Goal: Task Accomplishment & Management: Use online tool/utility

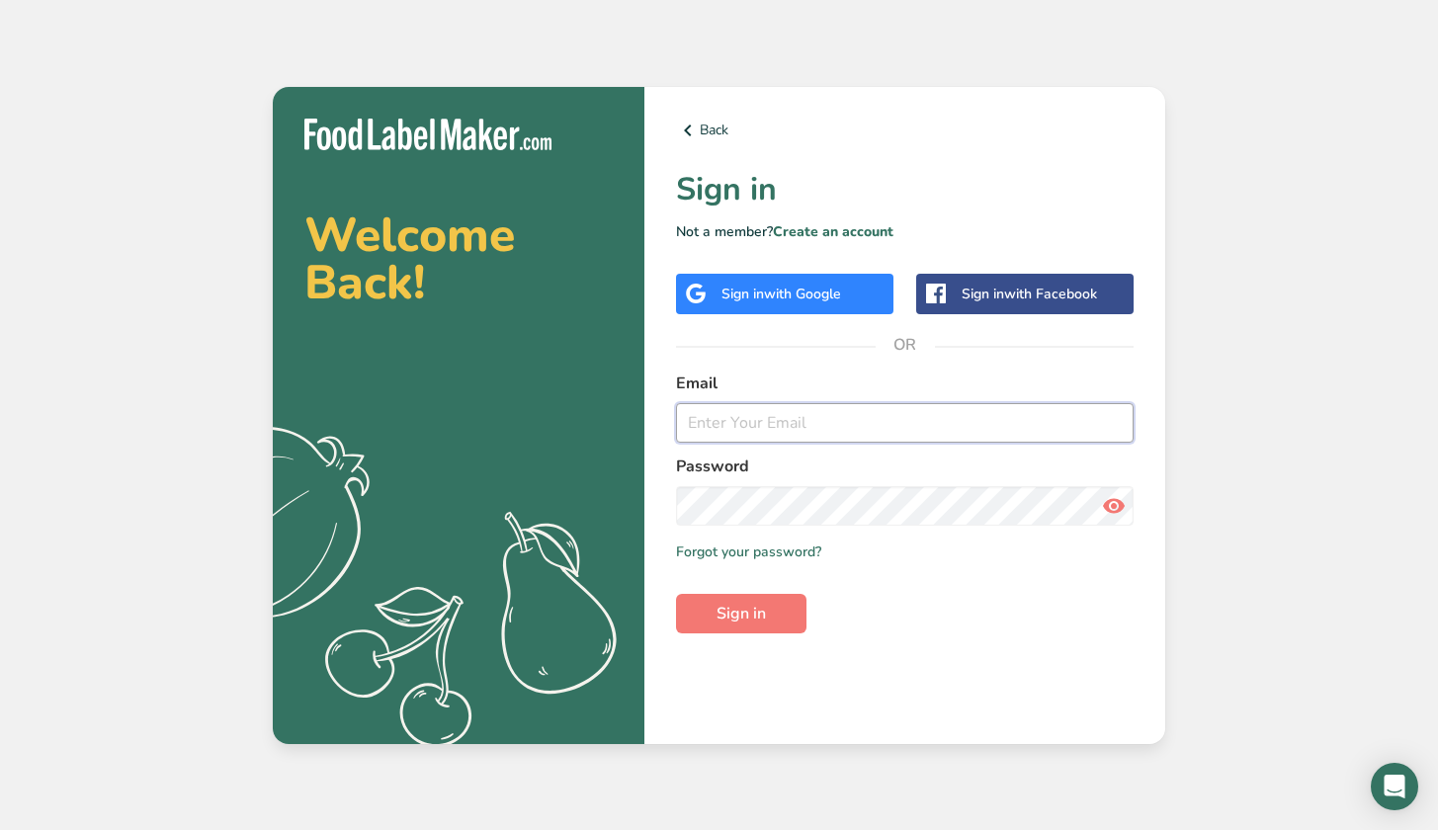
type input "[EMAIL_ADDRESS][DOMAIN_NAME]"
click at [741, 613] on button "Sign in" at bounding box center [741, 614] width 130 height 40
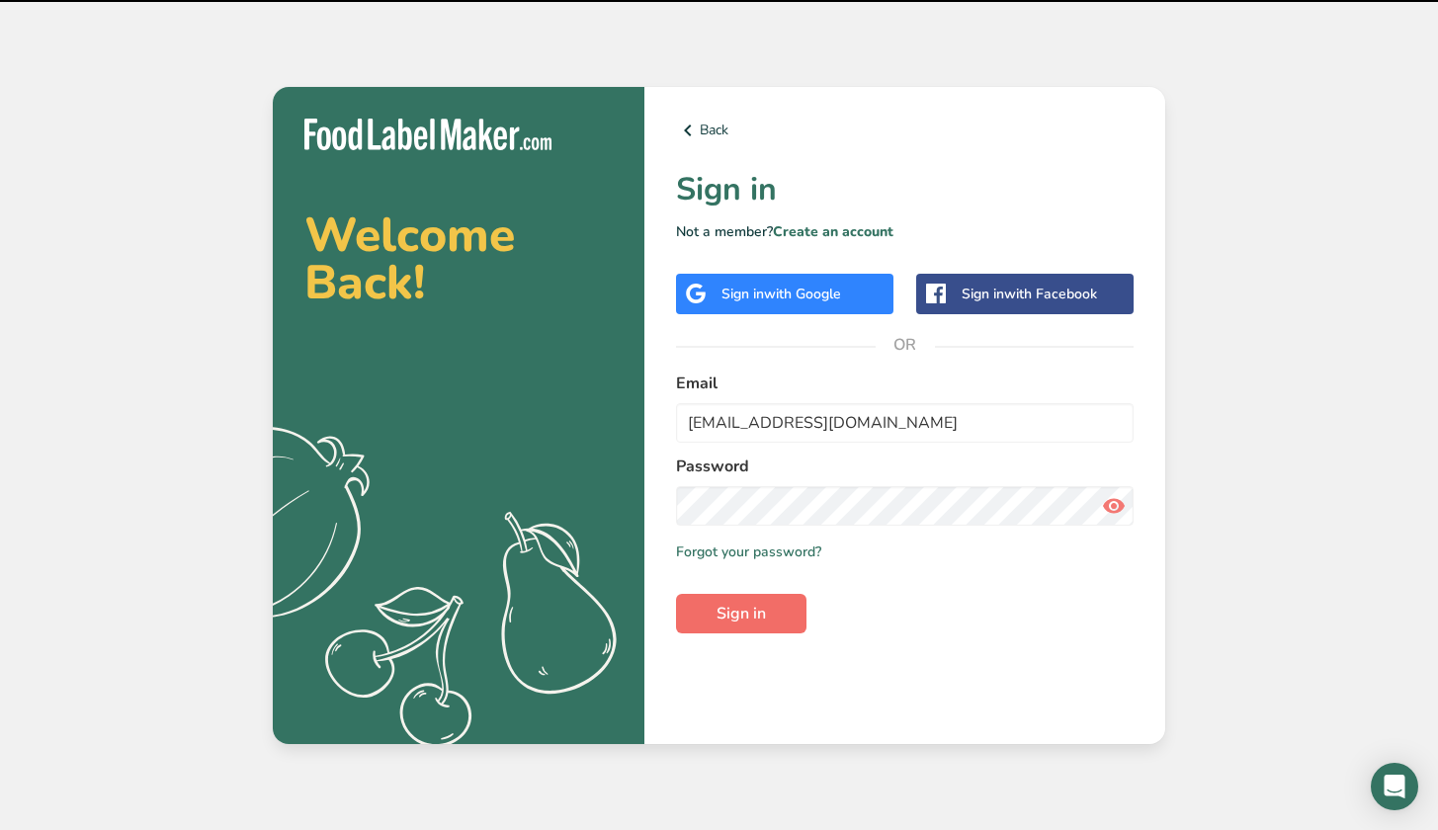
click at [747, 608] on span "Sign in" at bounding box center [740, 614] width 49 height 24
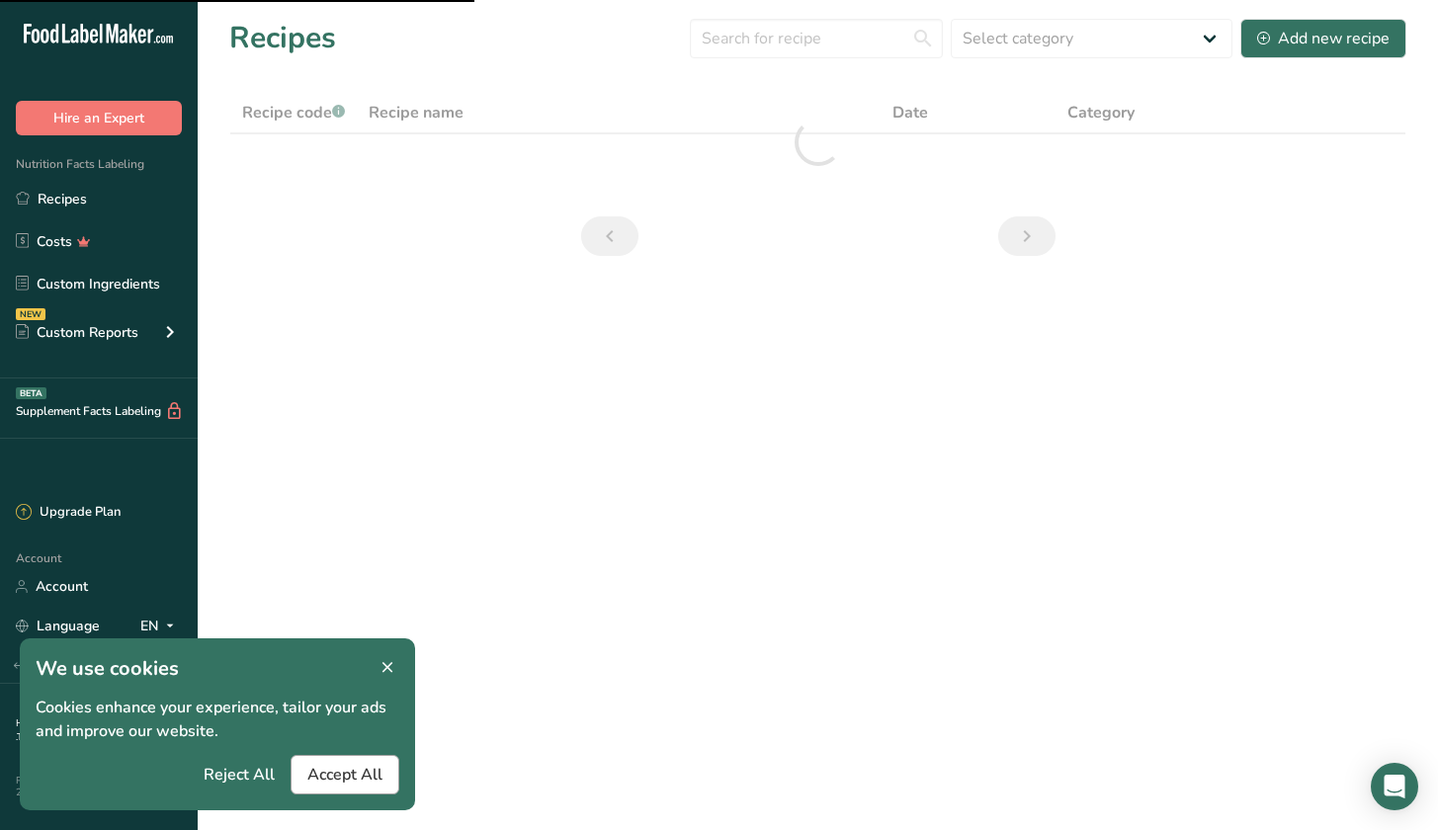
click at [320, 777] on span "Accept All" at bounding box center [344, 775] width 75 height 24
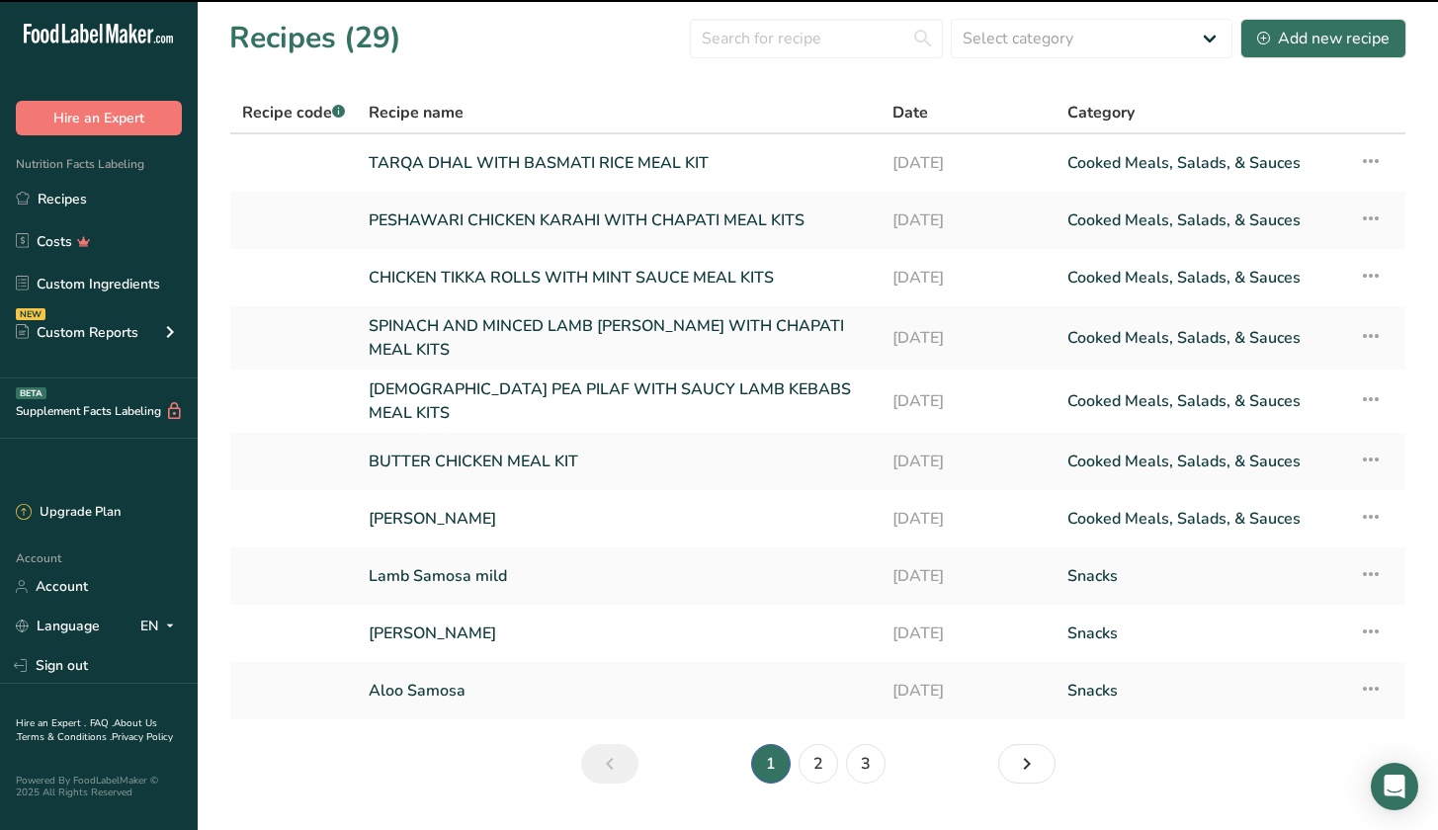
click at [708, 441] on link "BUTTER CHICKEN MEAL KIT" at bounding box center [619, 462] width 500 height 42
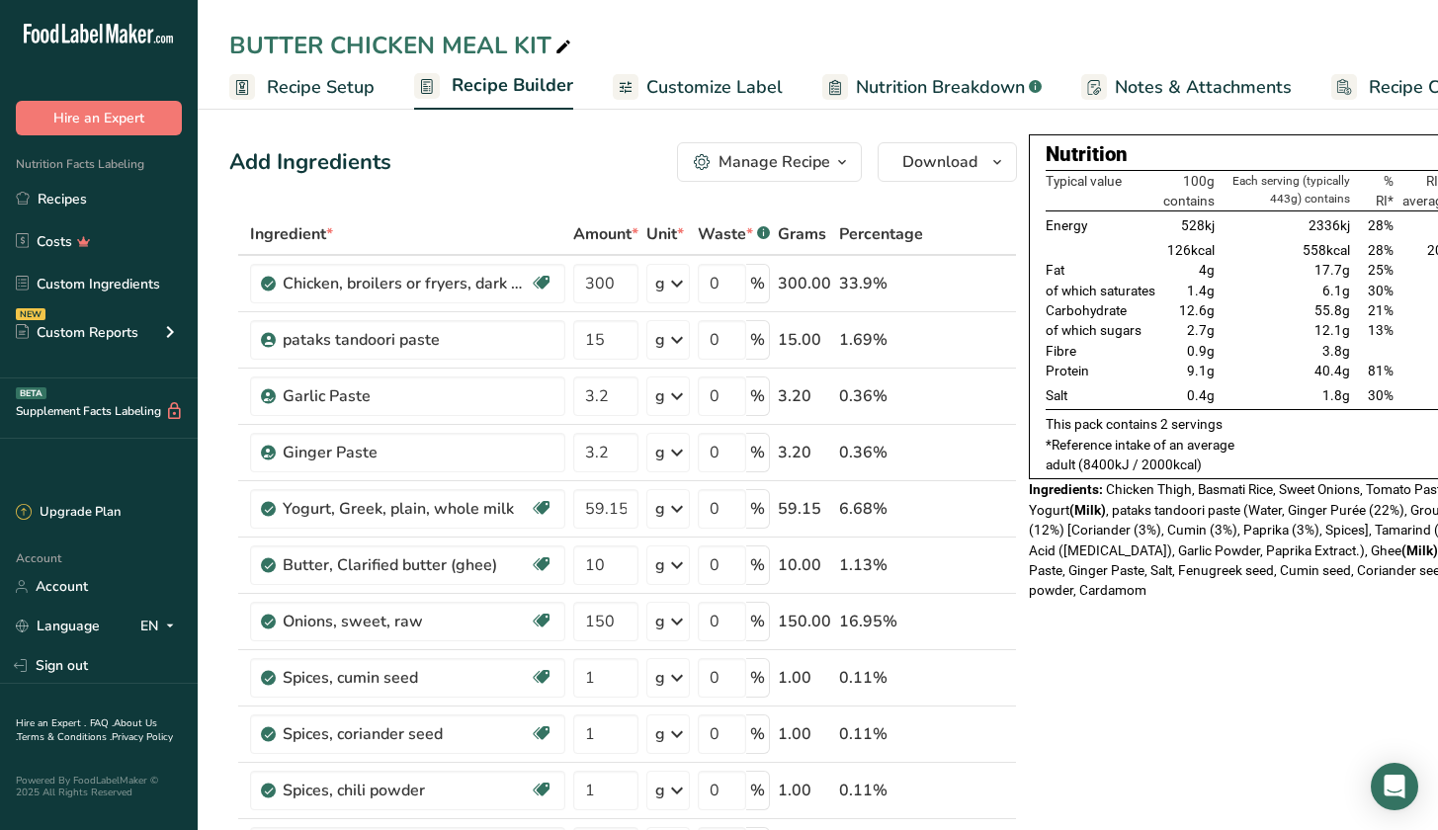
click at [353, 88] on span "Recipe Setup" at bounding box center [321, 87] width 108 height 27
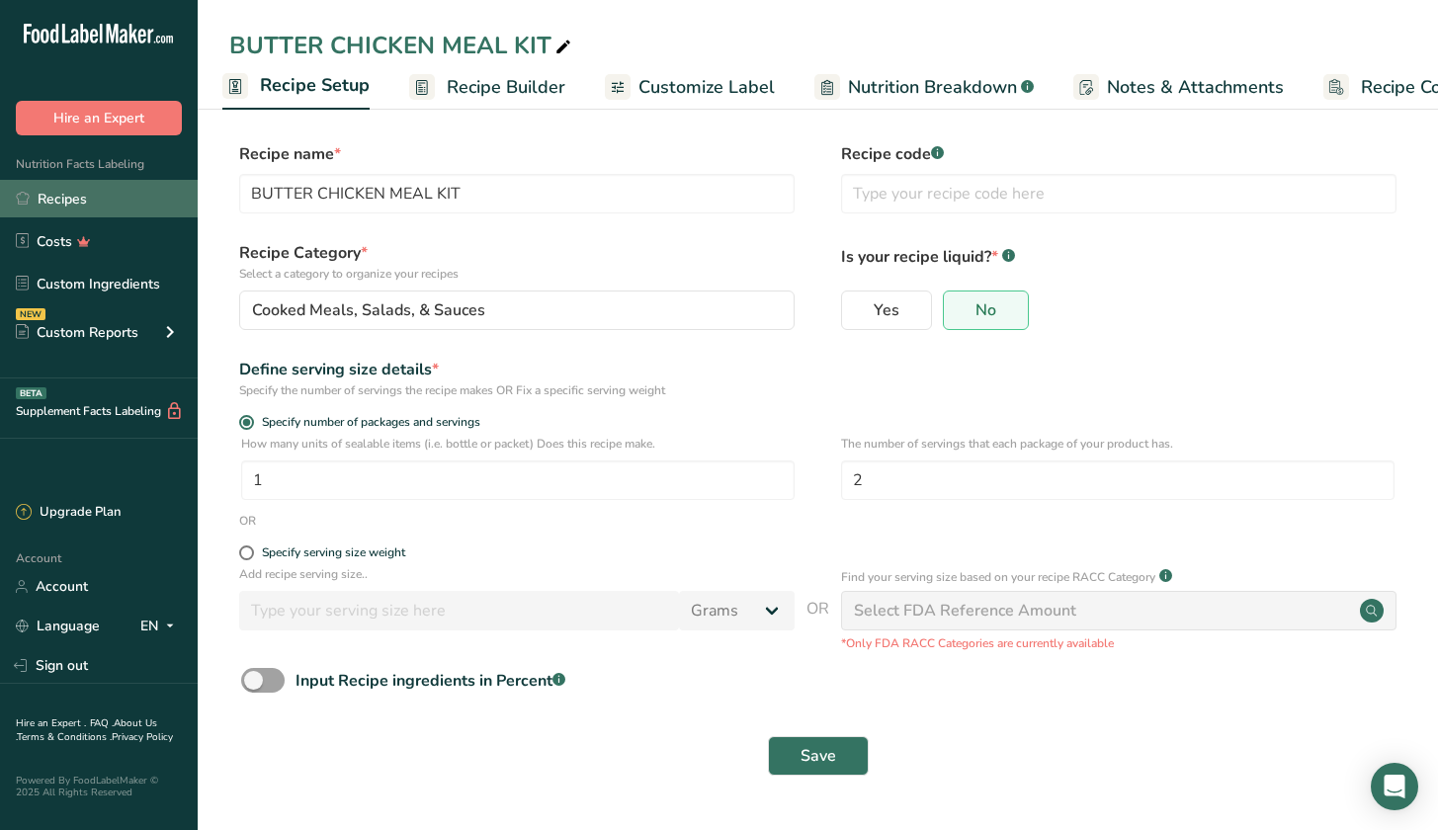
click at [100, 193] on link "Recipes" at bounding box center [99, 199] width 198 height 38
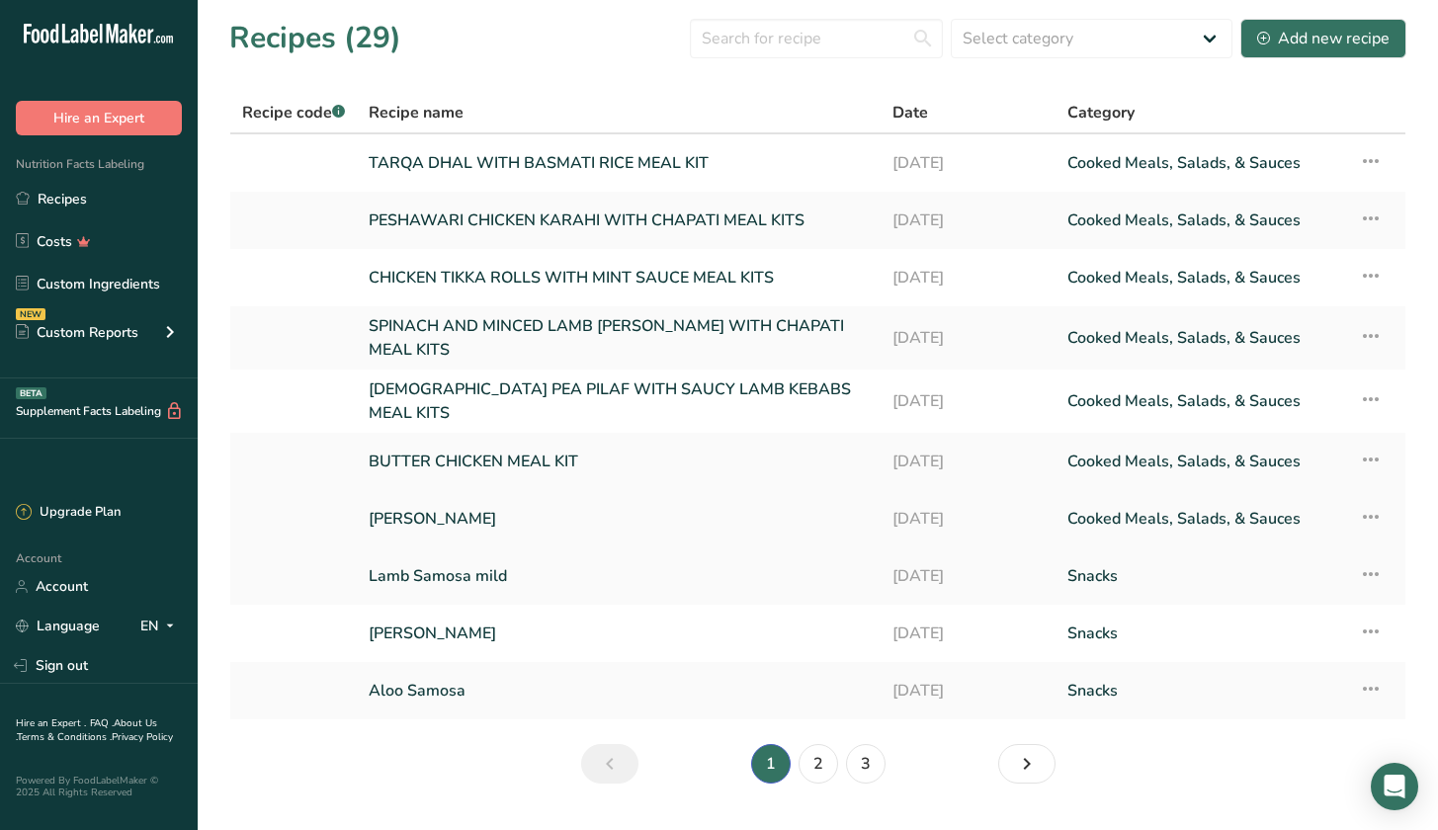
click at [404, 513] on link "[PERSON_NAME]" at bounding box center [619, 519] width 500 height 42
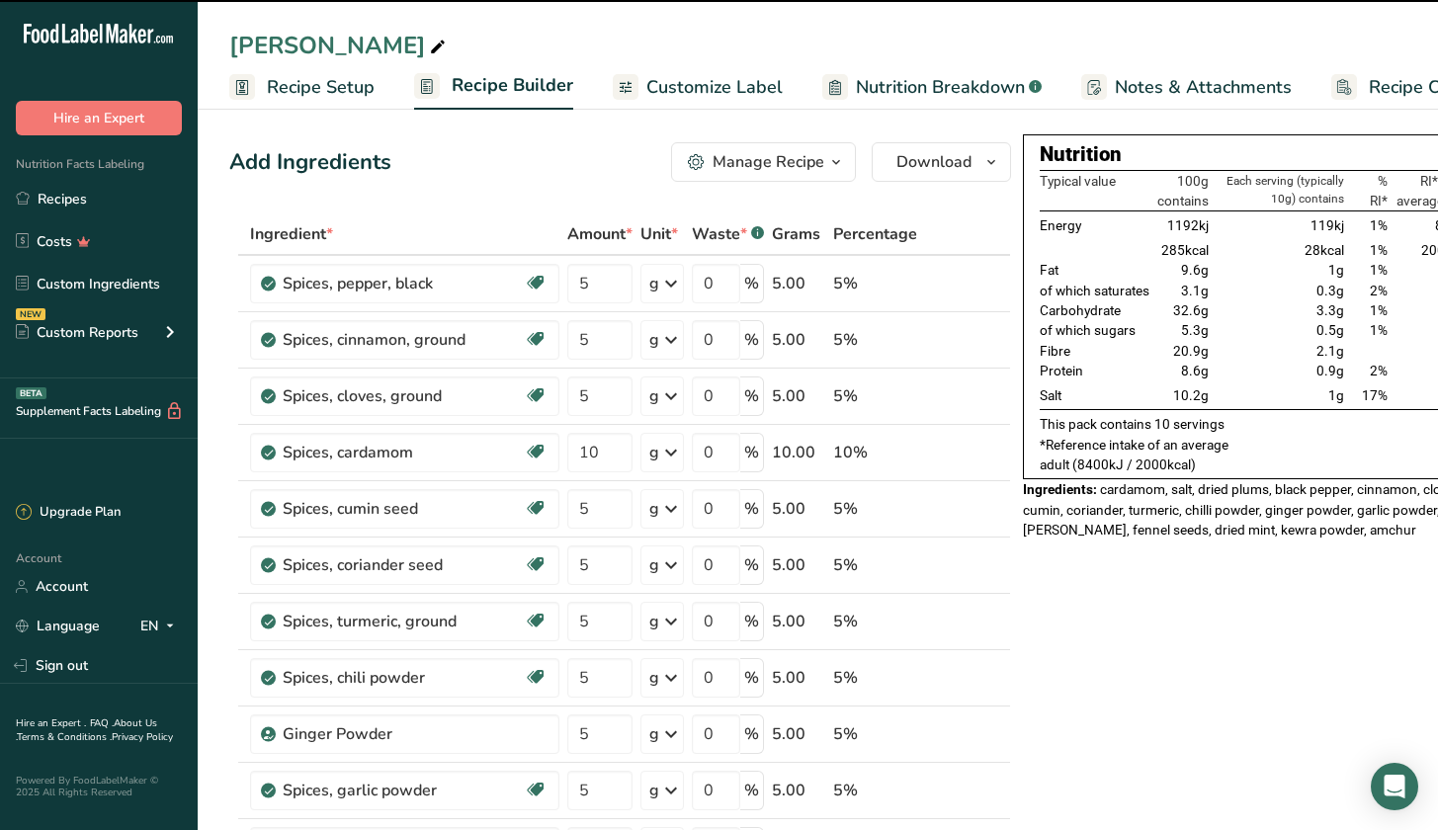
click at [704, 85] on span "Customize Label" at bounding box center [714, 87] width 136 height 27
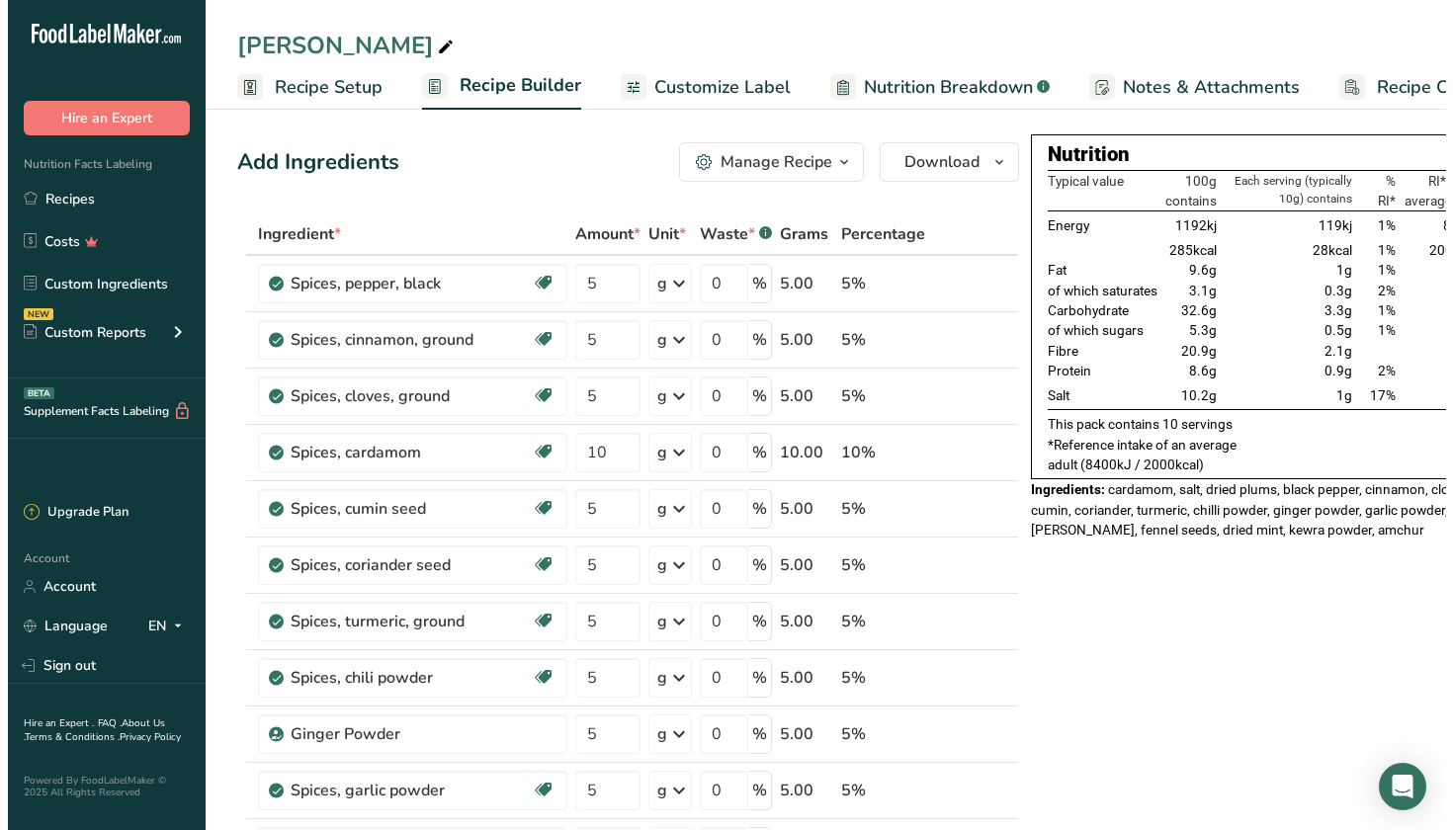
scroll to position [0, 101]
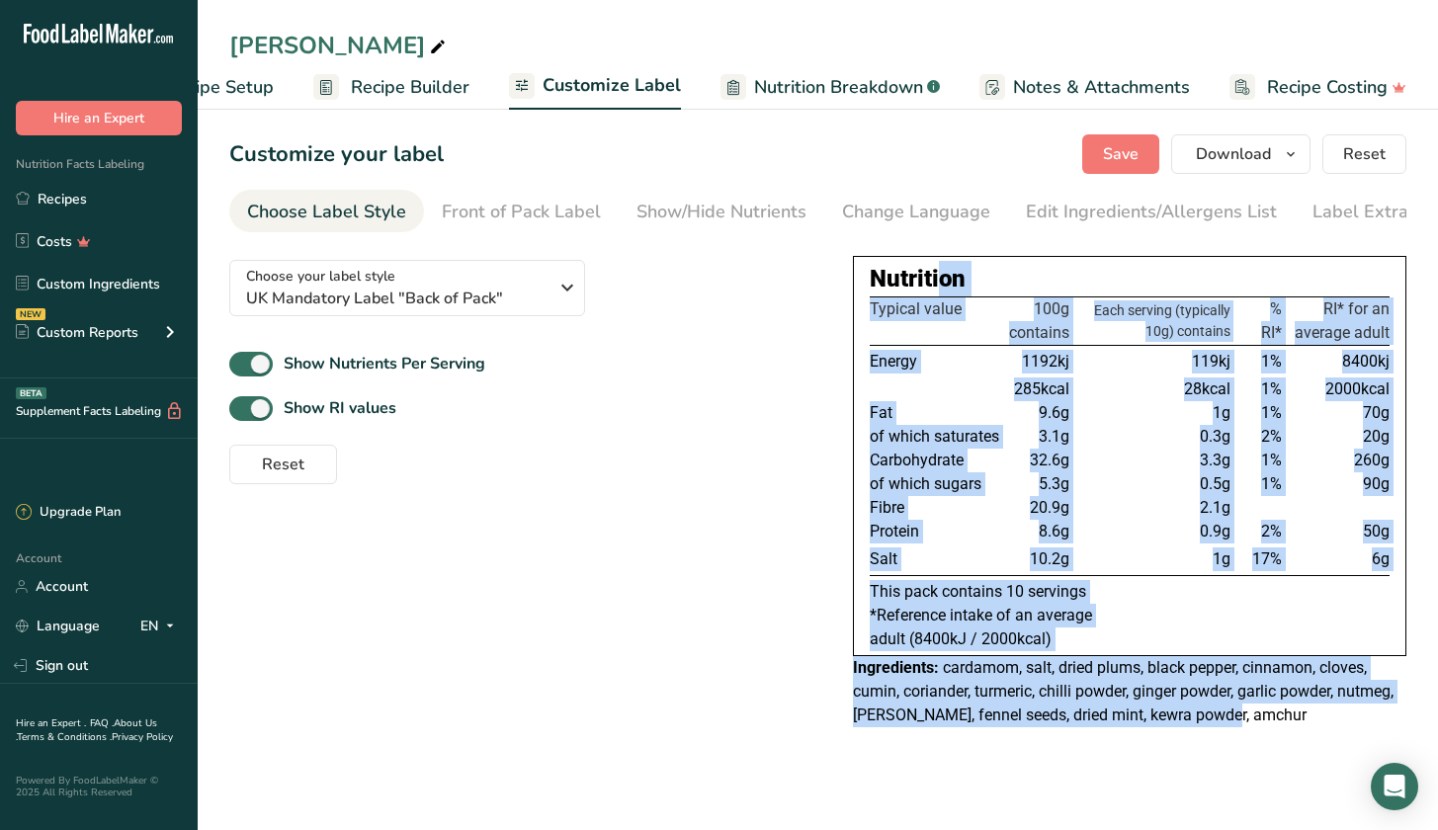
drag, startPoint x: 767, startPoint y: 267, endPoint x: 1247, endPoint y: 790, distance: 710.5
click at [1247, 790] on main "Biryani Masala Recipe Setup Recipe Builder Customize Label Nutrition Breakdown …" at bounding box center [719, 415] width 1438 height 830
click at [755, 603] on div "Choose your label style UK Mandatory Label "Back of Pack" USA (FDA) Standard FD…" at bounding box center [817, 491] width 1177 height 495
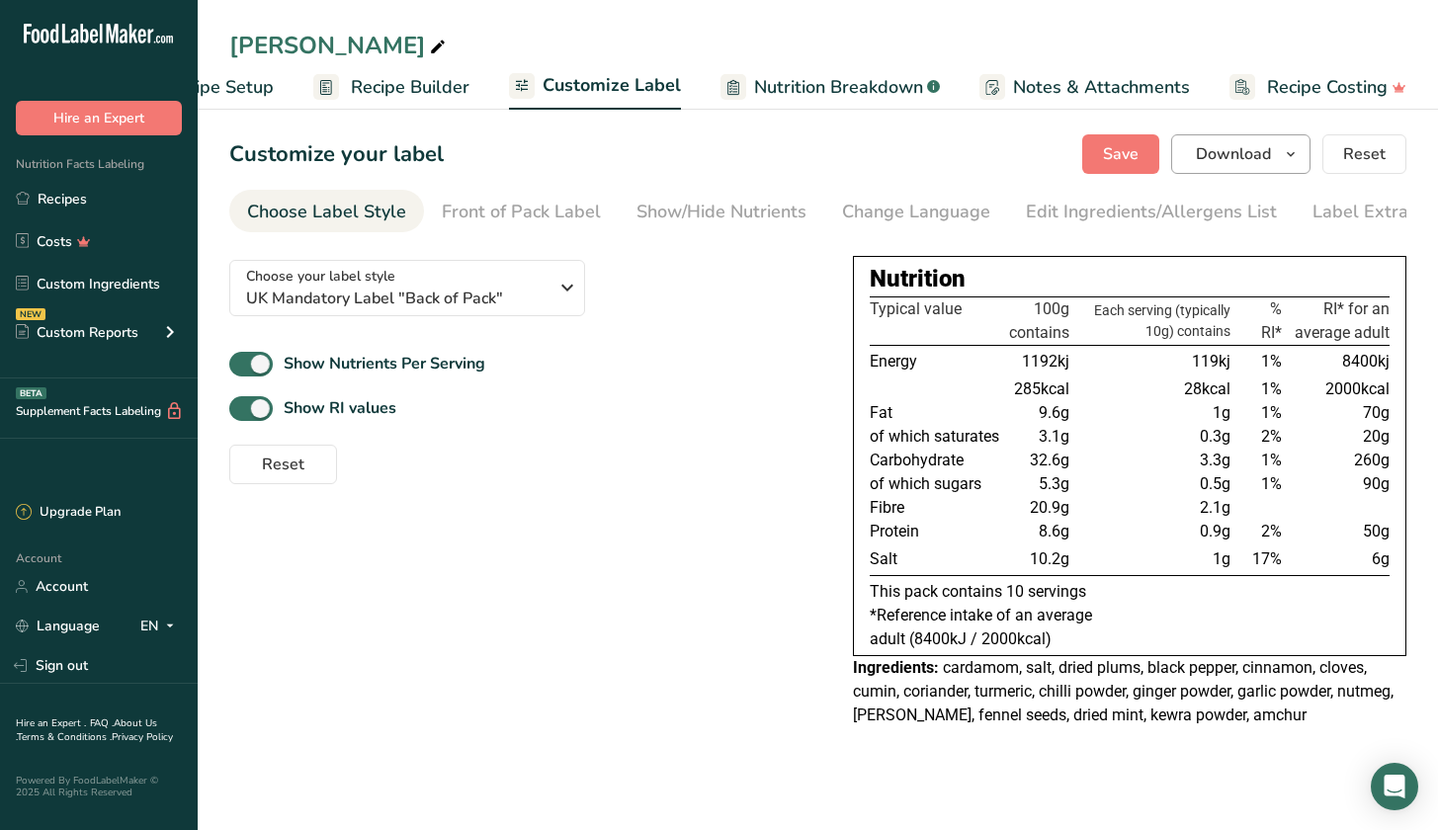
click at [1308, 169] on button "Download" at bounding box center [1240, 154] width 139 height 40
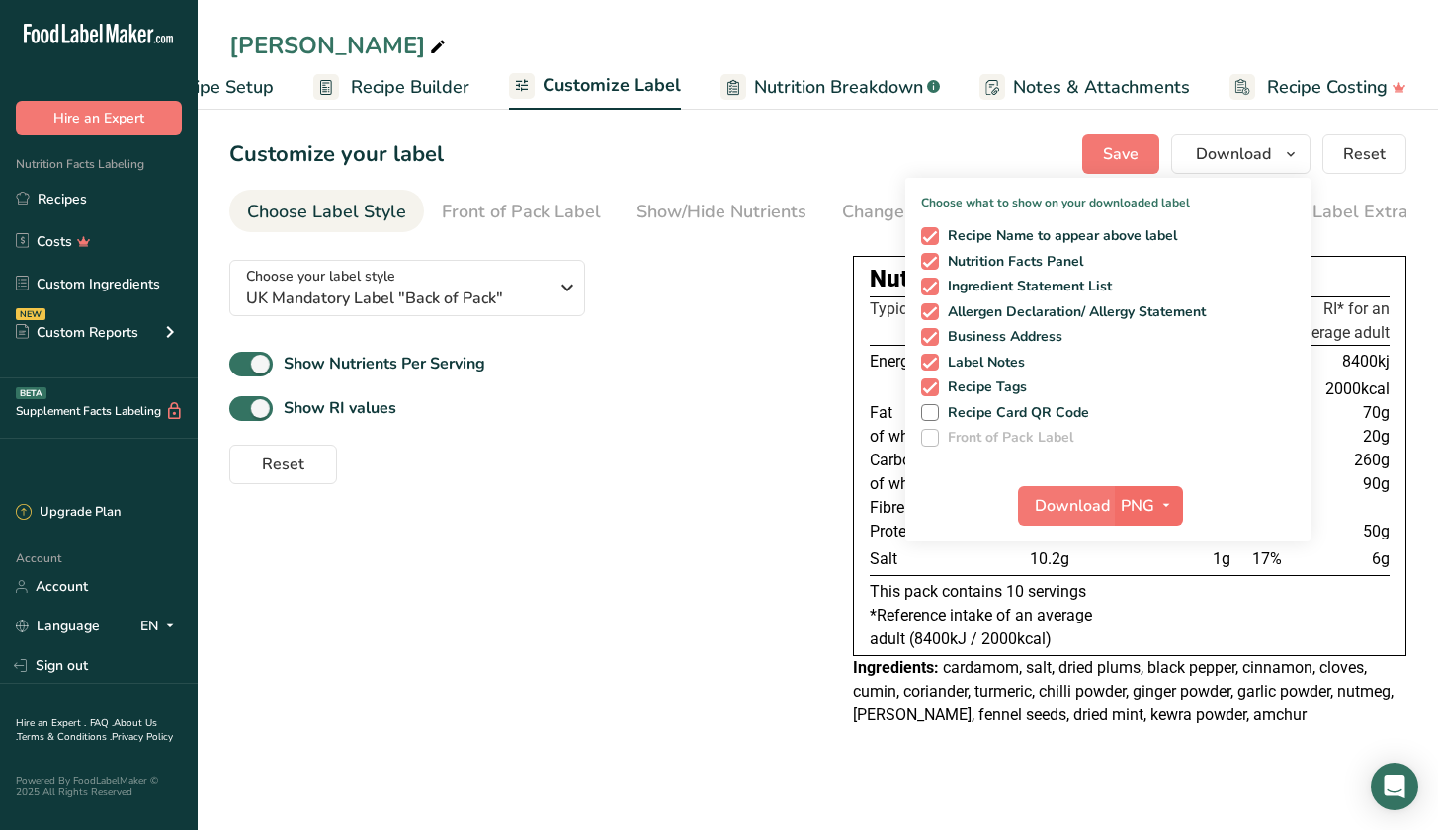
click at [1151, 502] on span "PNG" at bounding box center [1138, 506] width 34 height 24
click at [1160, 643] on link "PDF" at bounding box center [1151, 643] width 63 height 33
click at [1086, 518] on button "Download" at bounding box center [1067, 506] width 97 height 40
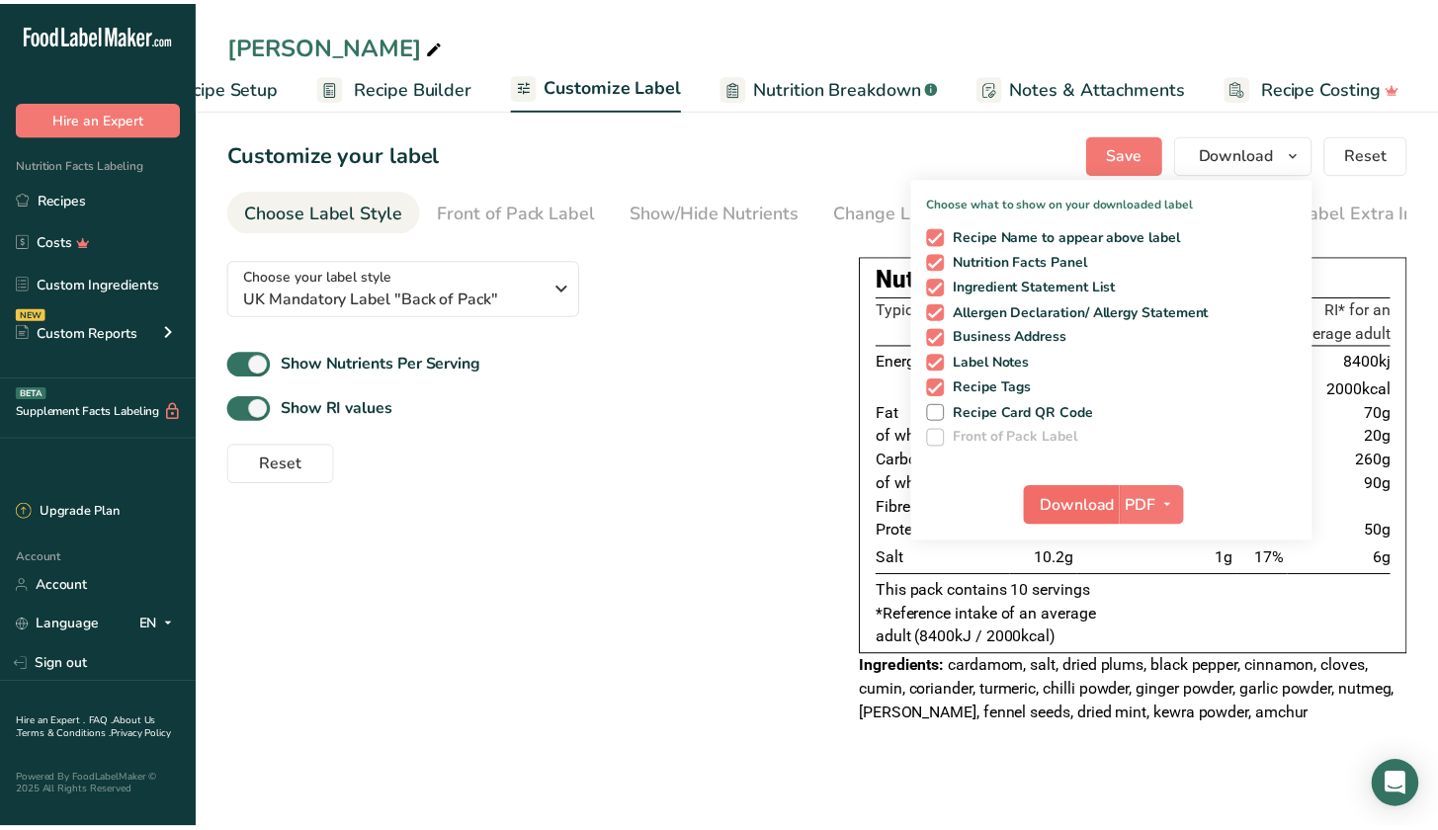
scroll to position [0, 86]
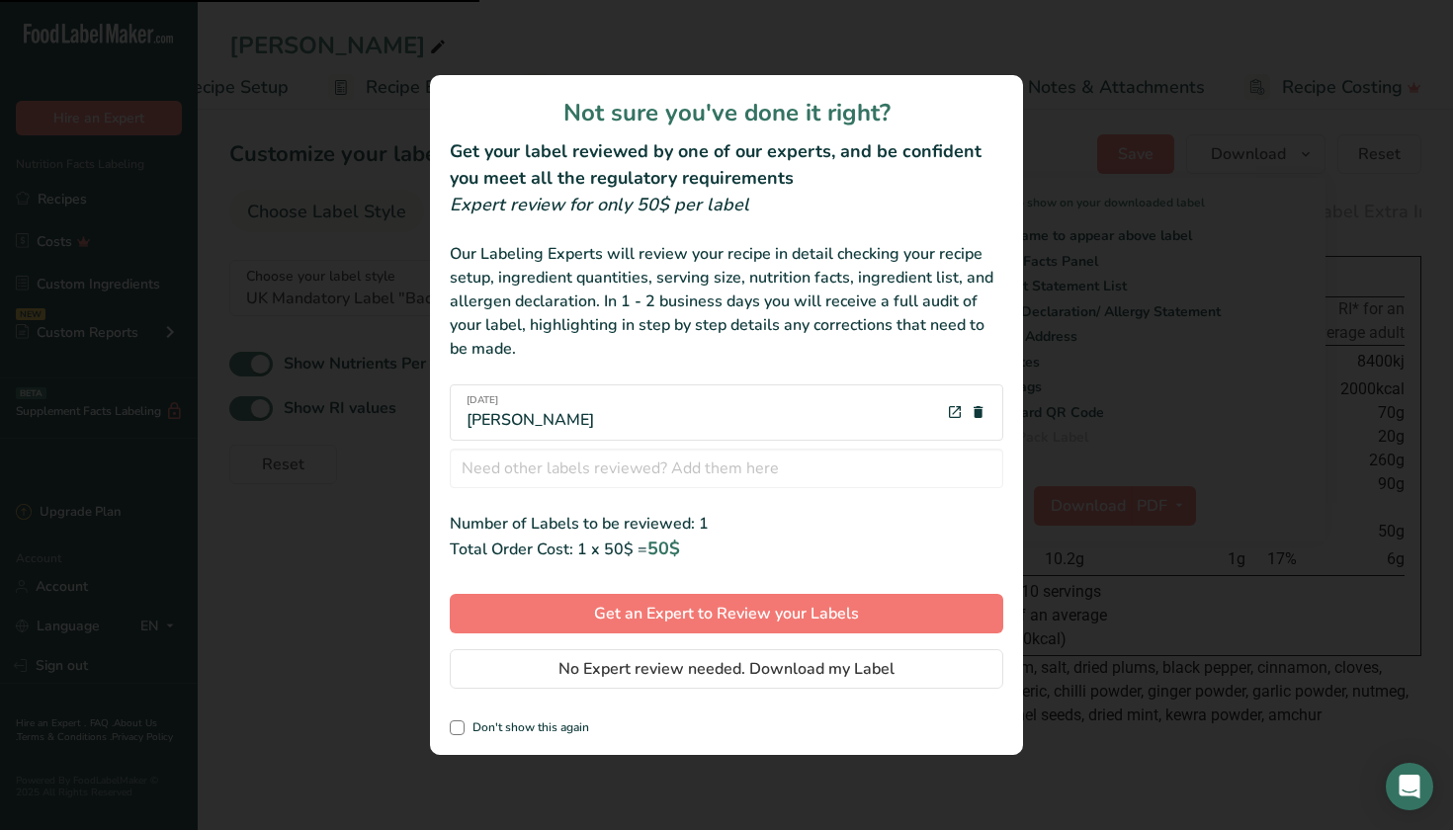
click at [1150, 731] on div "review labels modal" at bounding box center [726, 415] width 1453 height 830
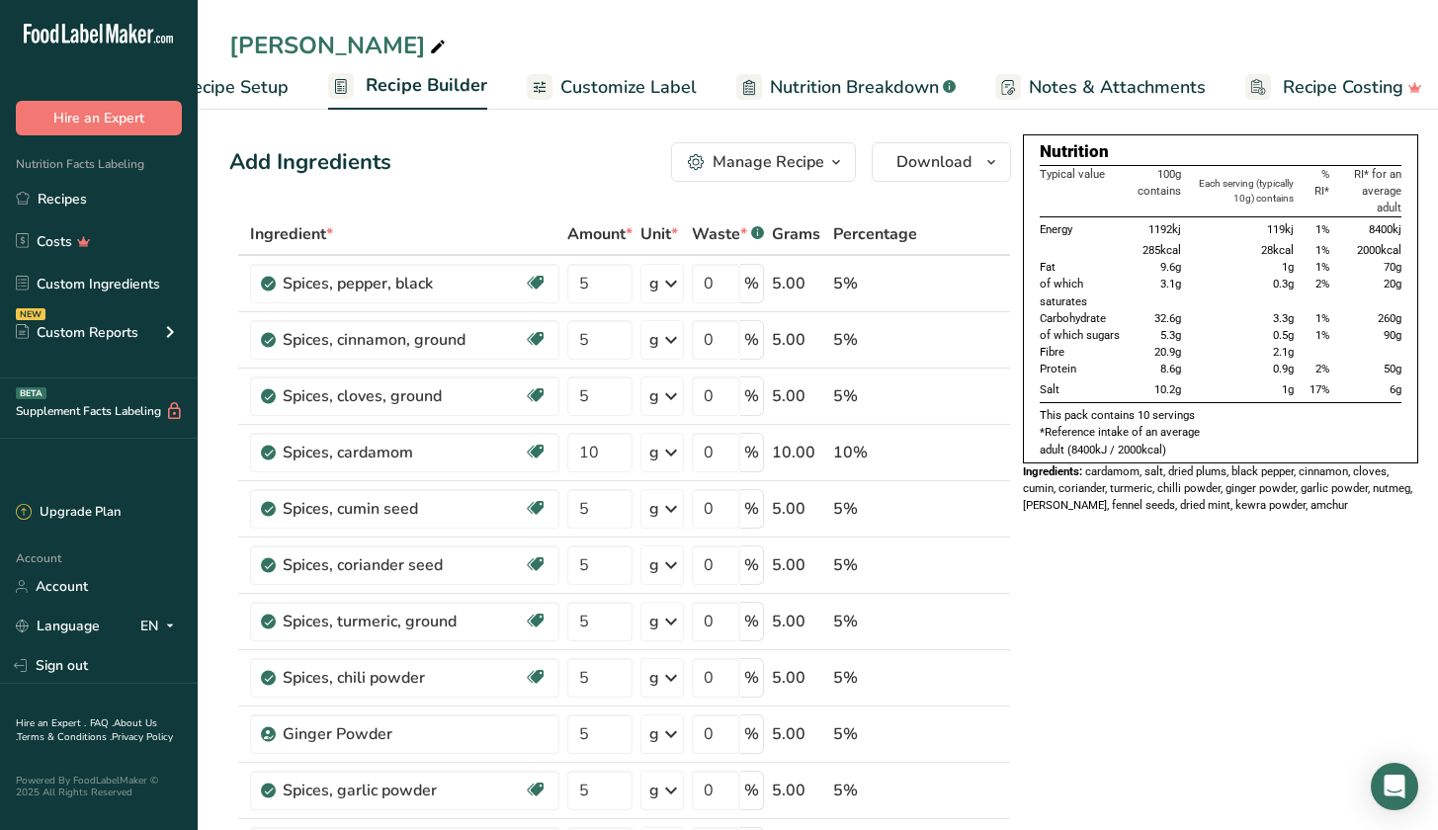
click at [641, 93] on span "Customize Label" at bounding box center [628, 87] width 136 height 27
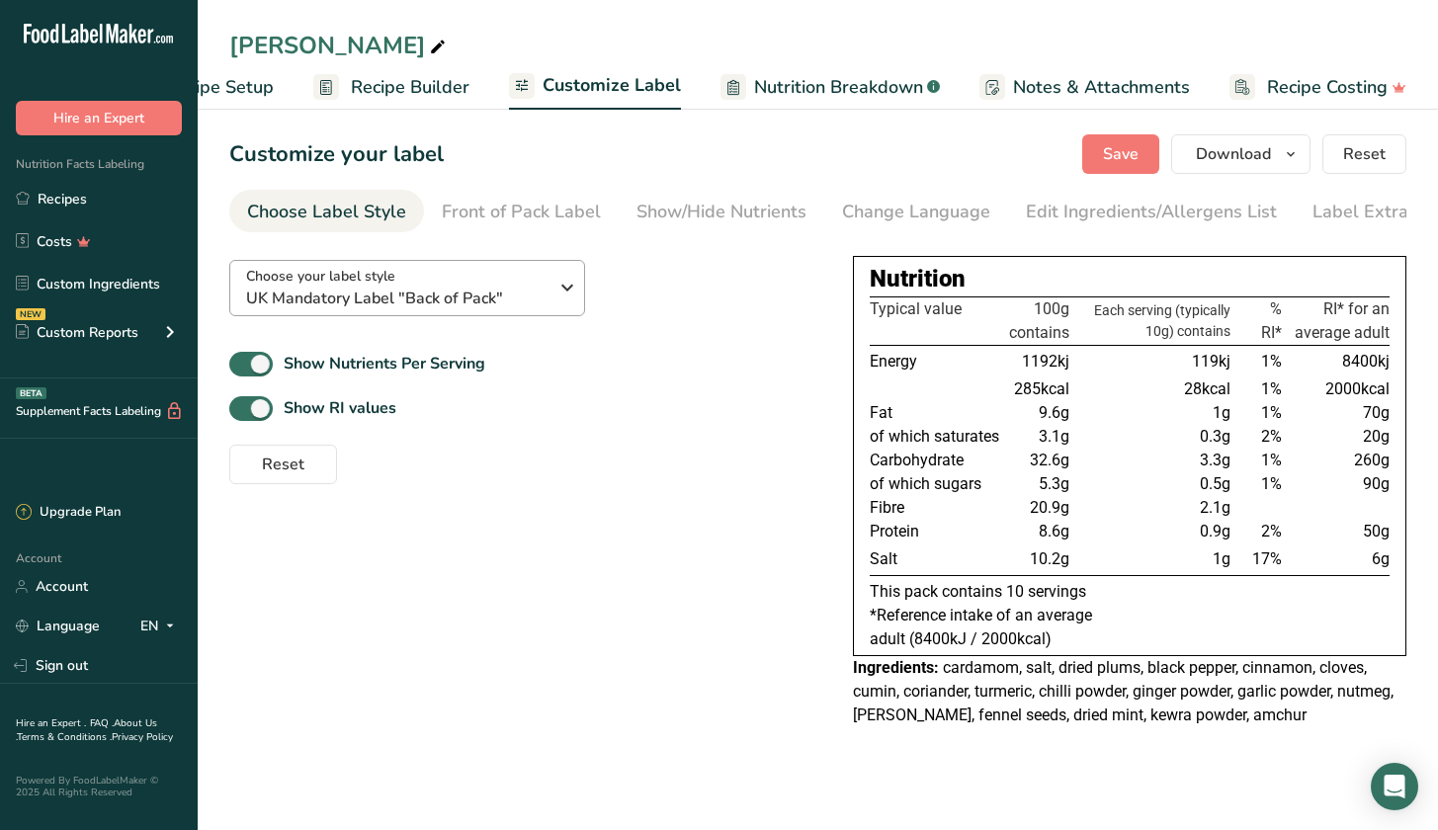
click at [578, 288] on icon "button" at bounding box center [567, 288] width 24 height 36
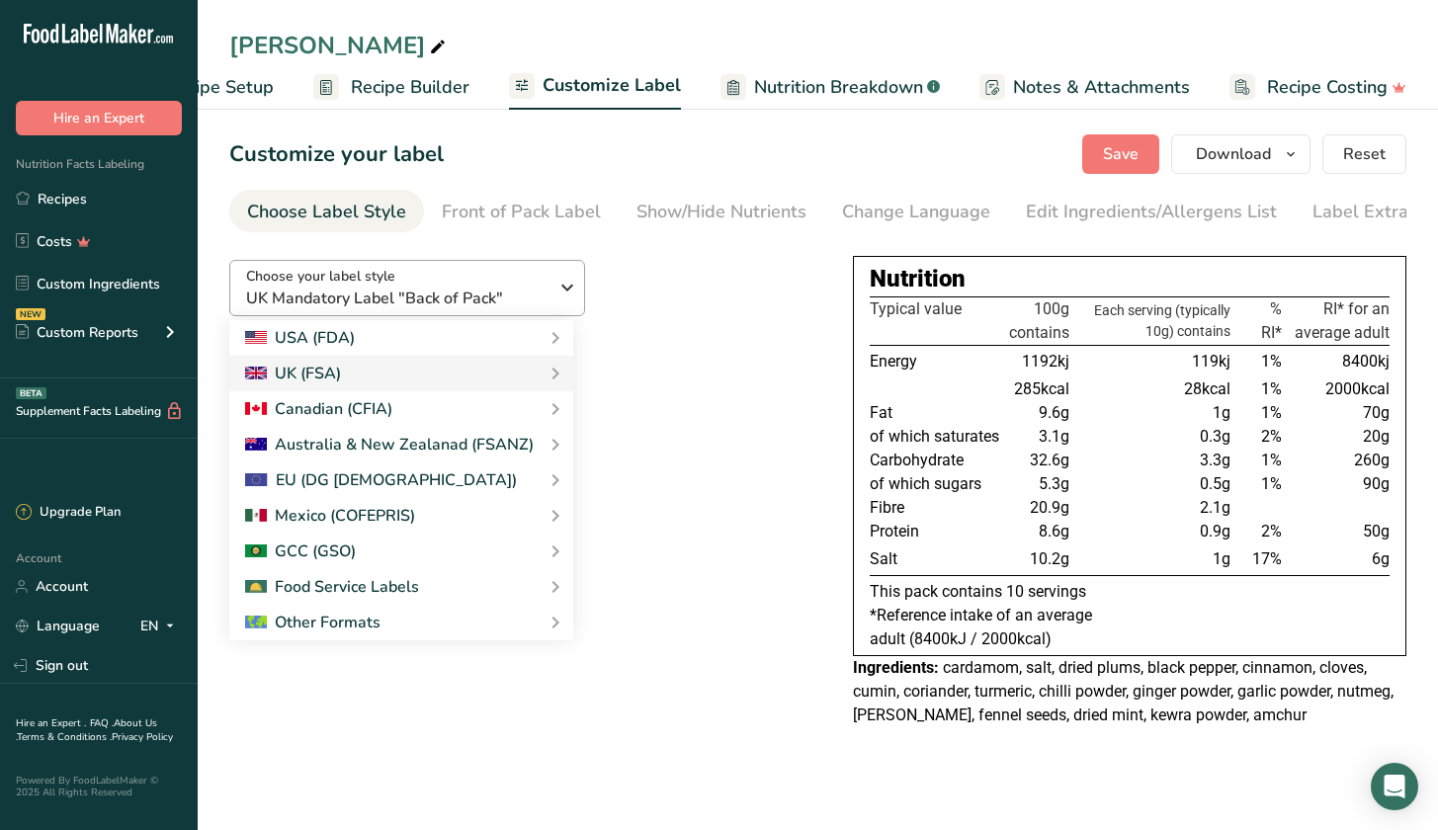
click at [578, 288] on icon "button" at bounding box center [567, 288] width 24 height 36
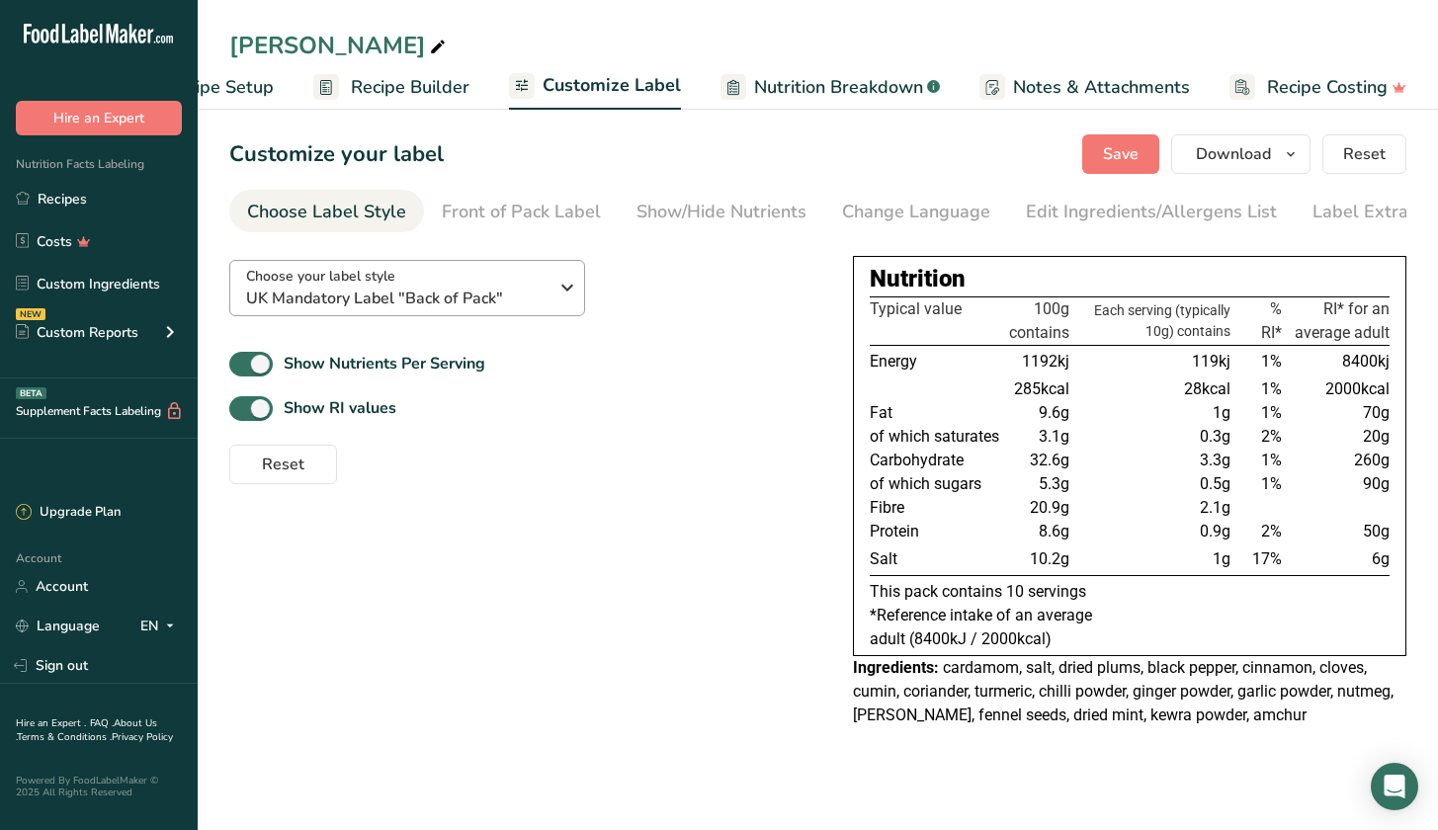
click at [512, 293] on span "UK Mandatory Label "Back of Pack"" at bounding box center [396, 299] width 301 height 24
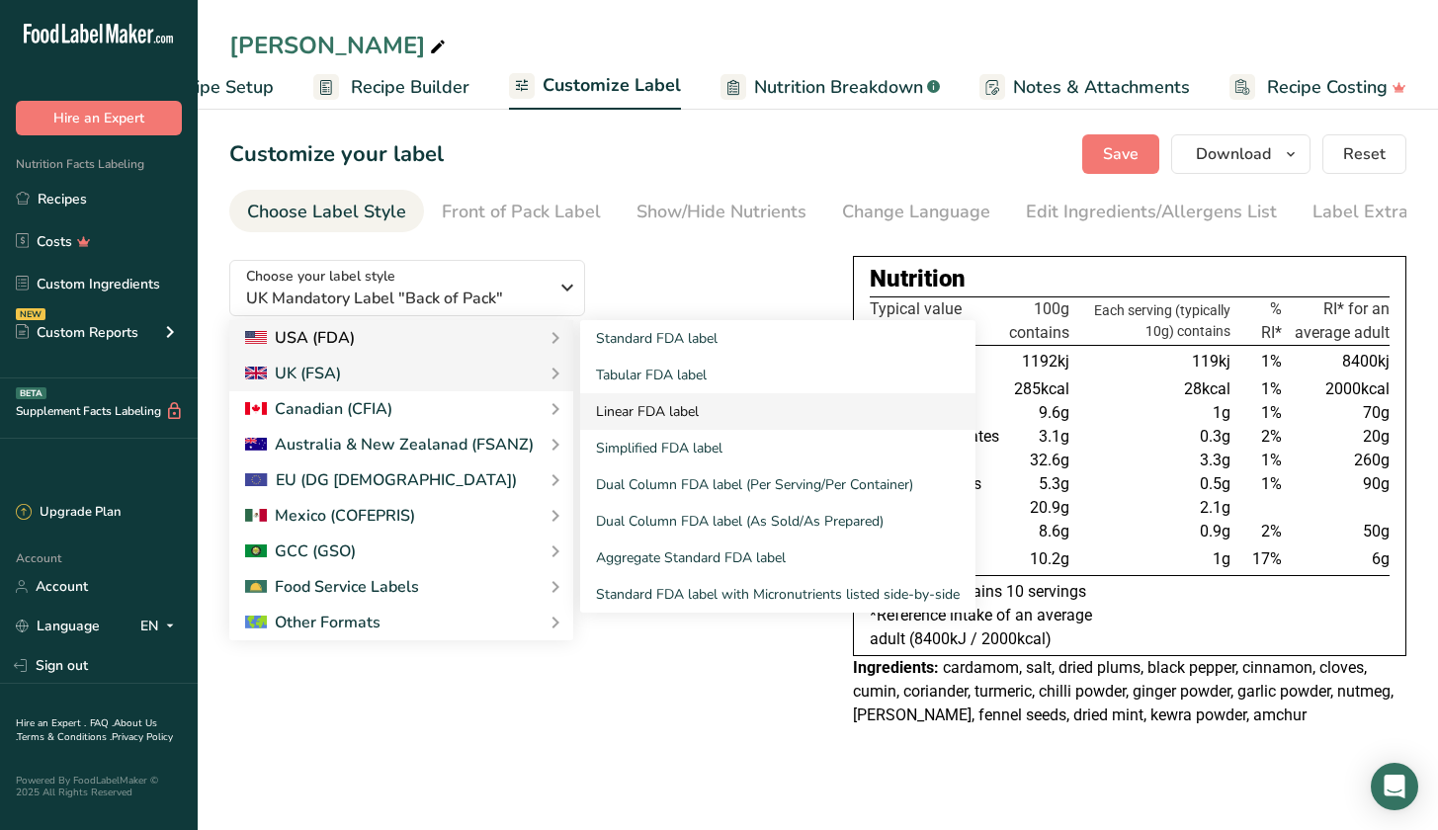
click at [607, 430] on link "Linear FDA label" at bounding box center [777, 411] width 395 height 37
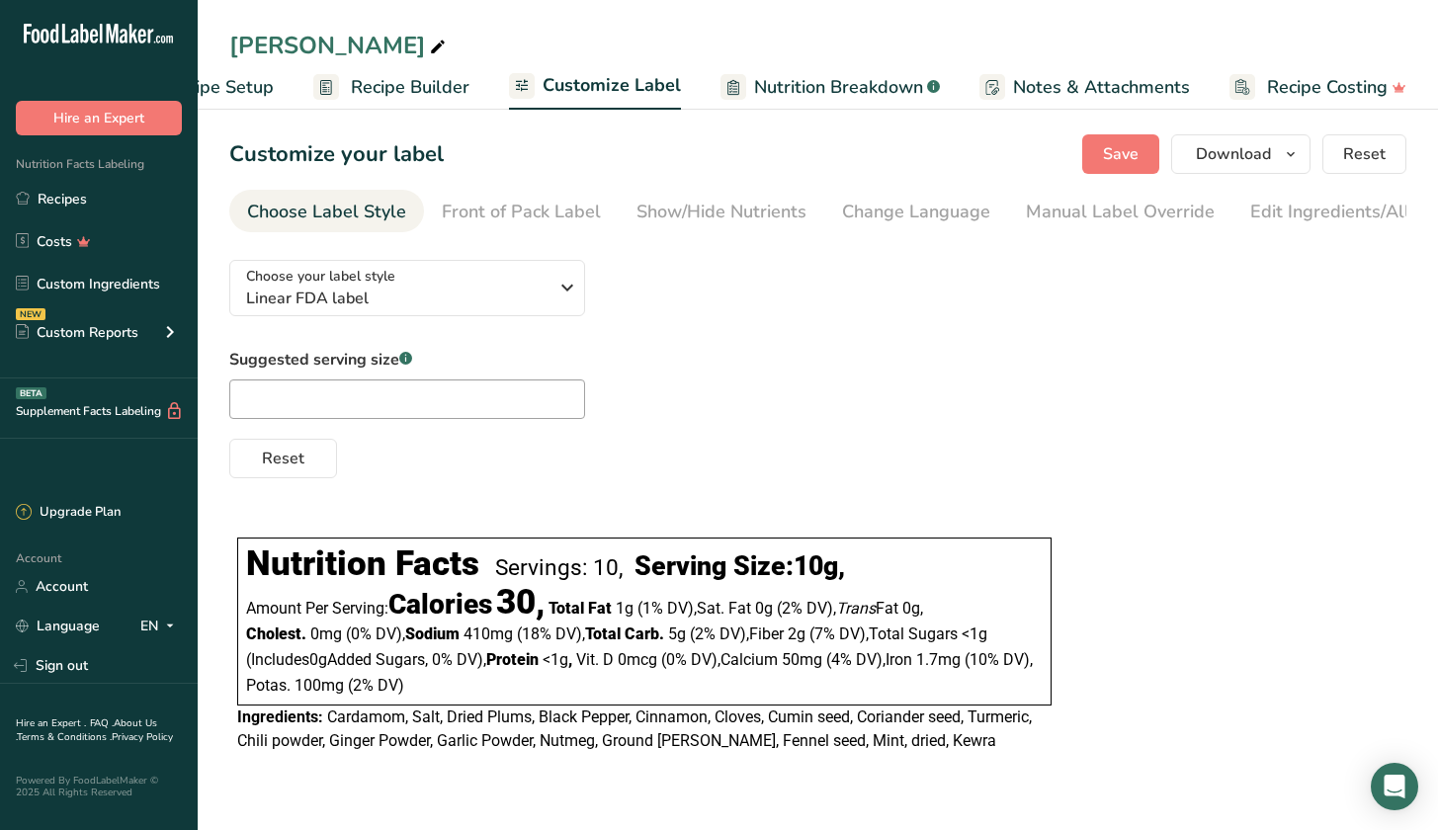
scroll to position [0, 0]
click at [1370, 162] on span "Reset" at bounding box center [1364, 154] width 42 height 24
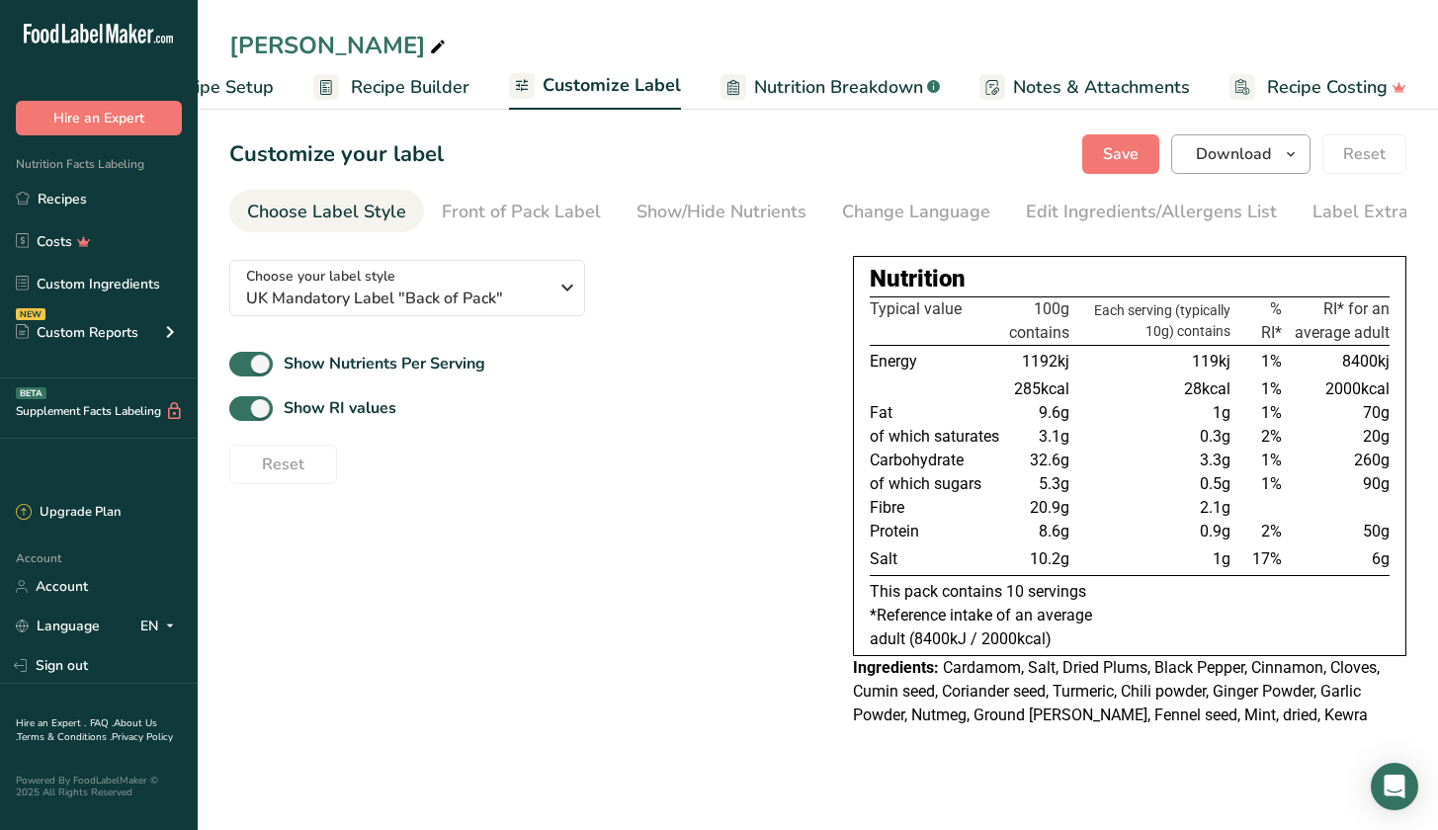
click at [1282, 152] on span "button" at bounding box center [1291, 154] width 24 height 24
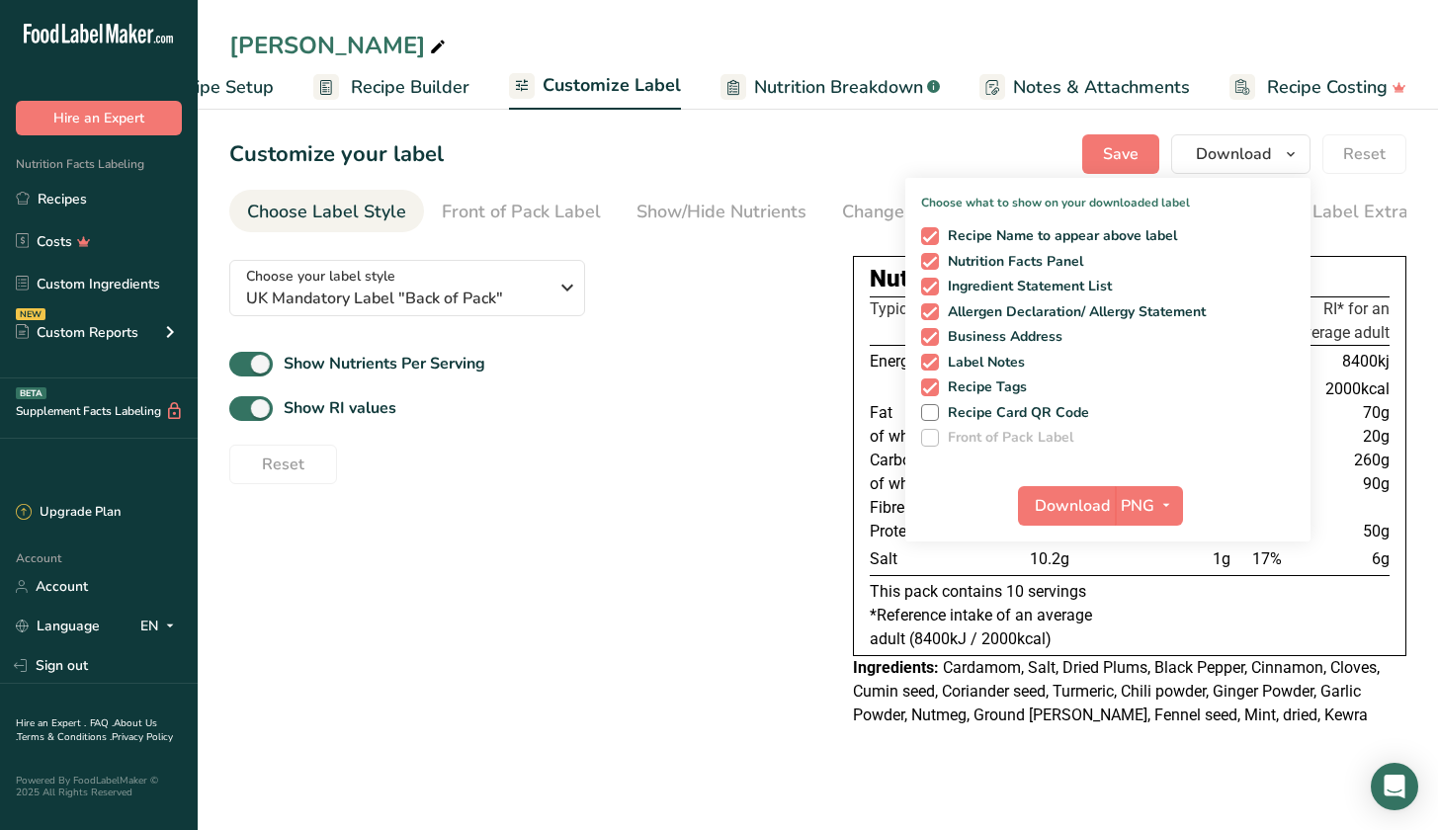
click at [678, 477] on div "Reset" at bounding box center [525, 460] width 592 height 47
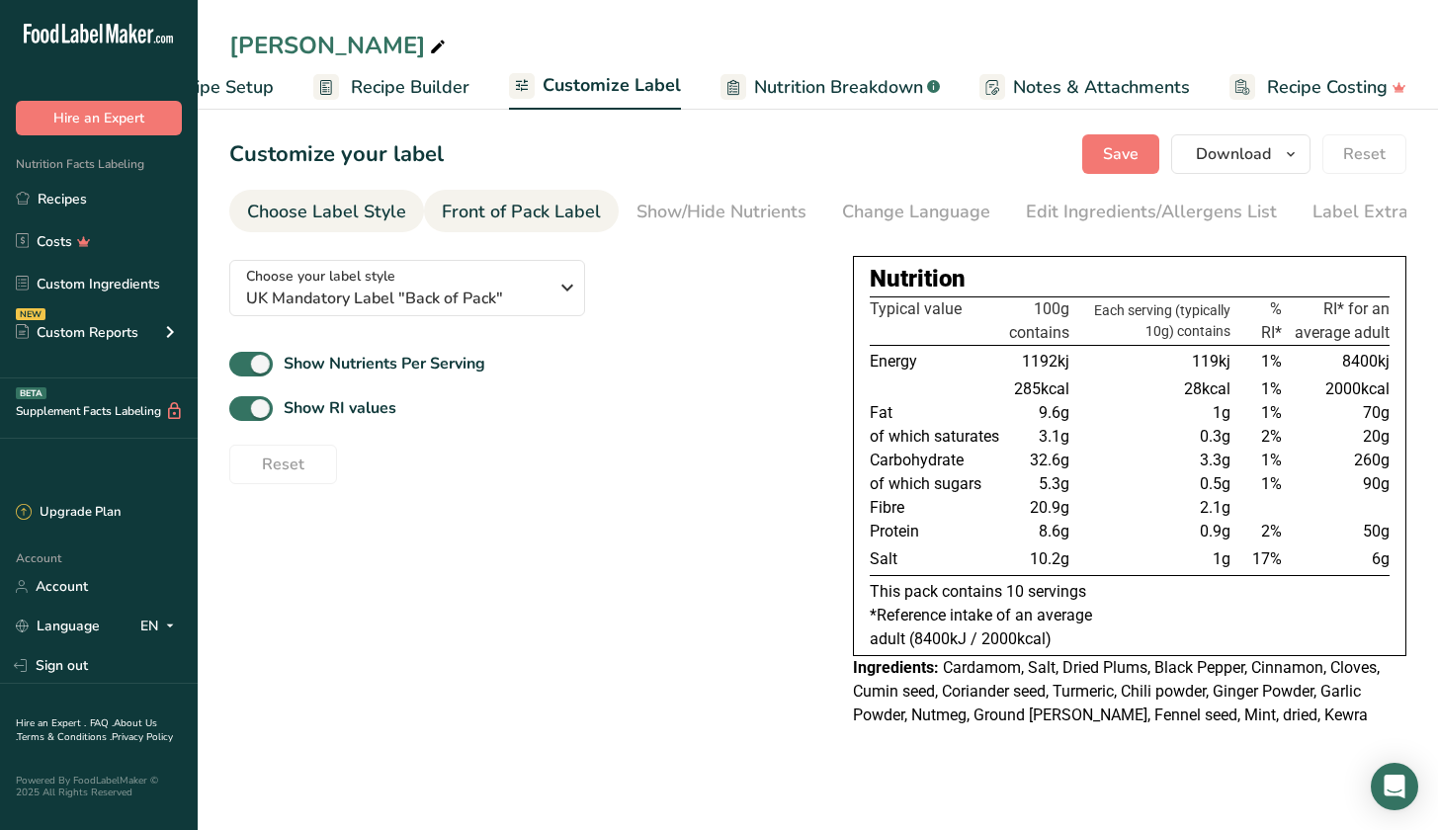
click at [522, 214] on div "Front of Pack Label" at bounding box center [521, 212] width 159 height 27
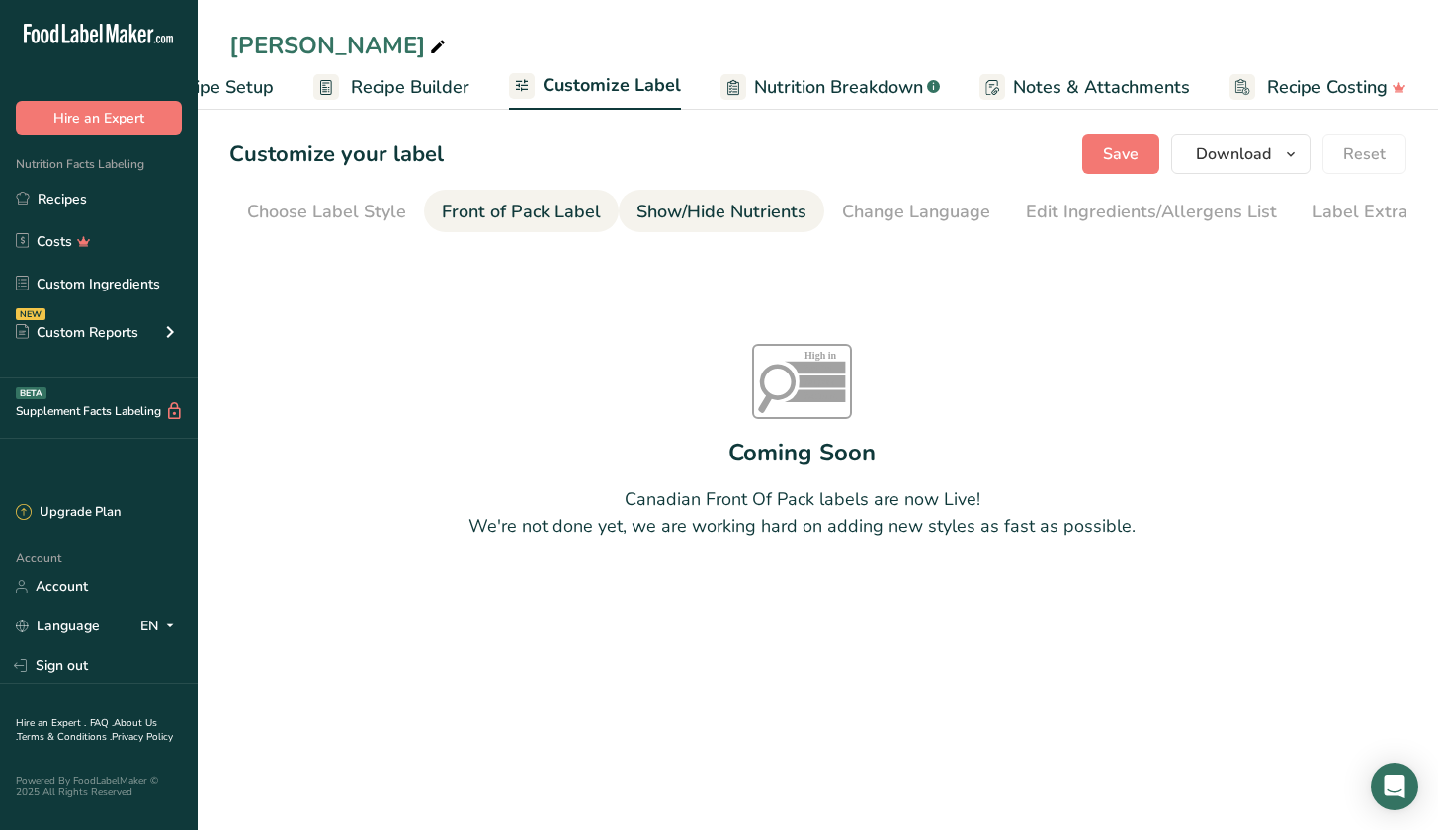
scroll to position [0, 39]
click at [724, 217] on div "Show/Hide Nutrients" at bounding box center [683, 212] width 170 height 27
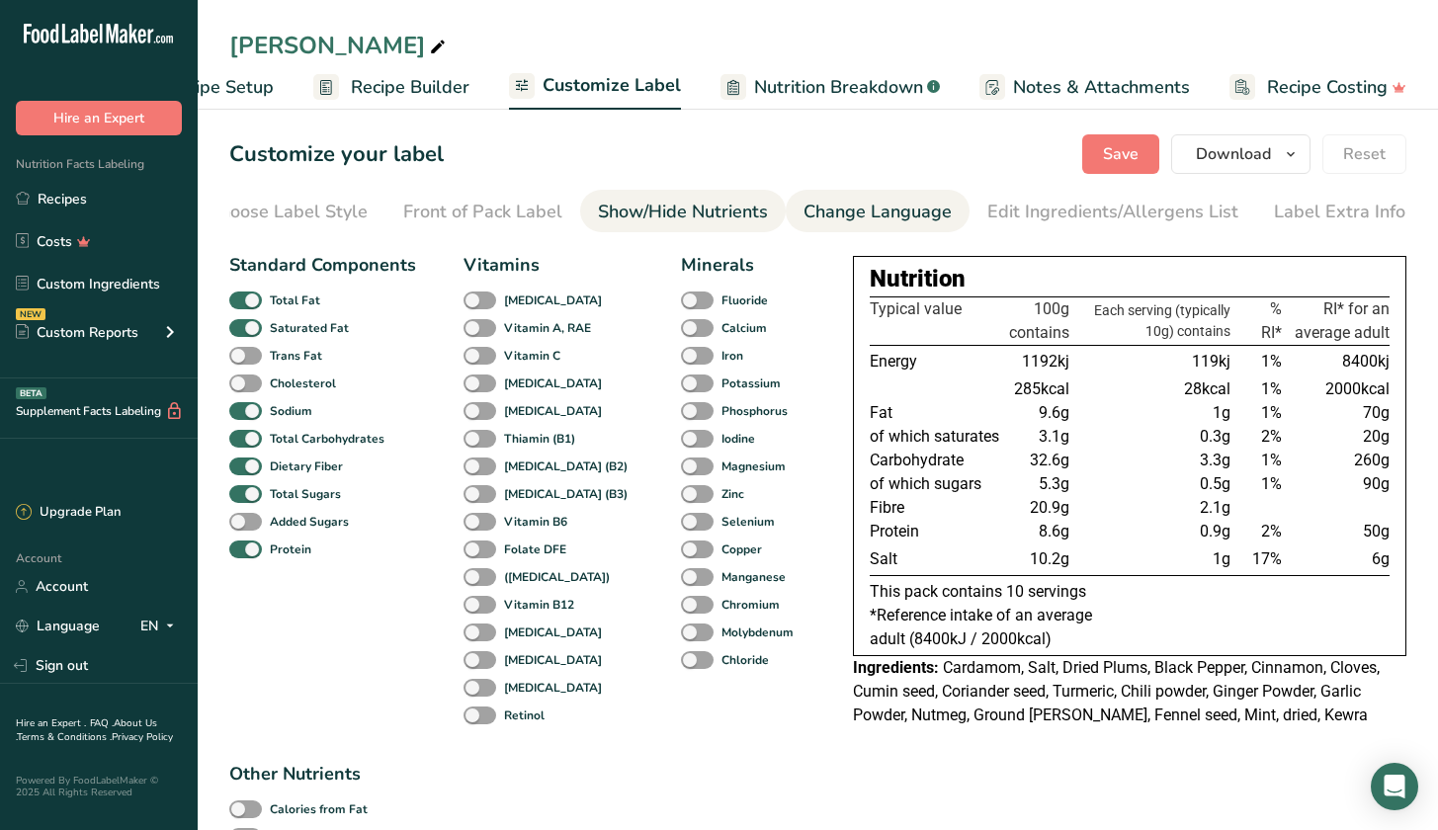
click at [820, 212] on div "Change Language" at bounding box center [877, 212] width 148 height 27
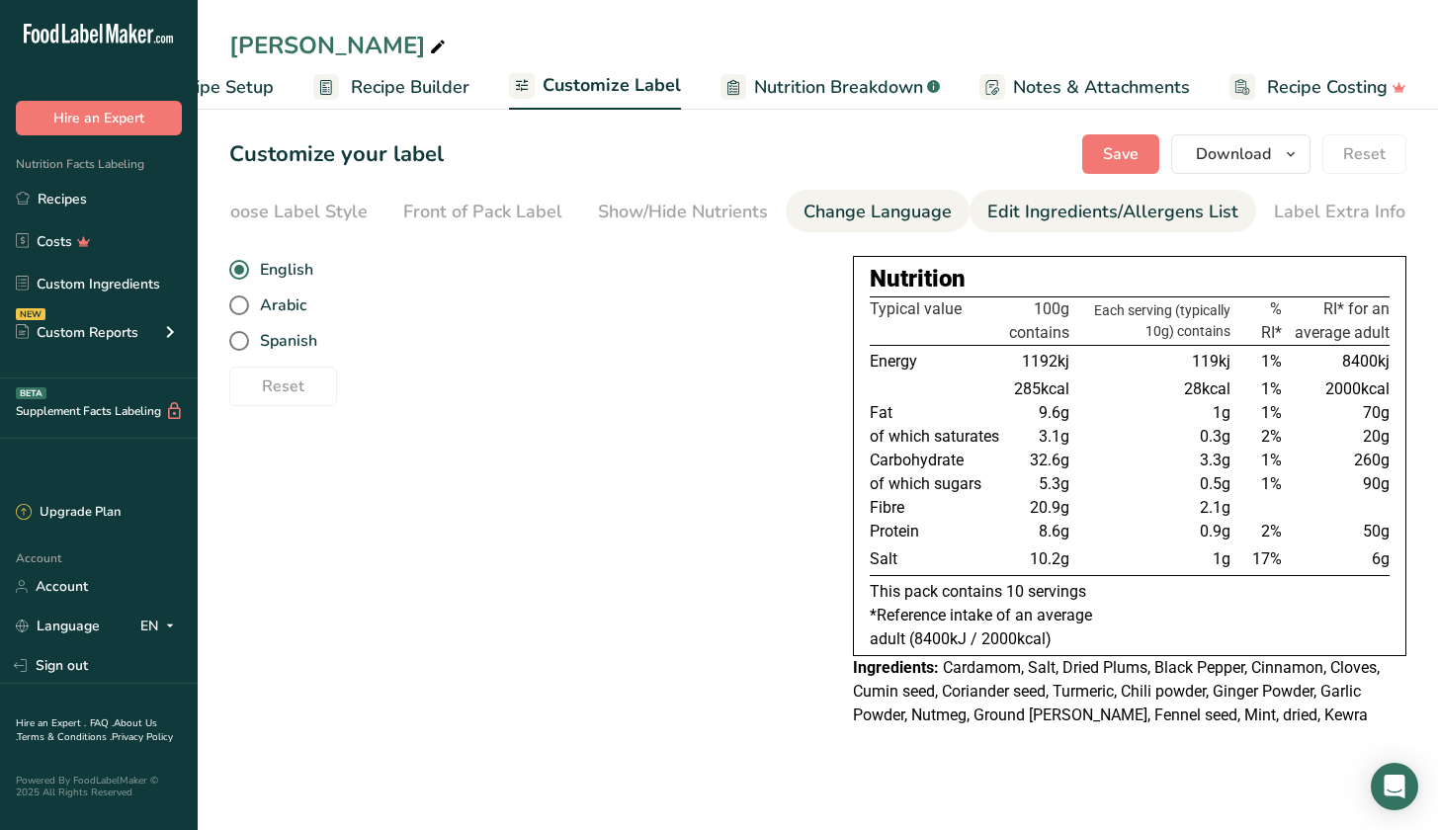
click at [1017, 218] on div "Edit Ingredients/Allergens List" at bounding box center [1112, 212] width 251 height 27
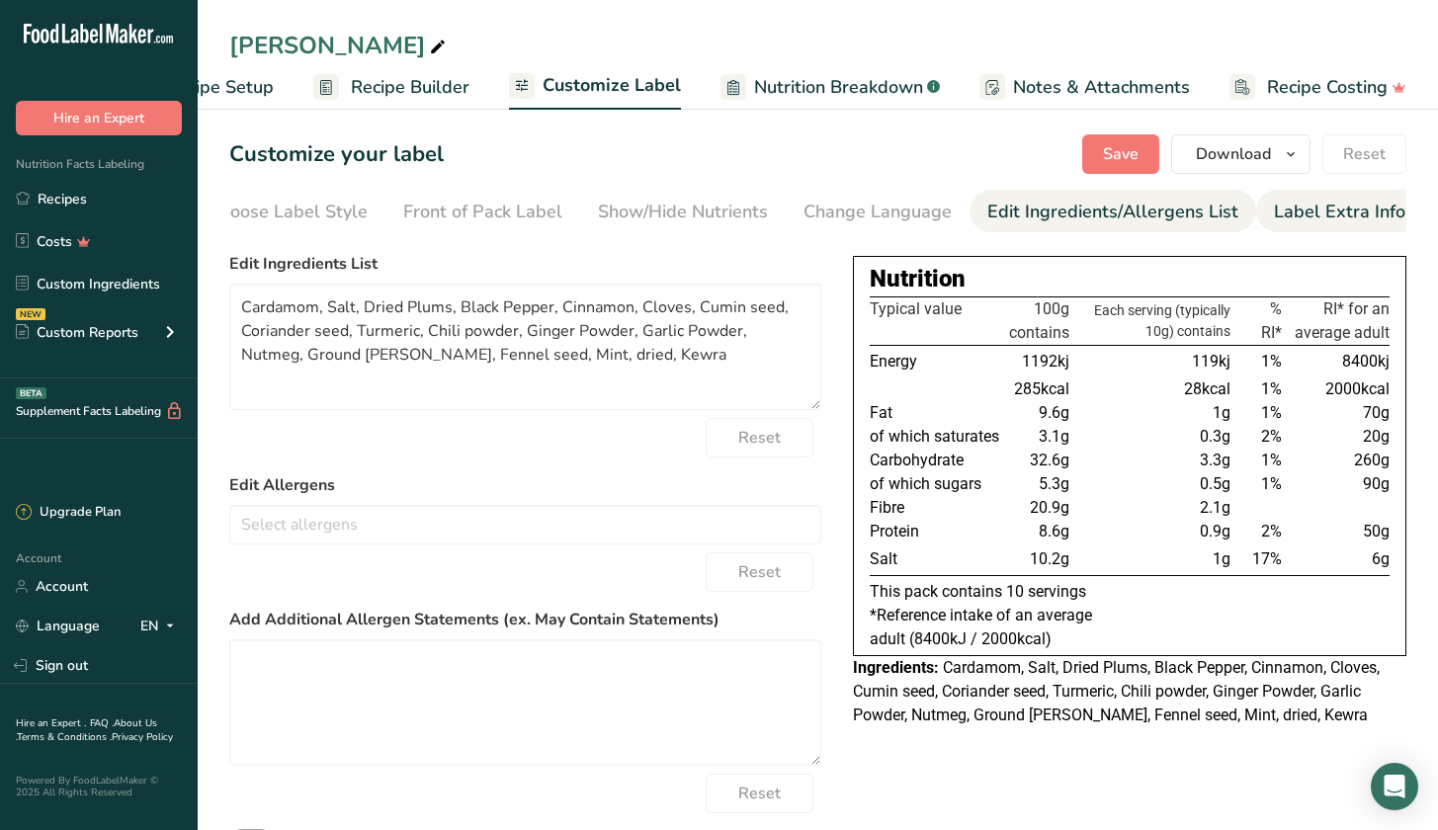
click at [1327, 209] on div "Label Extra Info" at bounding box center [1339, 212] width 131 height 27
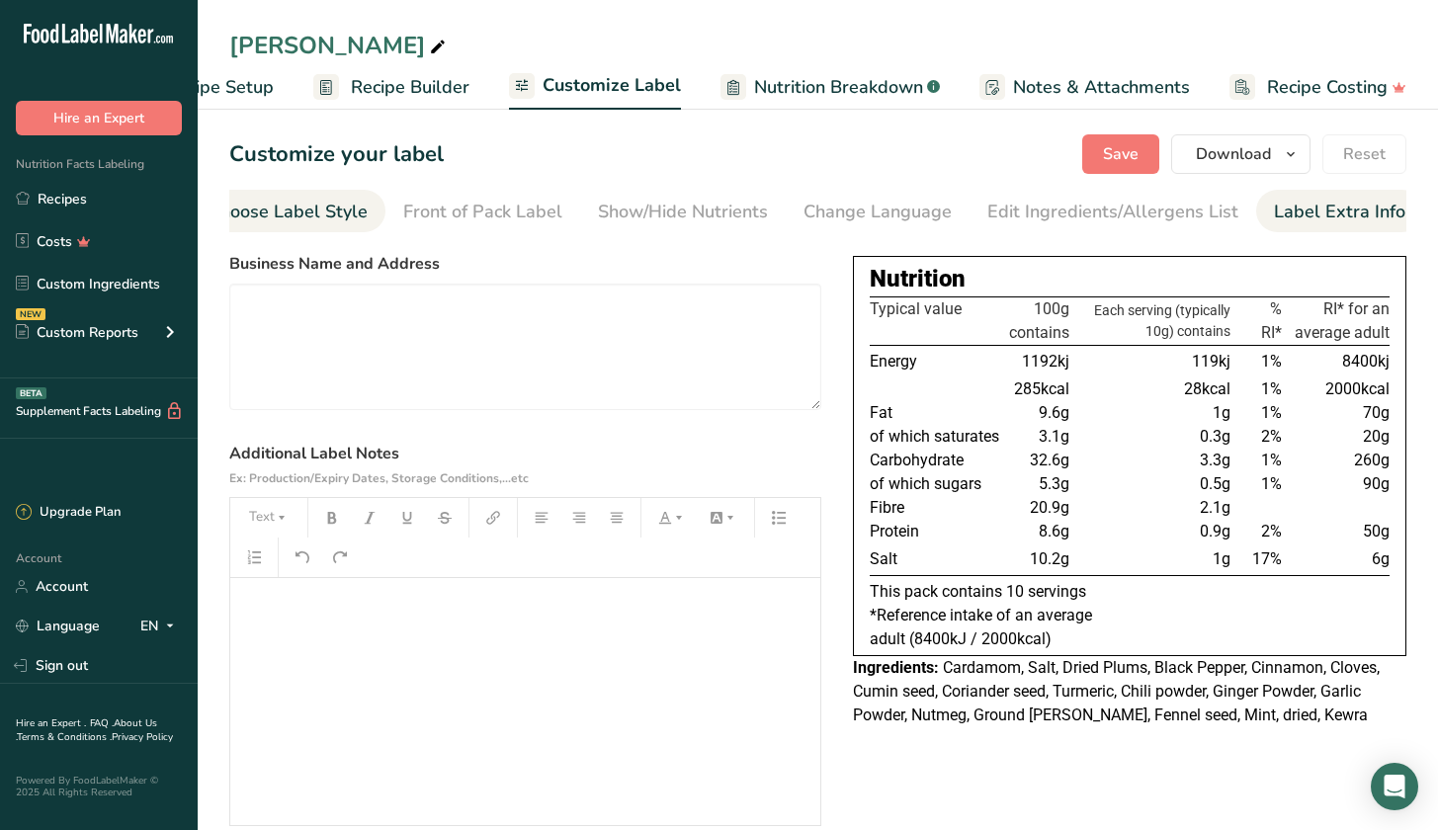
click at [340, 212] on div "Choose Label Style" at bounding box center [287, 212] width 159 height 27
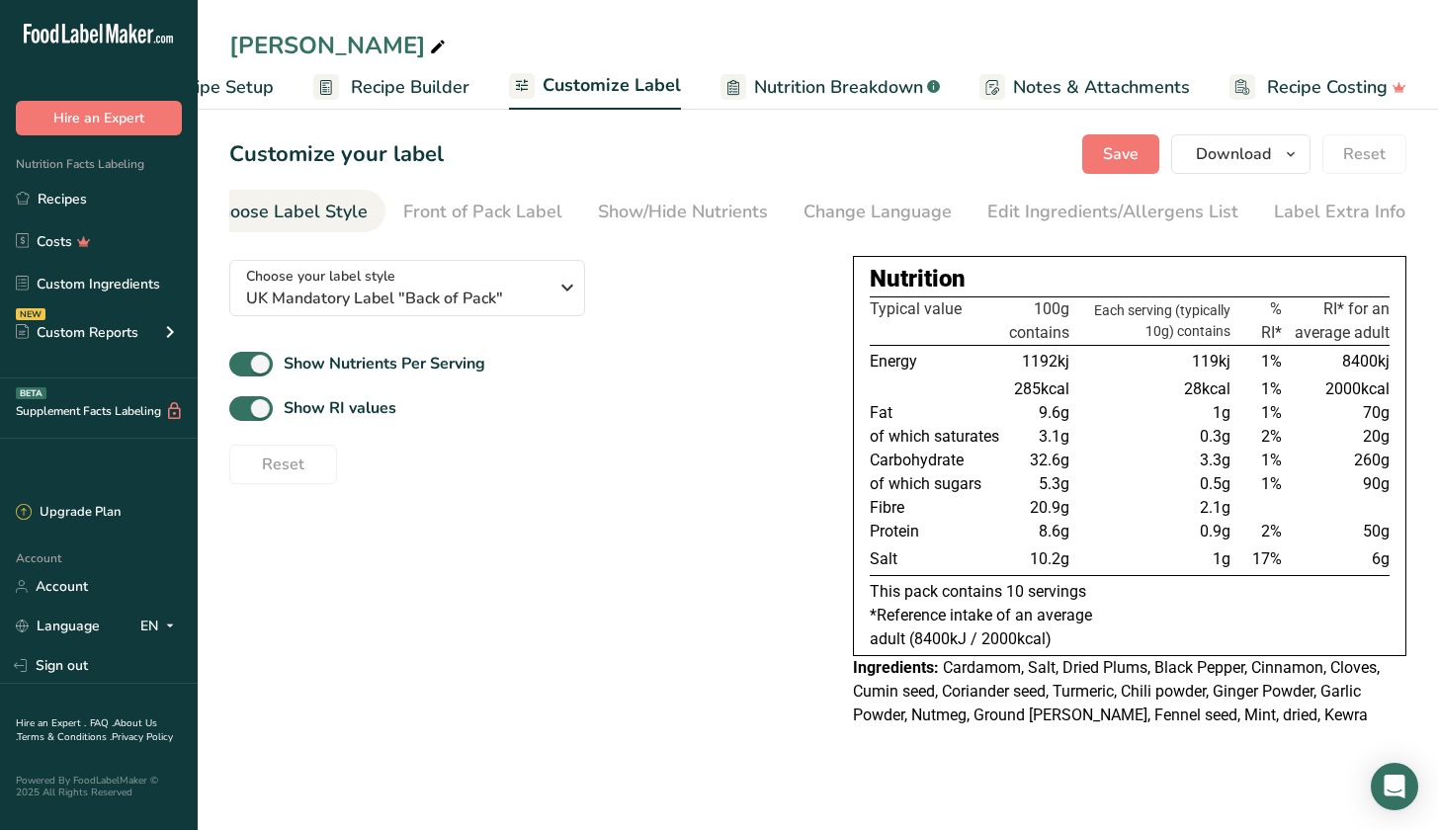
scroll to position [0, 0]
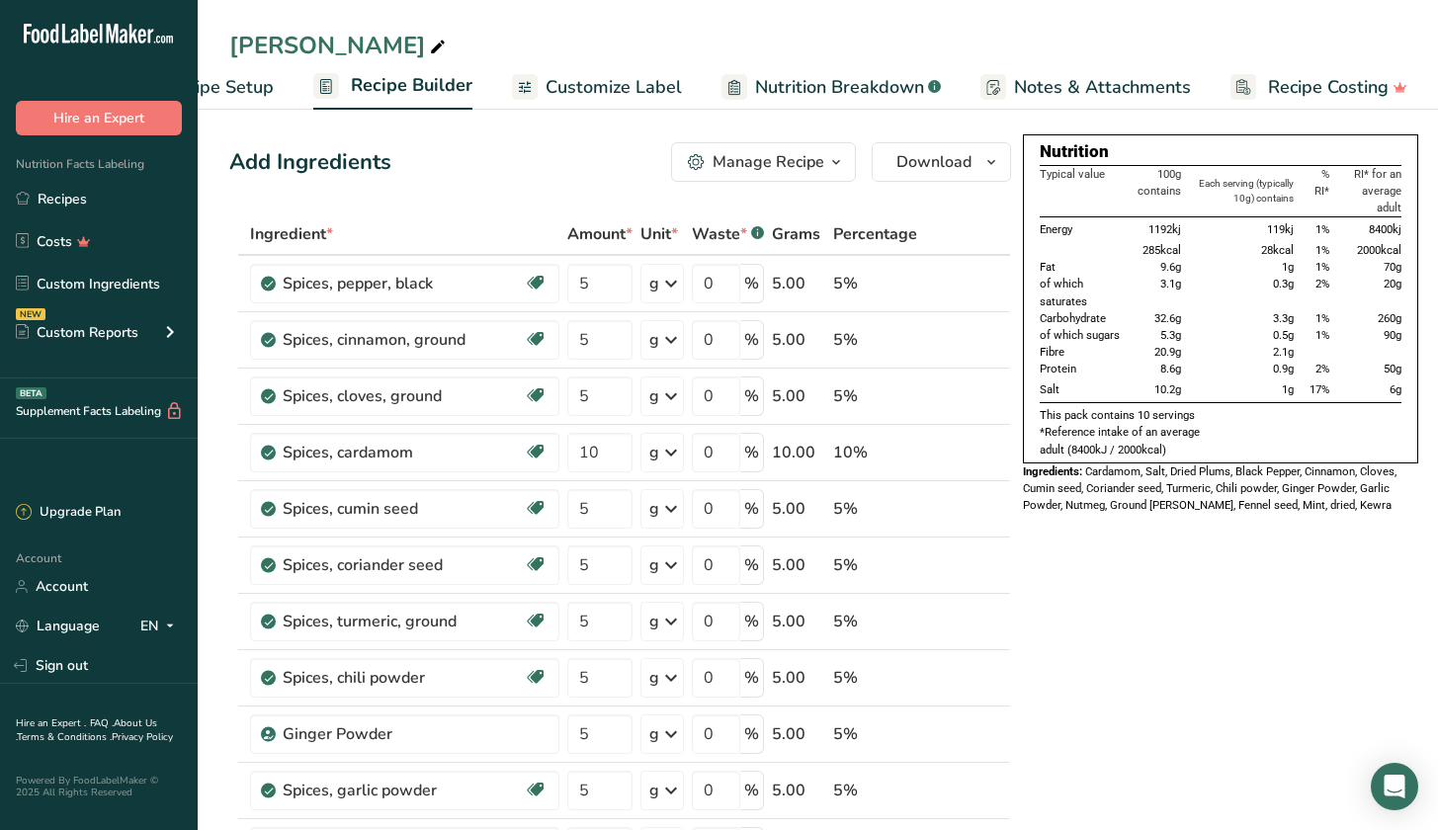
click at [898, 89] on span "Nutrition Breakdown" at bounding box center [839, 87] width 169 height 27
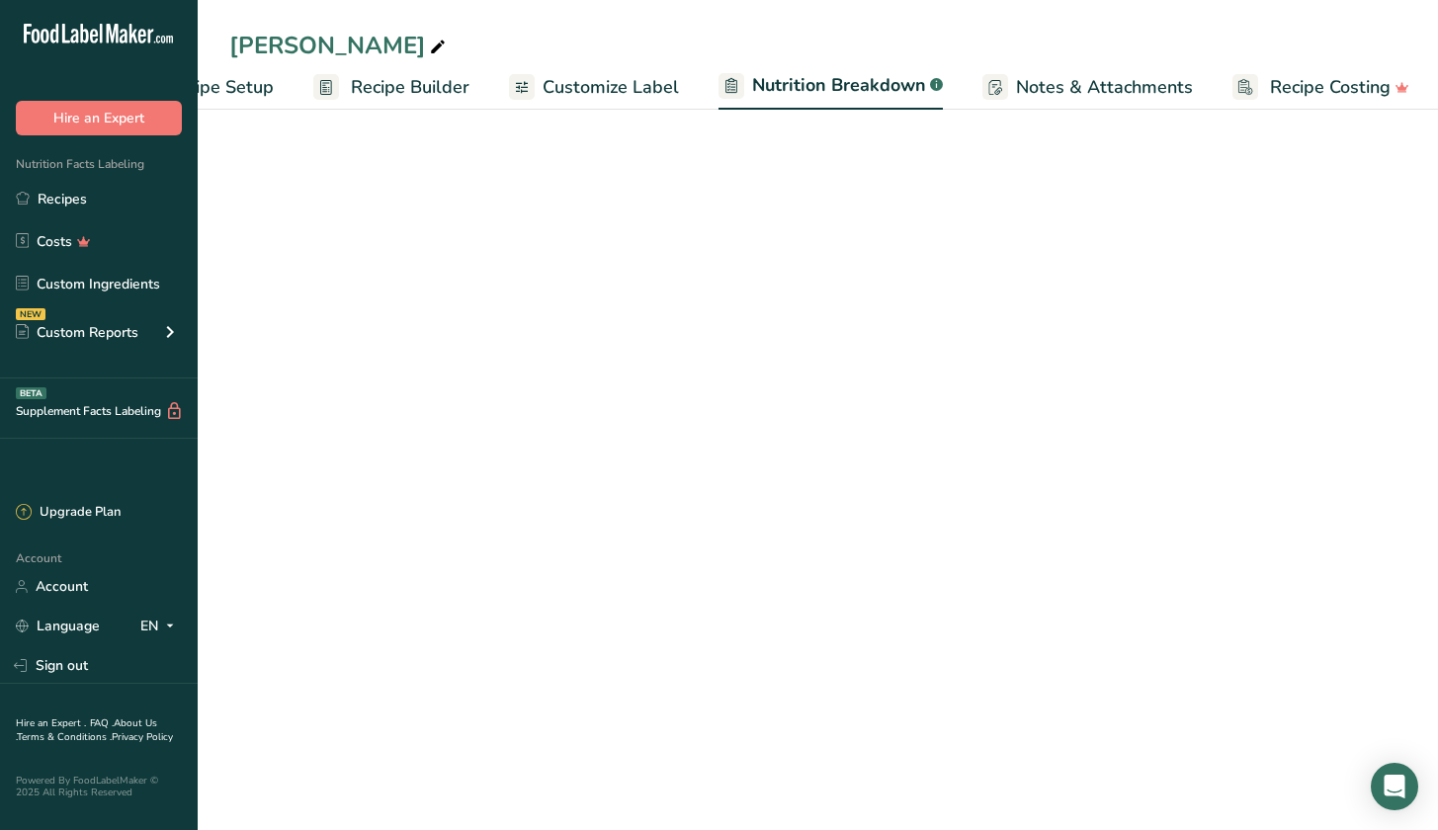
scroll to position [0, 103]
select select "Calories"
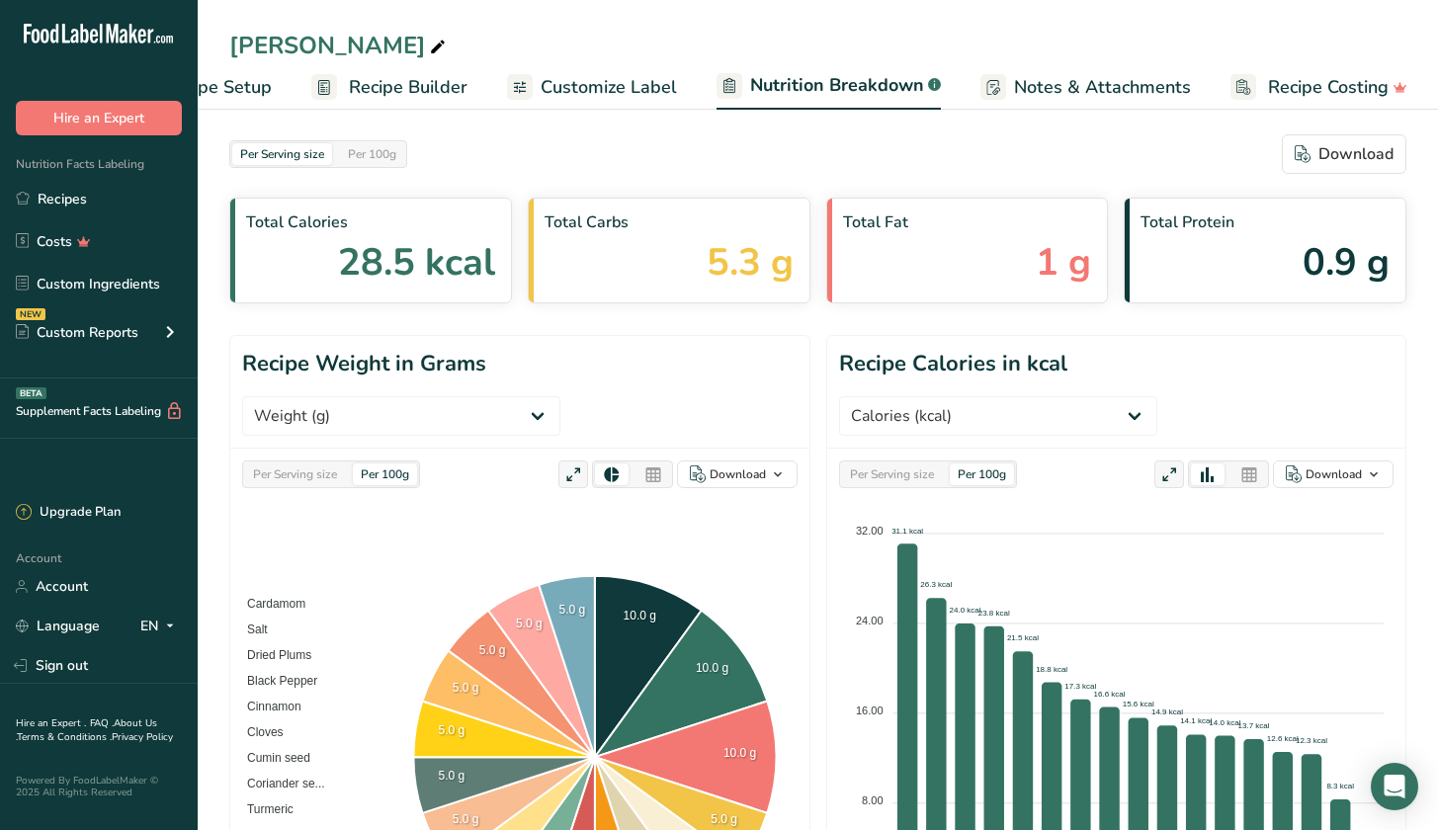
click at [1352, 94] on span "Recipe Costing" at bounding box center [1328, 87] width 121 height 27
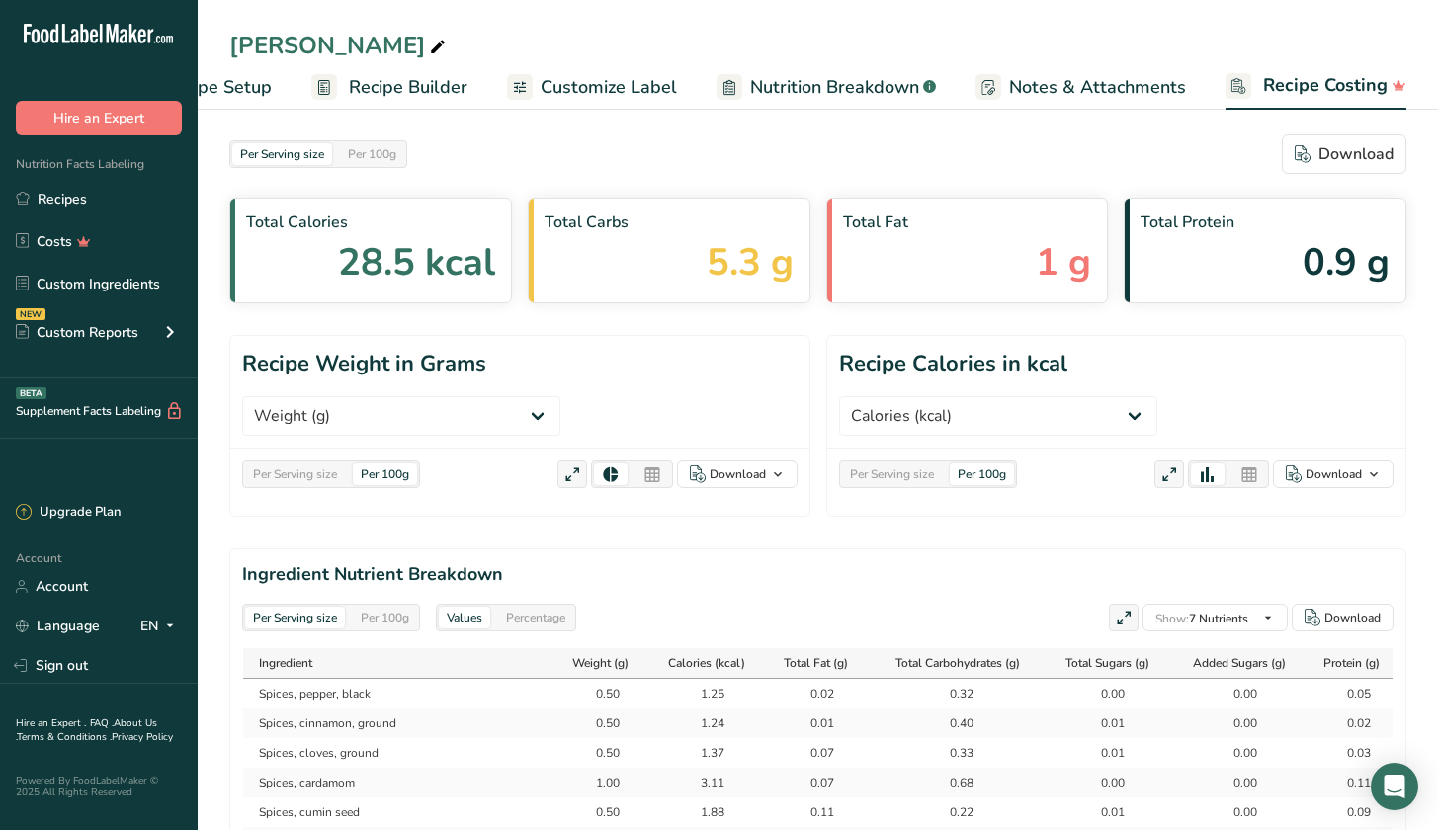
scroll to position [0, 101]
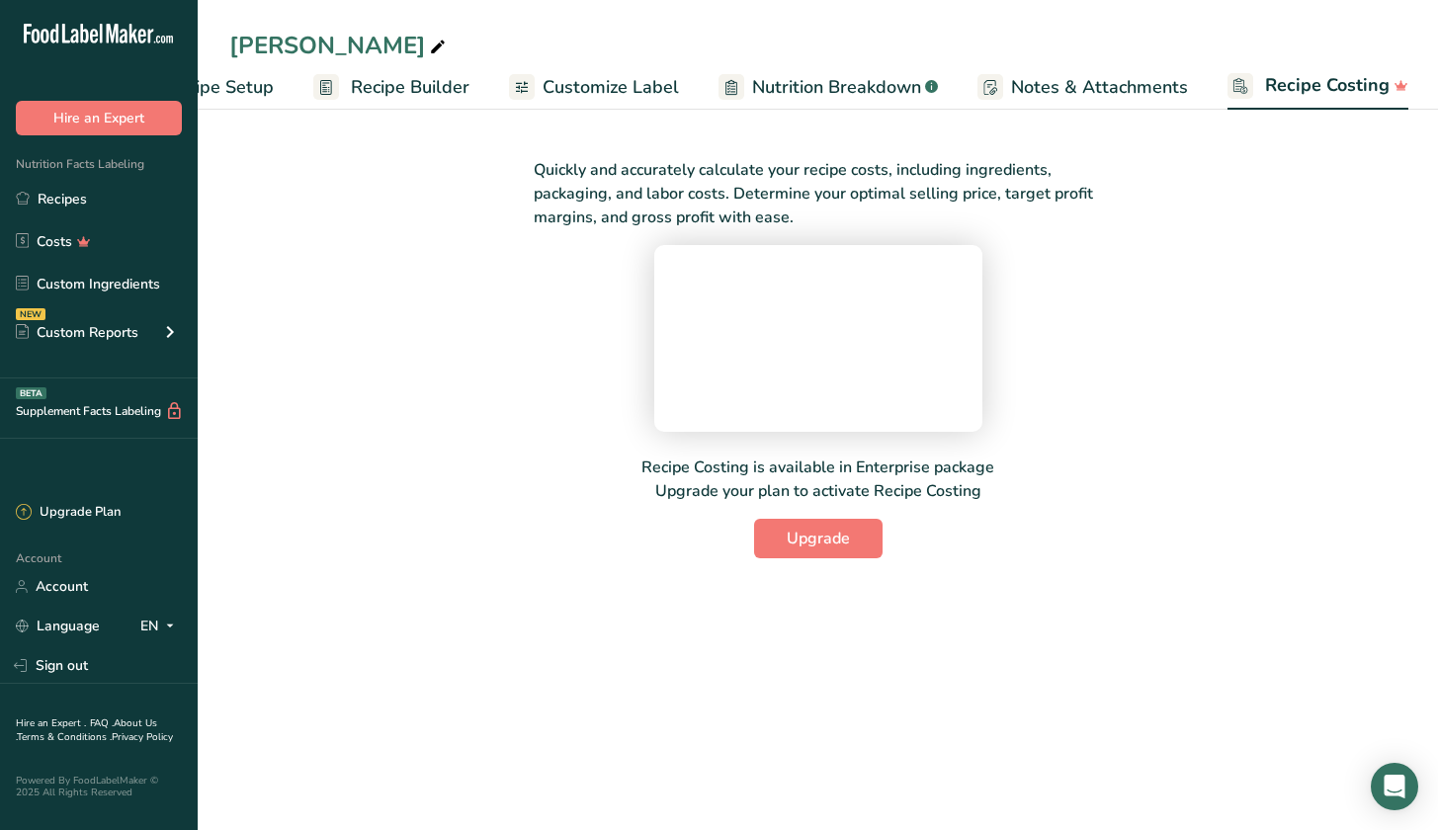
click at [1101, 86] on span "Notes & Attachments" at bounding box center [1099, 87] width 177 height 27
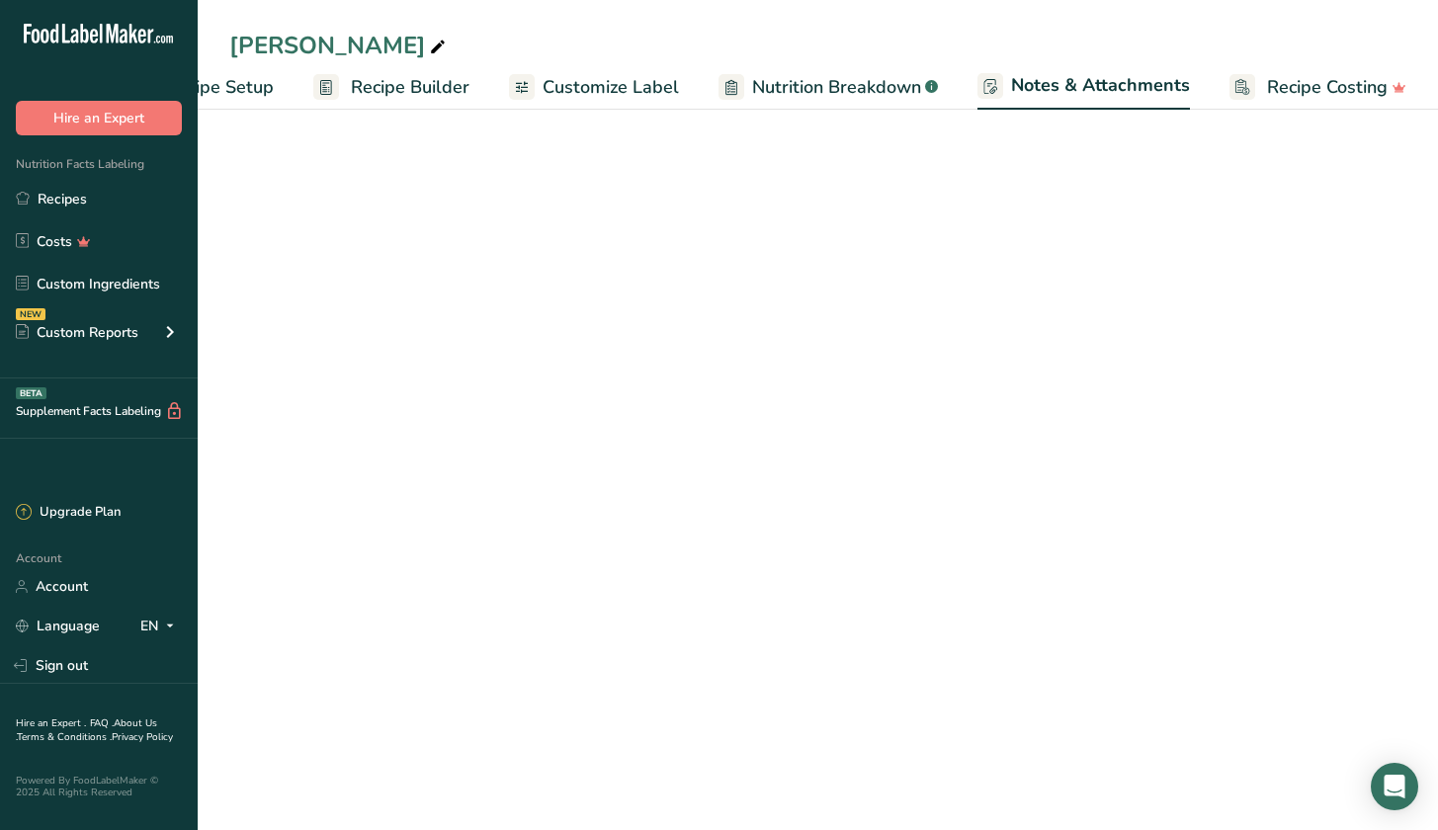
scroll to position [0, 102]
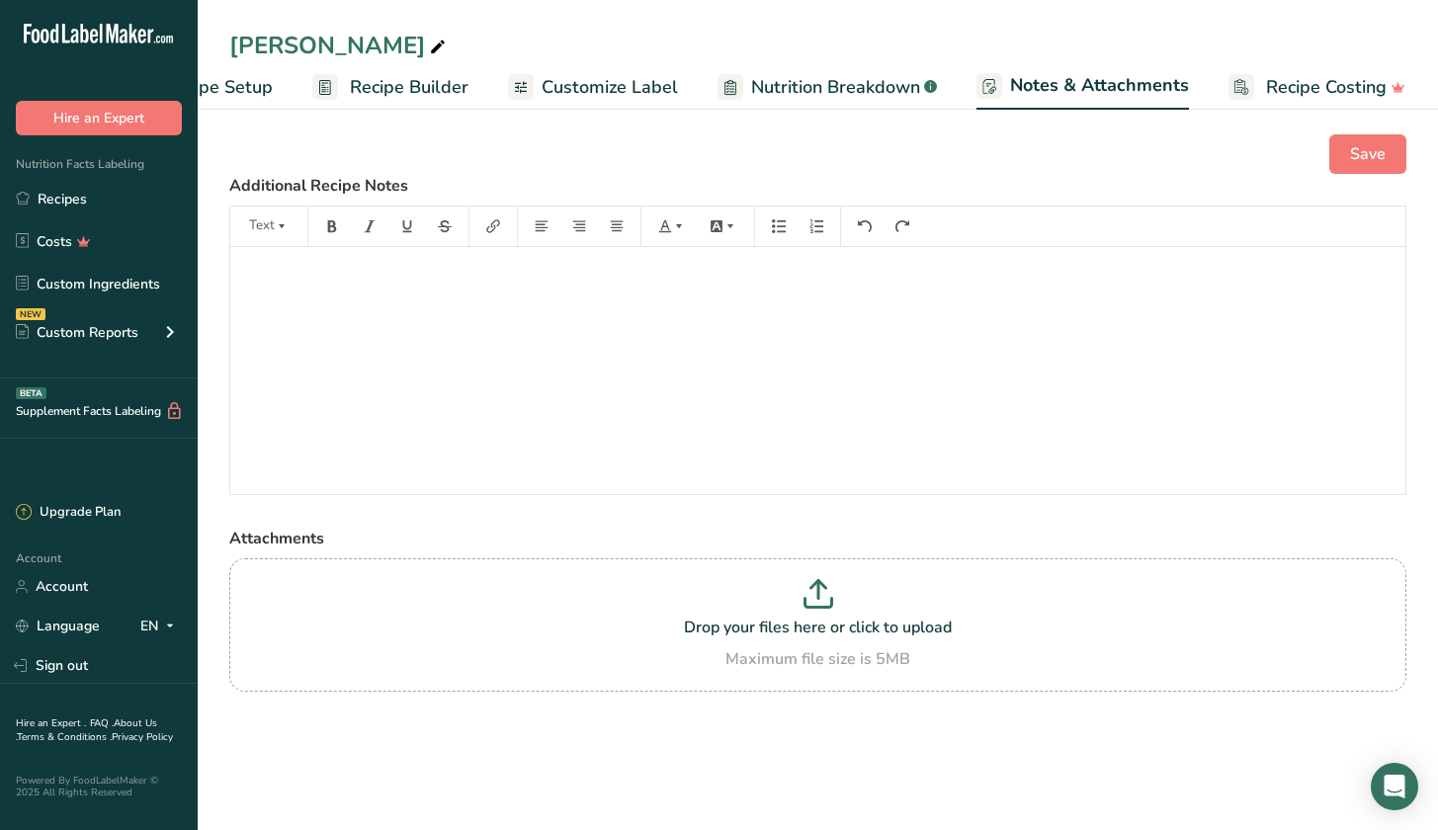
click at [851, 83] on span "Nutrition Breakdown" at bounding box center [835, 87] width 169 height 27
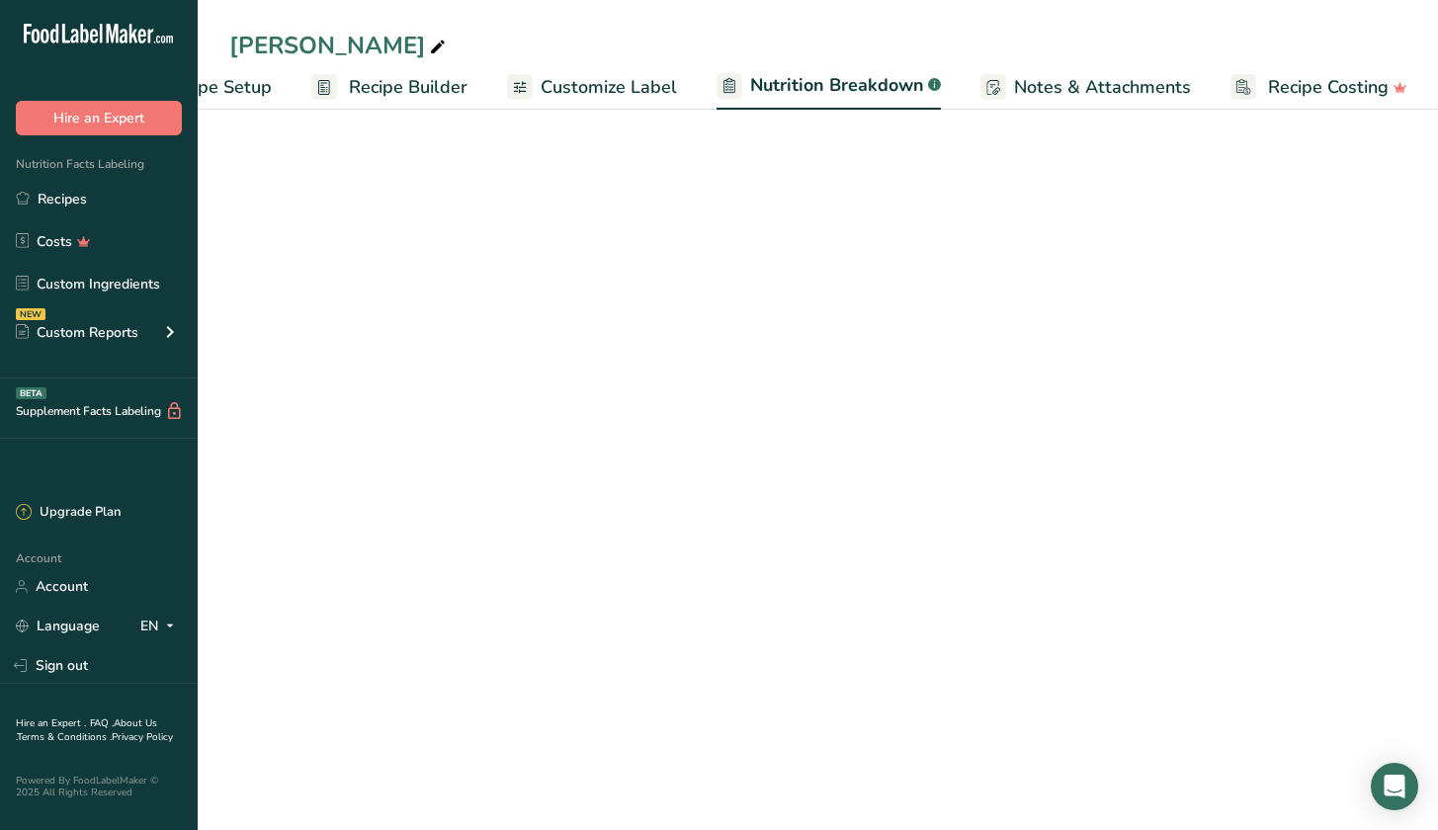
select select "Calories"
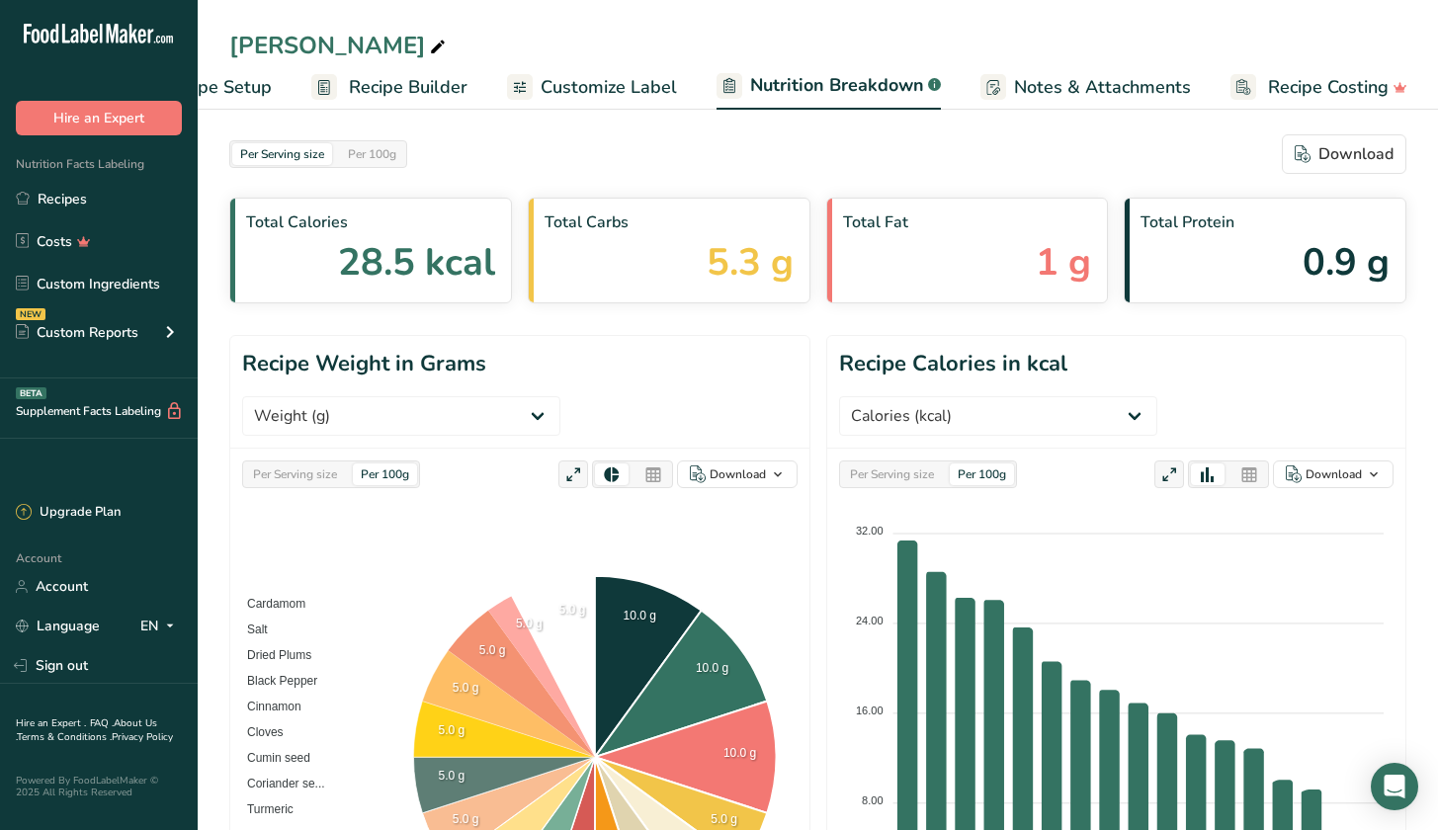
click at [579, 89] on span "Customize Label" at bounding box center [608, 87] width 136 height 27
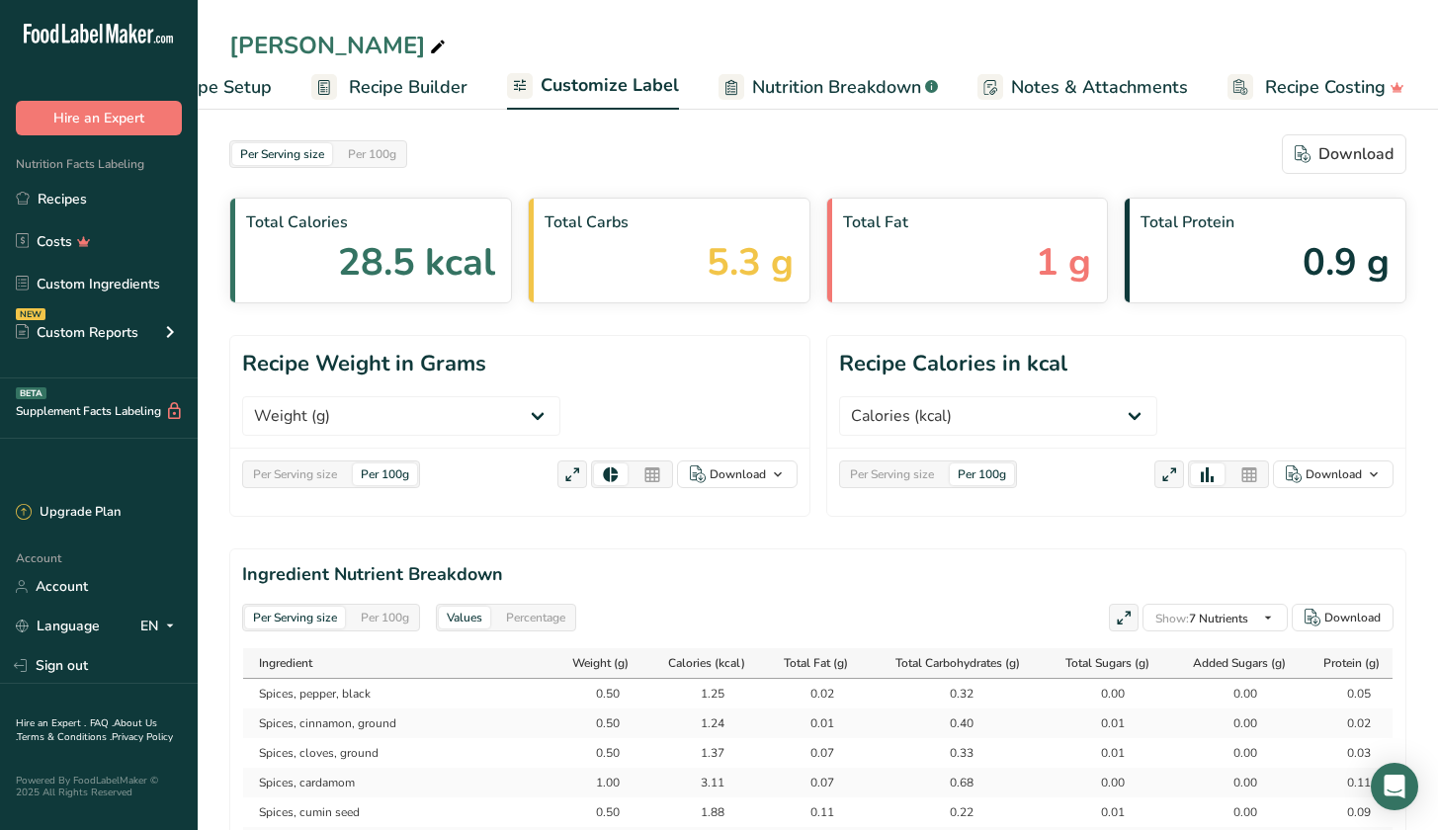
scroll to position [0, 101]
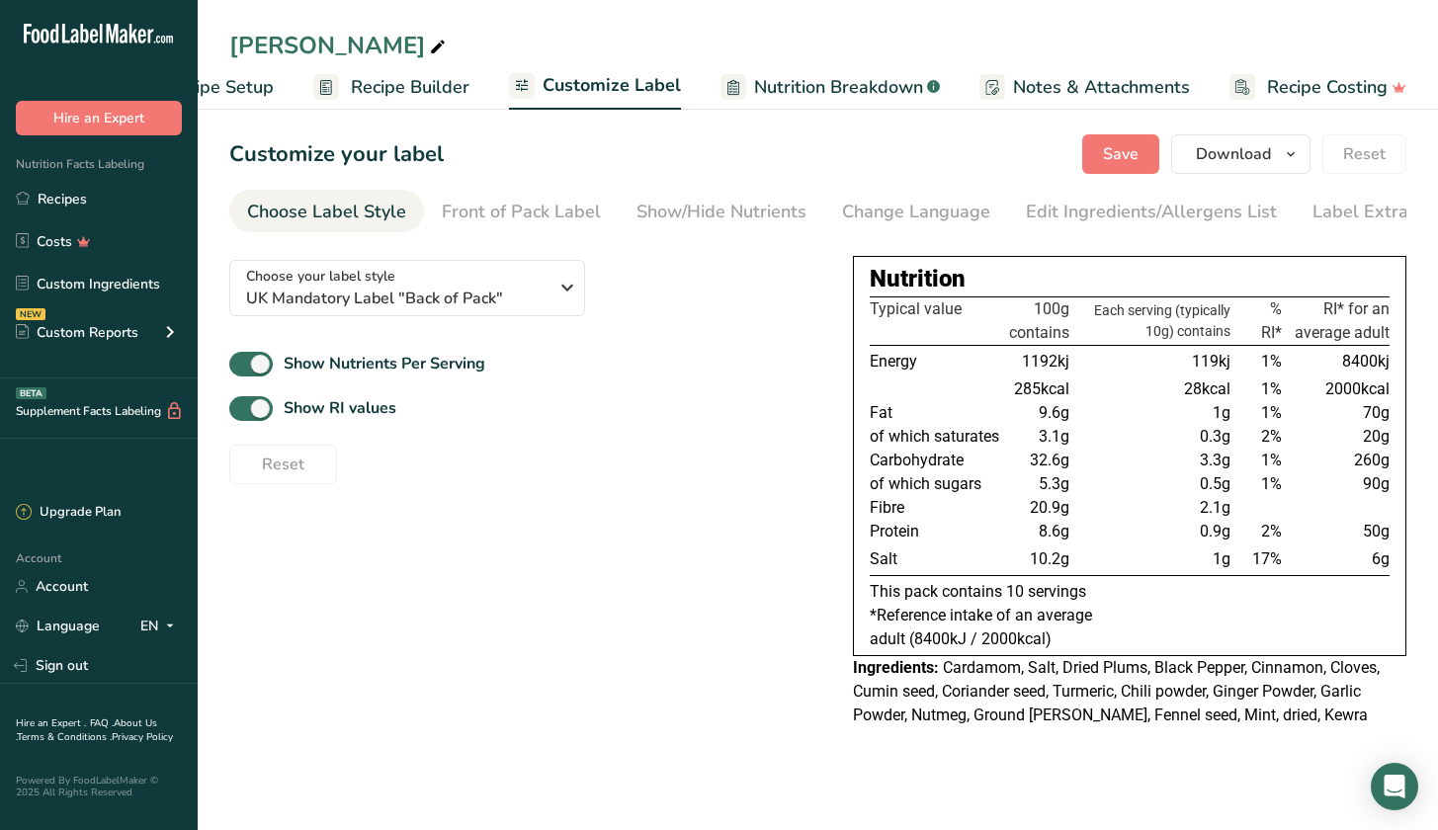
click at [955, 564] on td "Salt" at bounding box center [937, 559] width 135 height 33
click at [852, 85] on span "Nutrition Breakdown" at bounding box center [838, 87] width 169 height 27
select select "Calories"
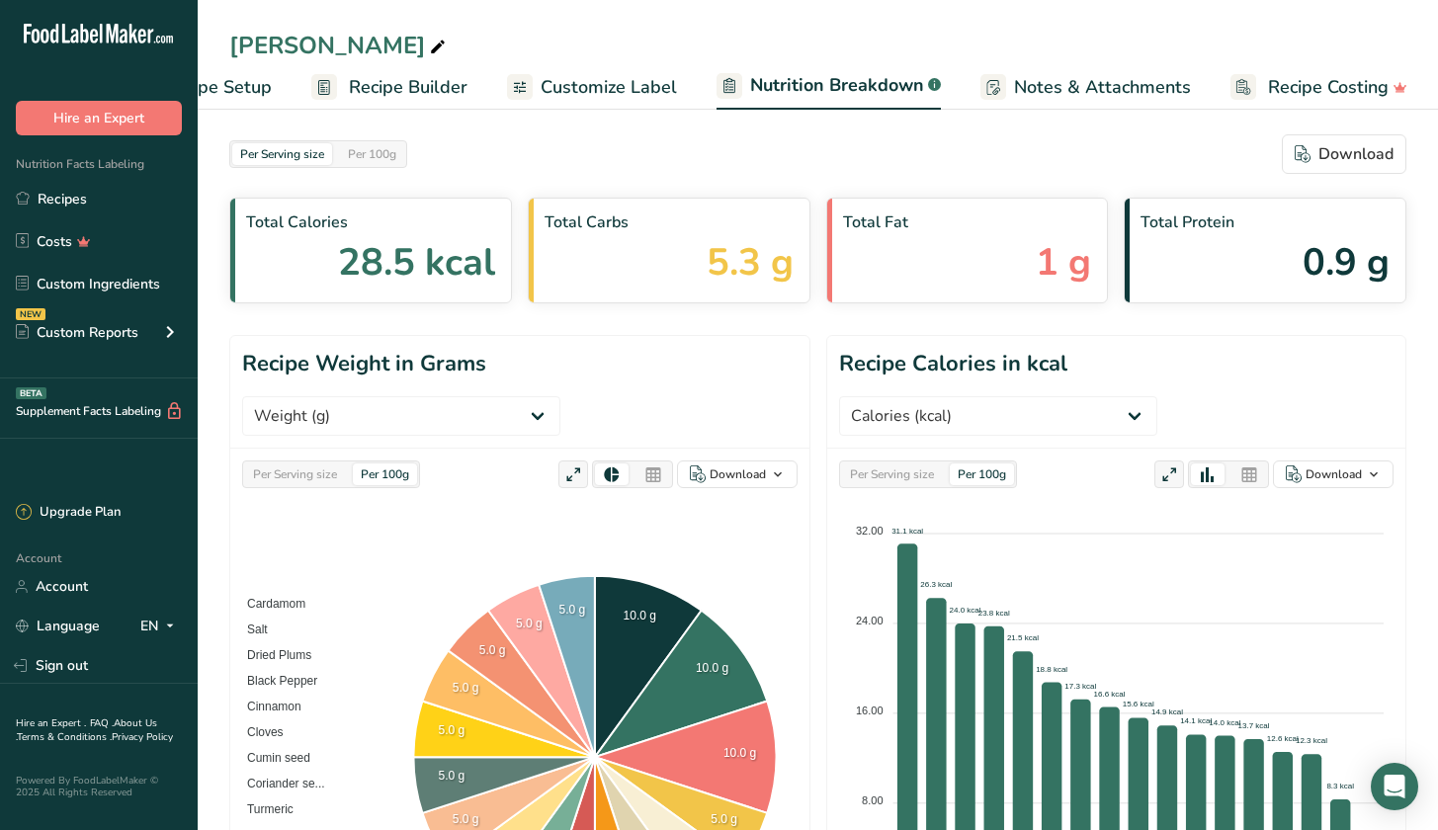
click at [647, 85] on span "Customize Label" at bounding box center [608, 87] width 136 height 27
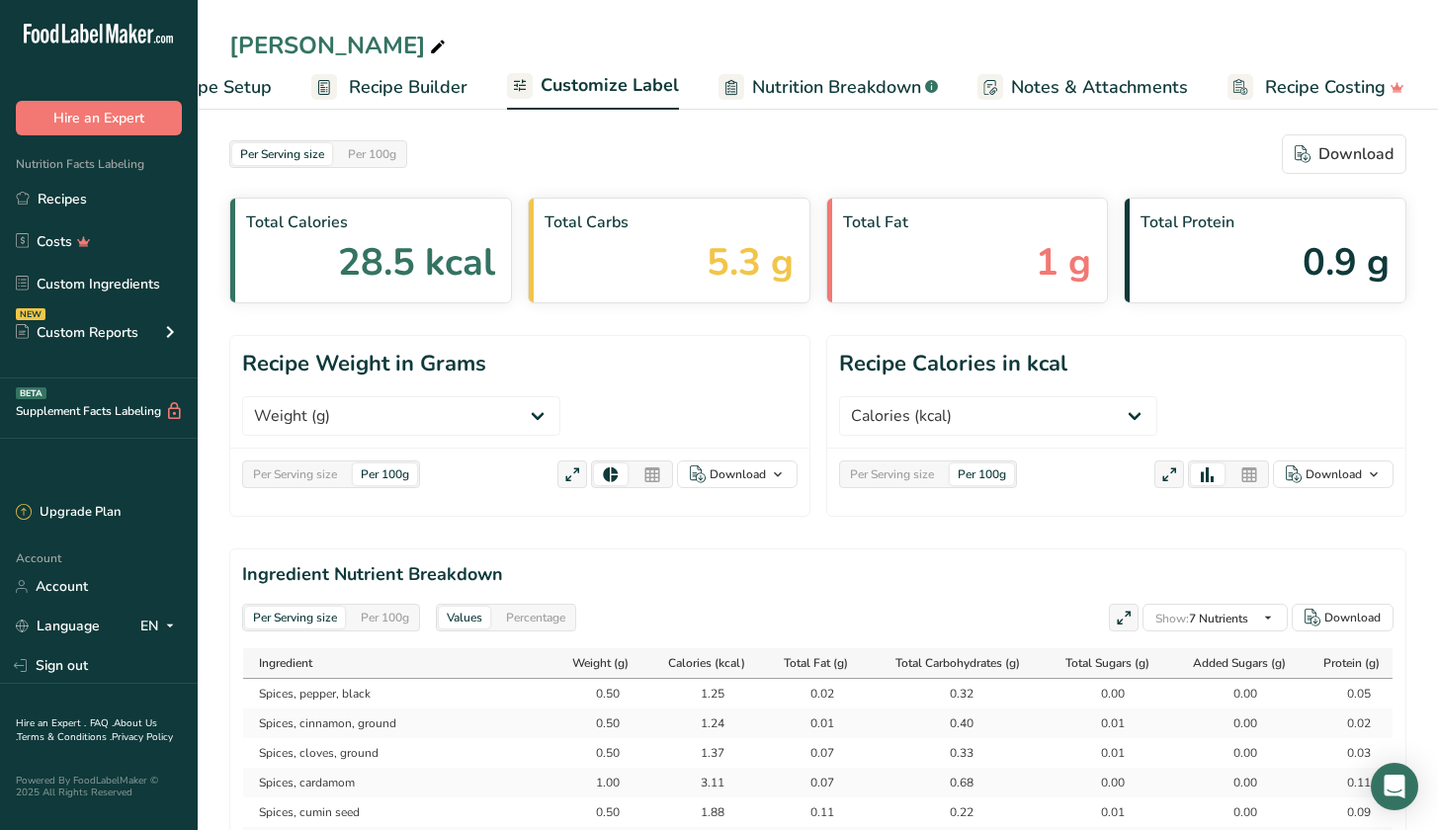
scroll to position [0, 101]
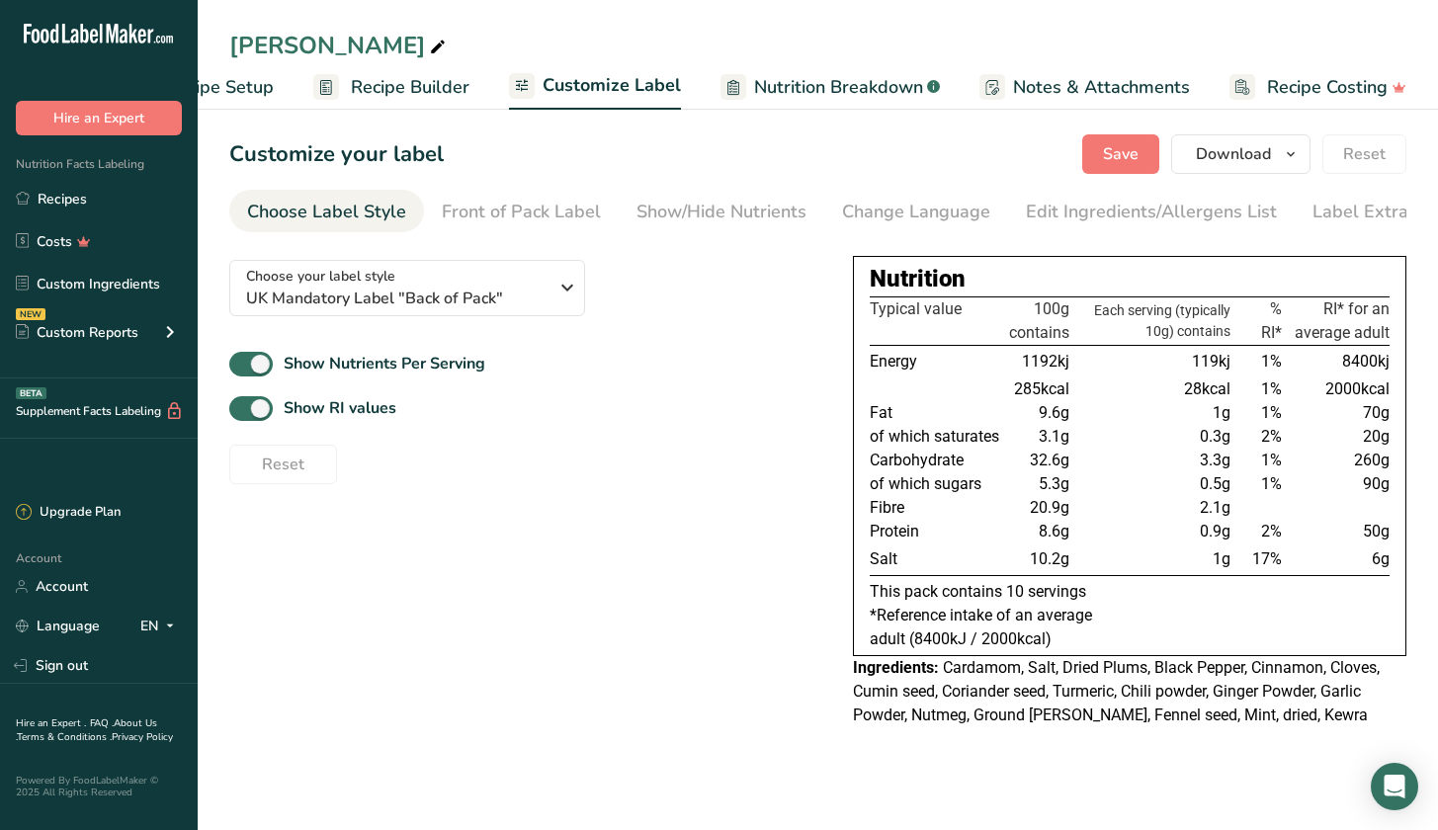
click at [1264, 278] on div "Nutrition" at bounding box center [1130, 279] width 520 height 36
click at [117, 317] on div "NEW Custom Reports" at bounding box center [99, 331] width 198 height 49
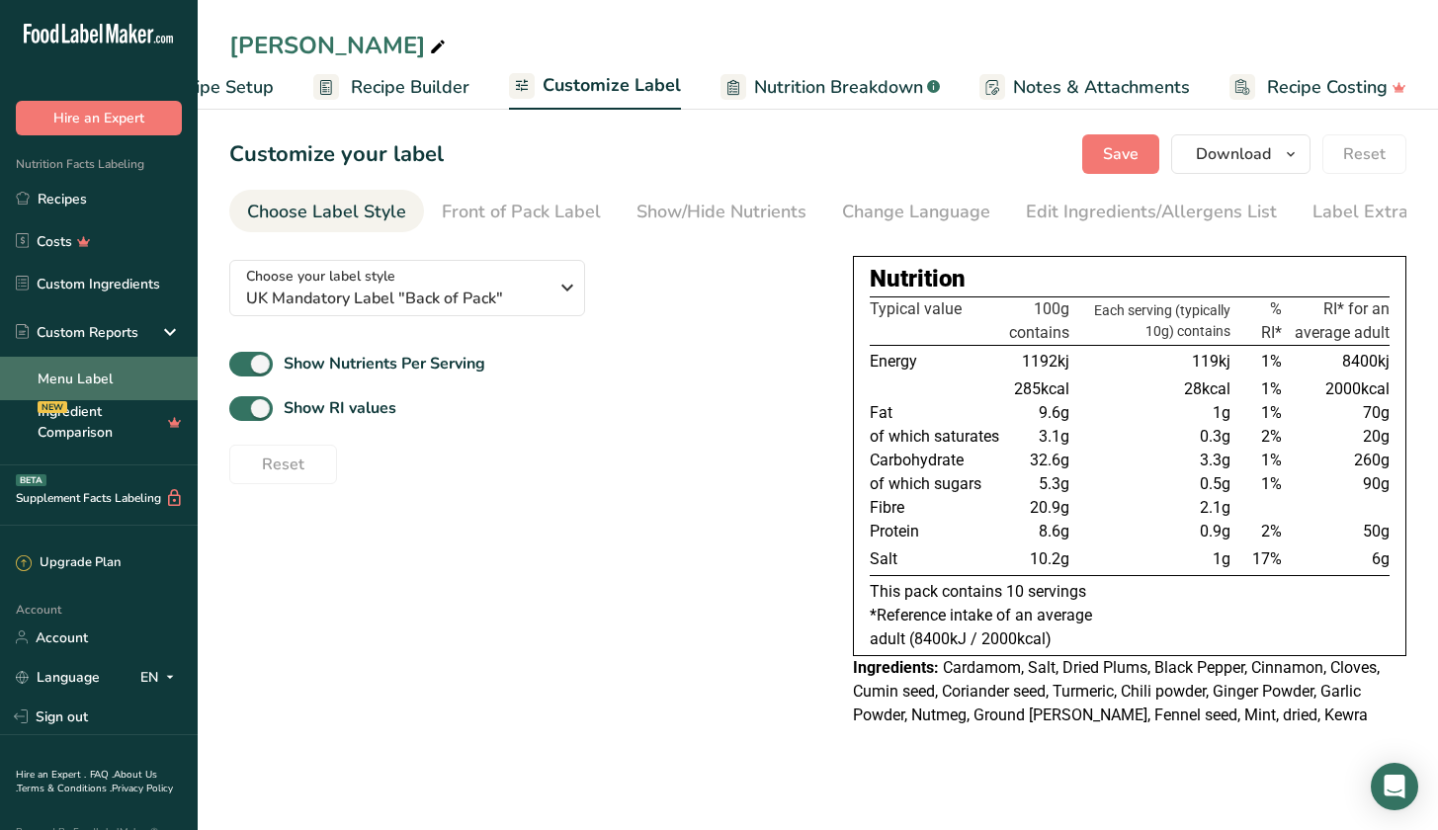
click at [124, 387] on link "Menu Label" at bounding box center [99, 378] width 198 height 43
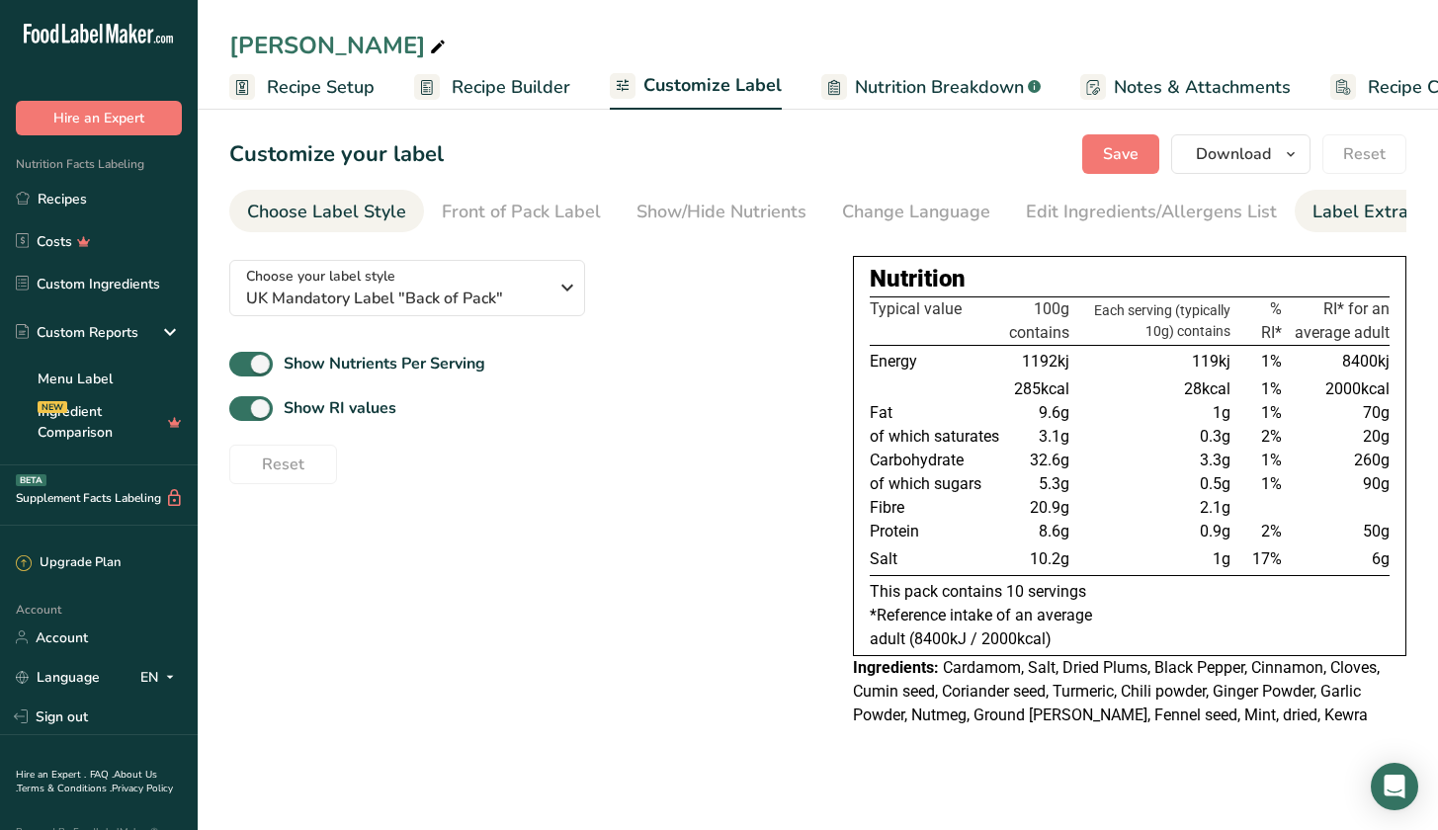
click at [1353, 207] on div "Label Extra Info" at bounding box center [1377, 212] width 131 height 27
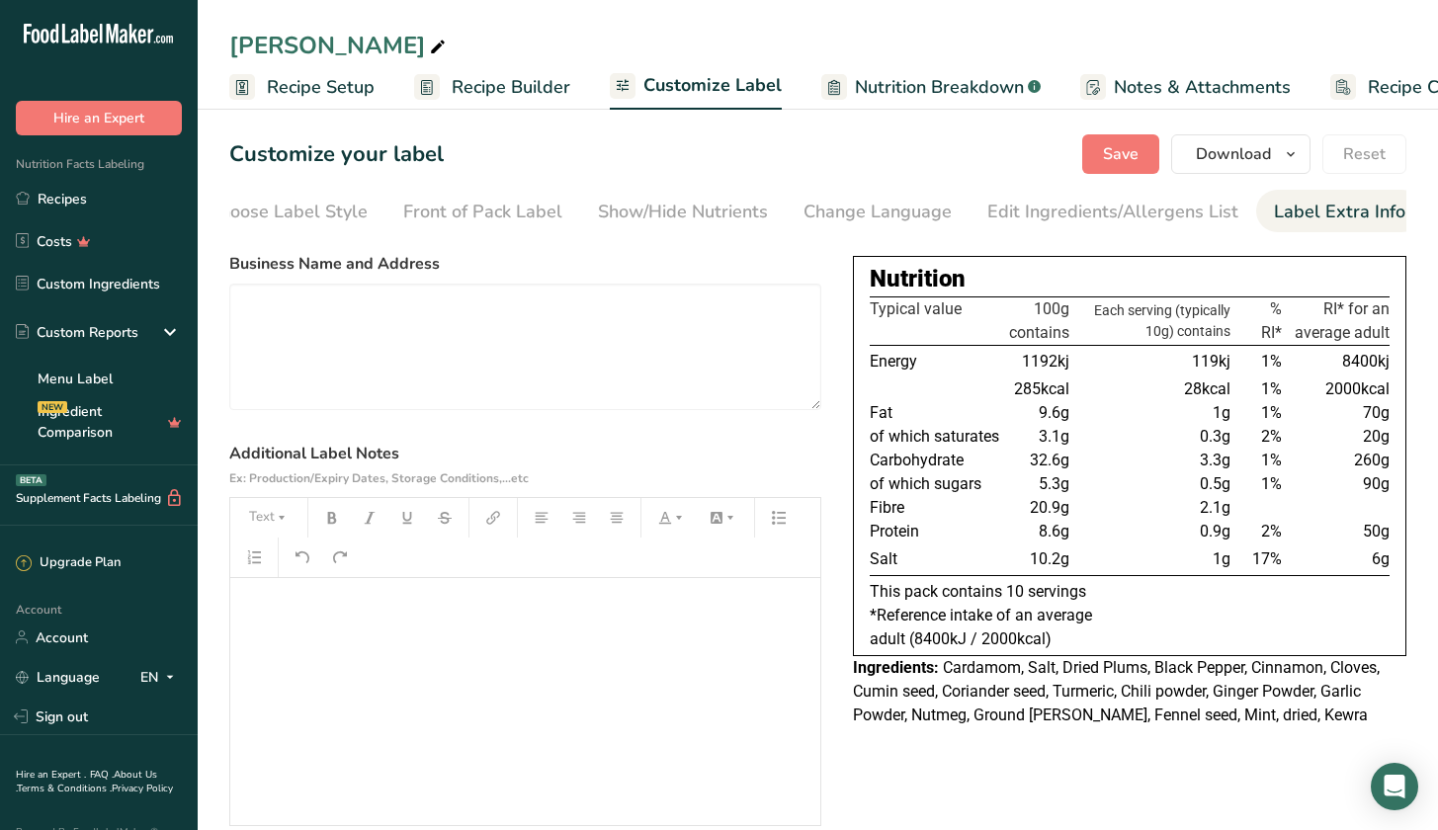
click at [1210, 91] on span "Notes & Attachments" at bounding box center [1202, 87] width 177 height 27
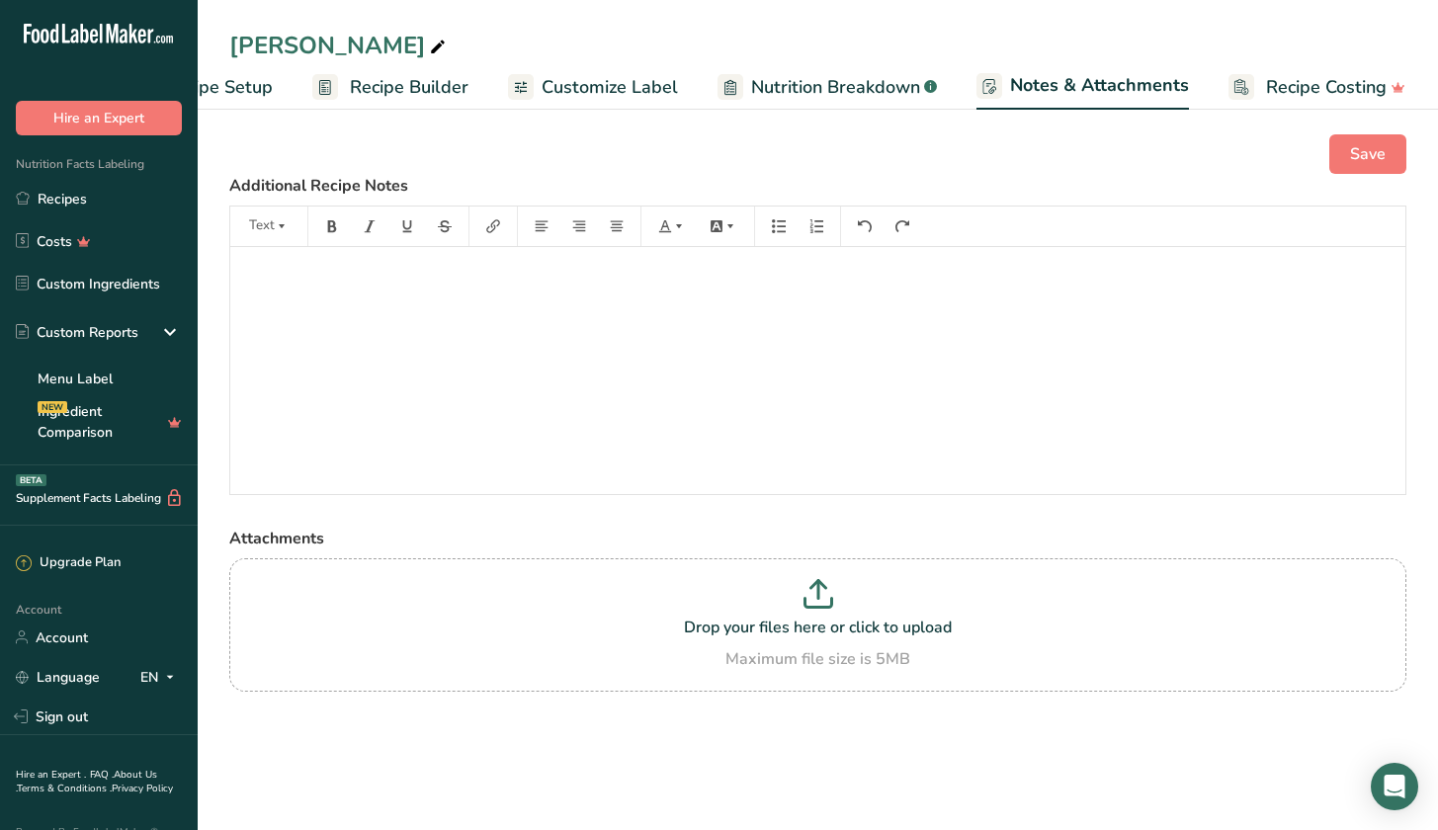
click at [395, 89] on span "Recipe Builder" at bounding box center [409, 87] width 119 height 27
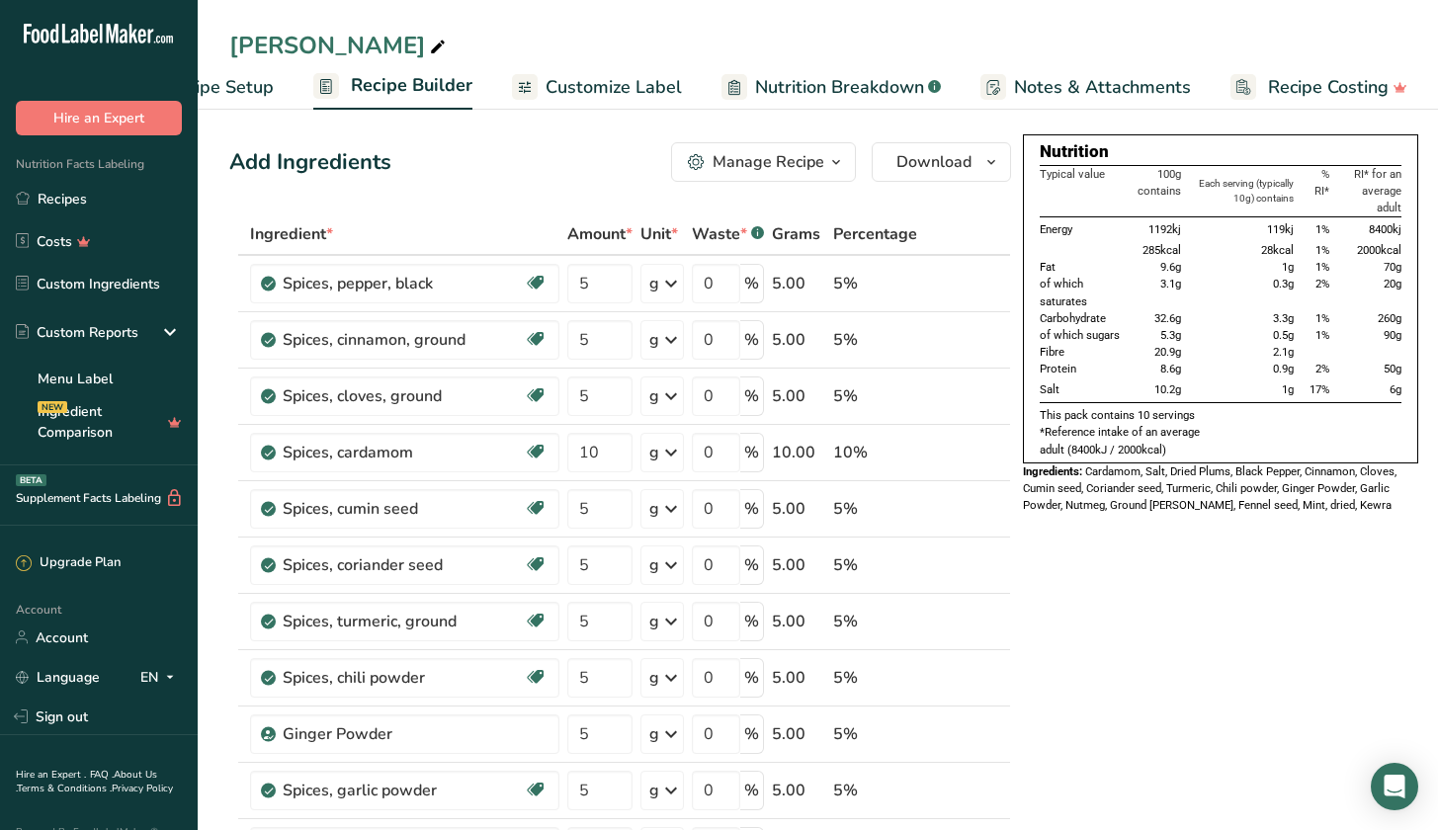
click at [1059, 92] on span "Notes & Attachments" at bounding box center [1102, 87] width 177 height 27
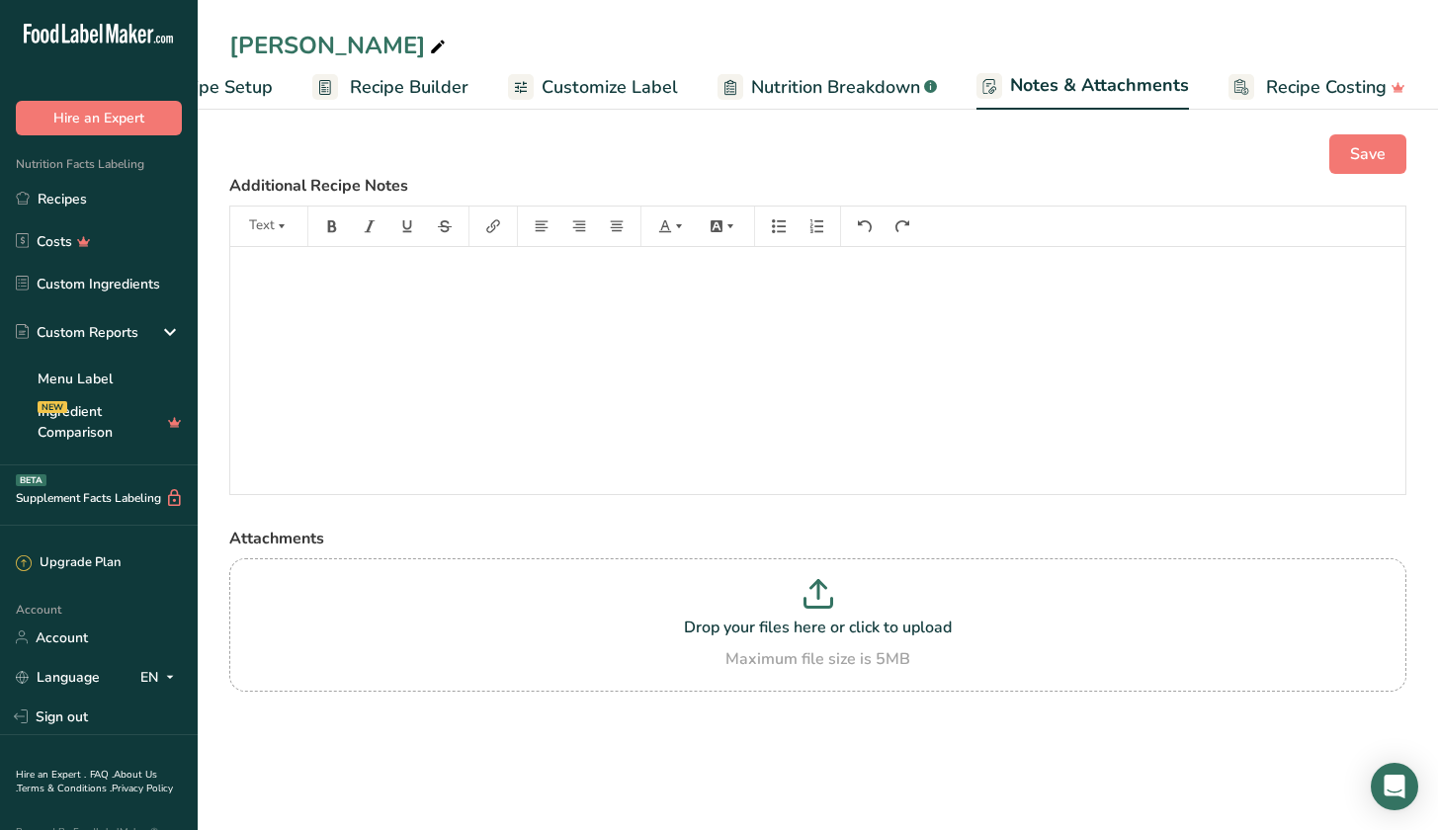
click at [835, 88] on span "Nutrition Breakdown" at bounding box center [835, 87] width 169 height 27
select select "Calories"
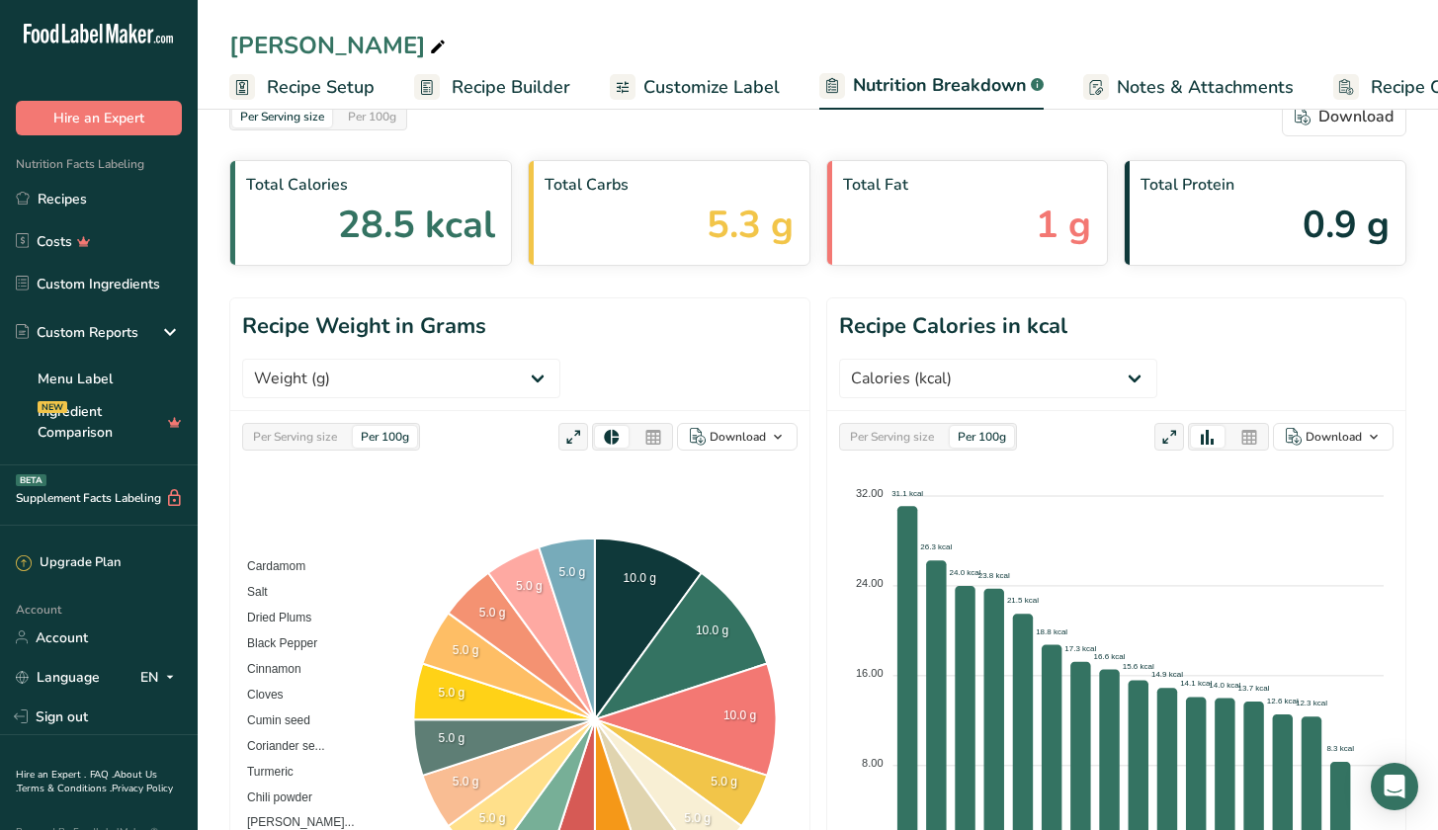
scroll to position [0, 0]
click at [340, 97] on span "Recipe Setup" at bounding box center [321, 87] width 108 height 27
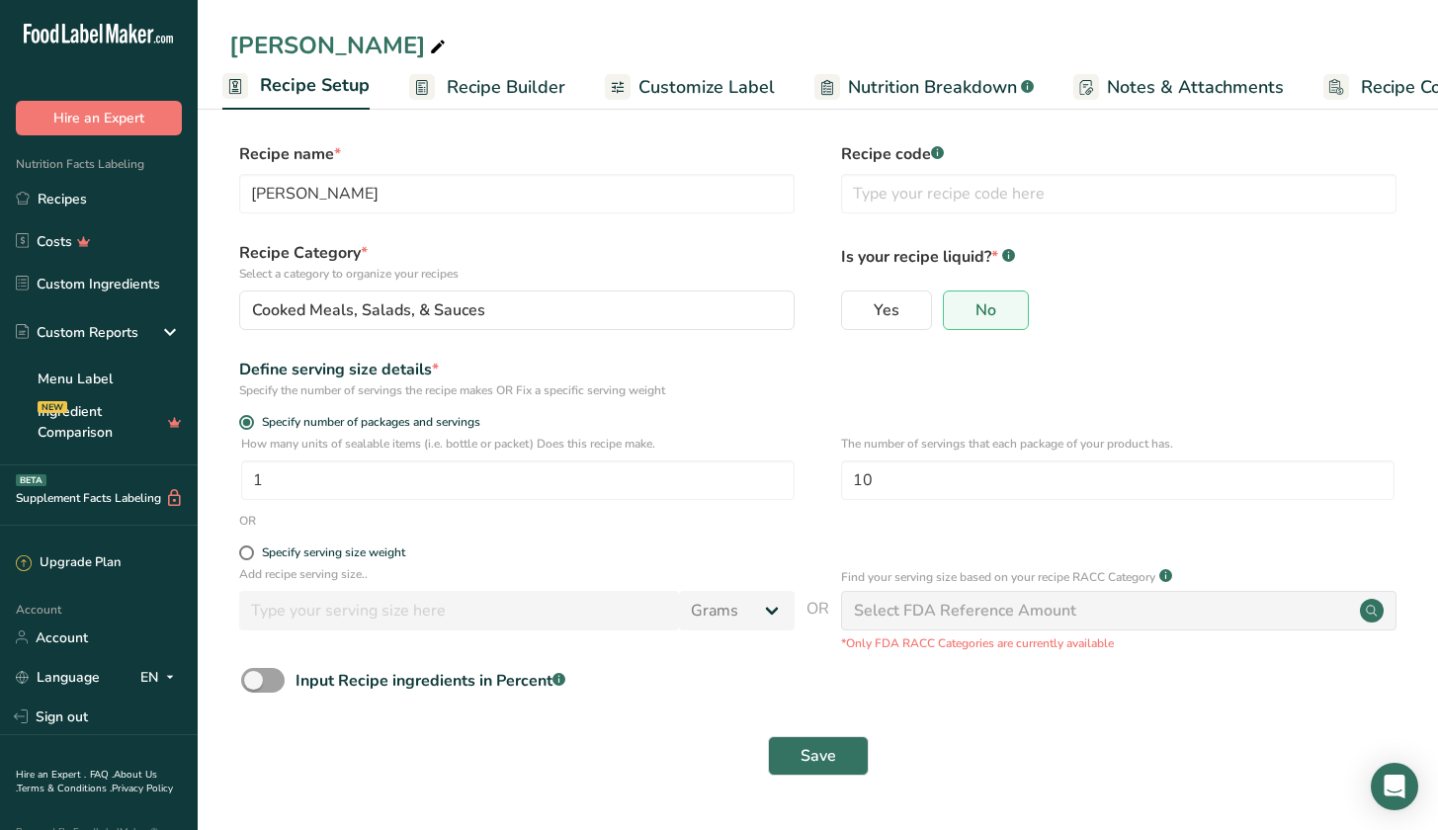
click at [528, 82] on span "Recipe Builder" at bounding box center [506, 87] width 119 height 27
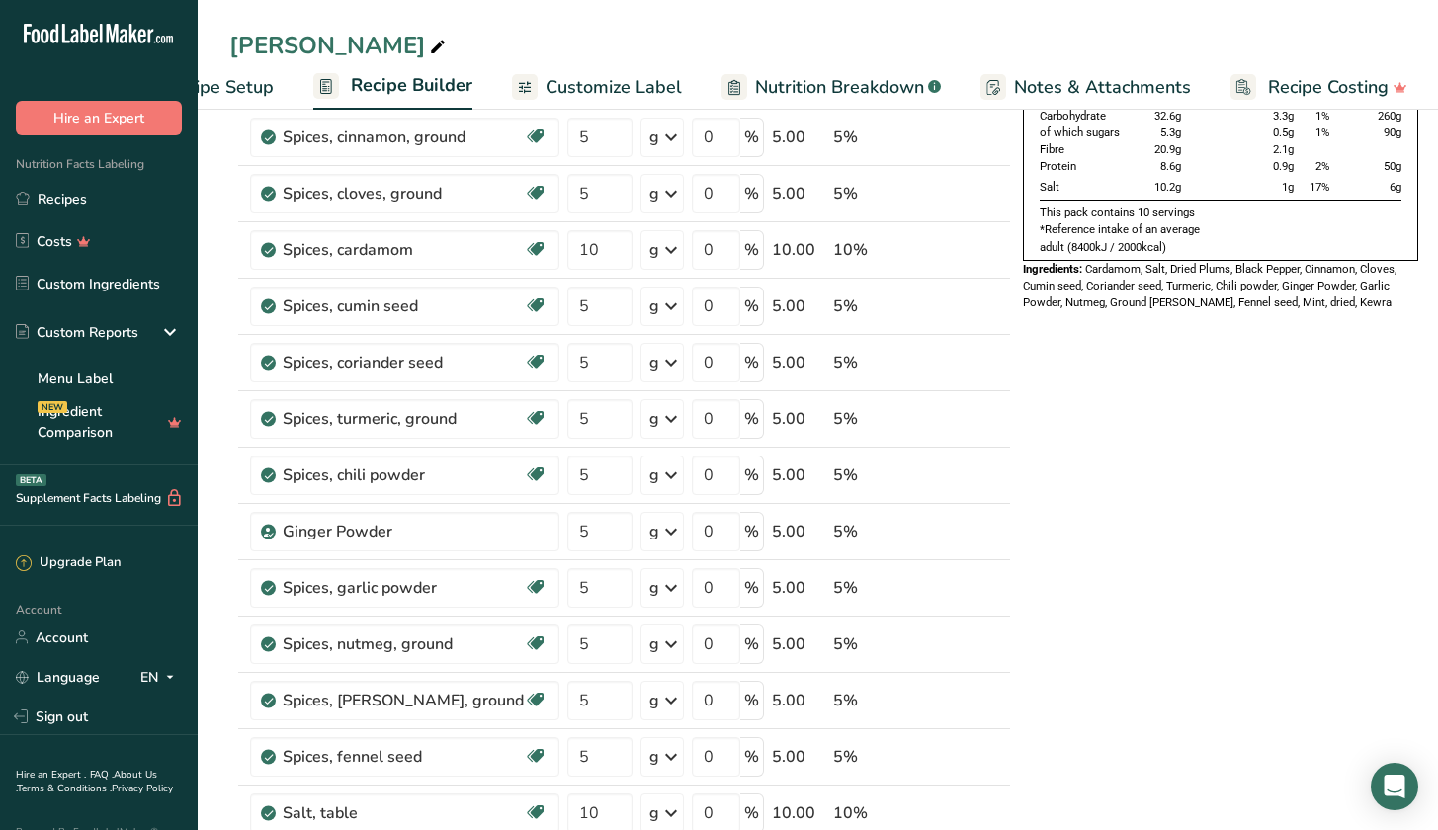
scroll to position [150, 0]
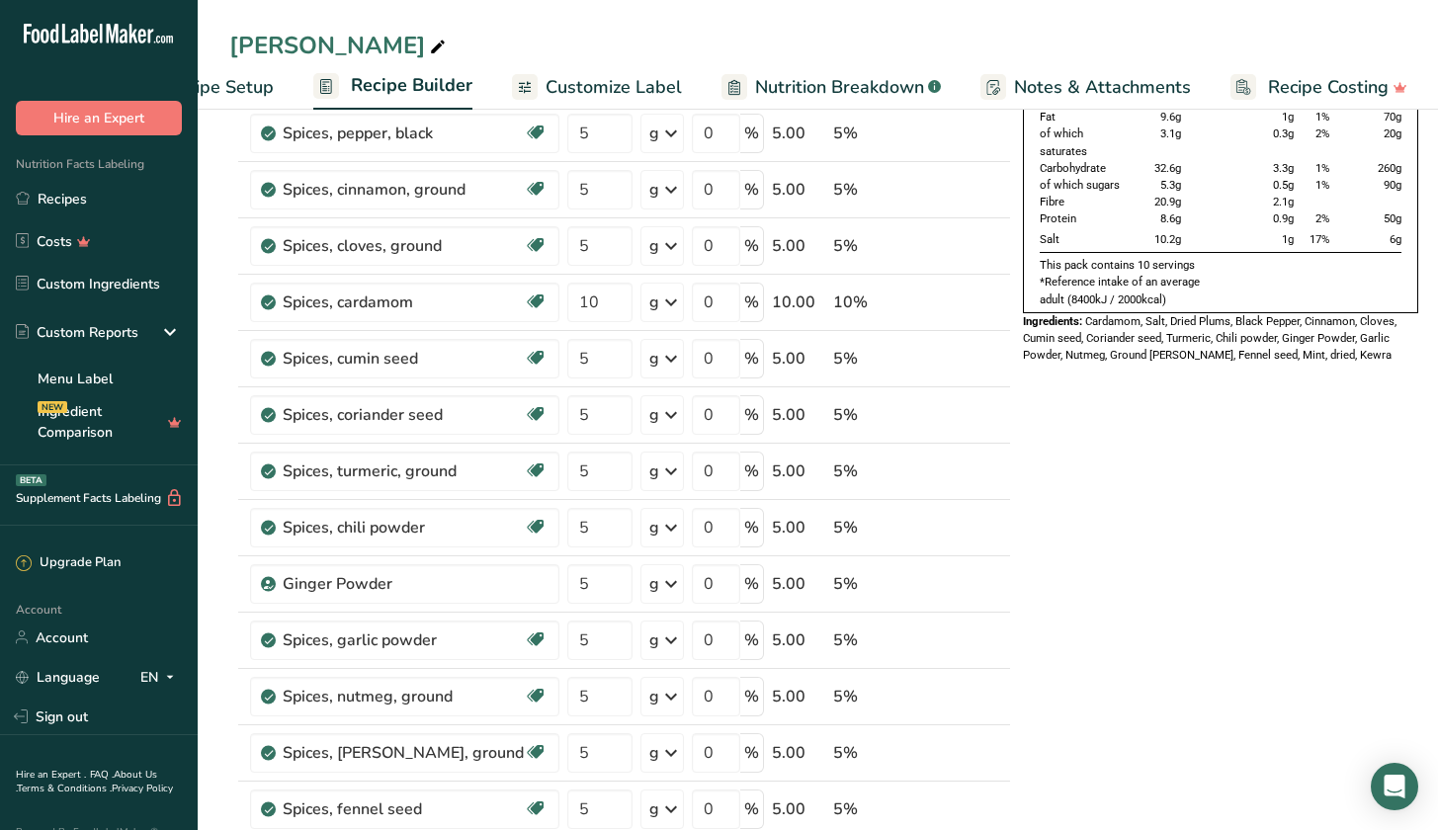
click at [592, 96] on span "Customize Label" at bounding box center [613, 87] width 136 height 27
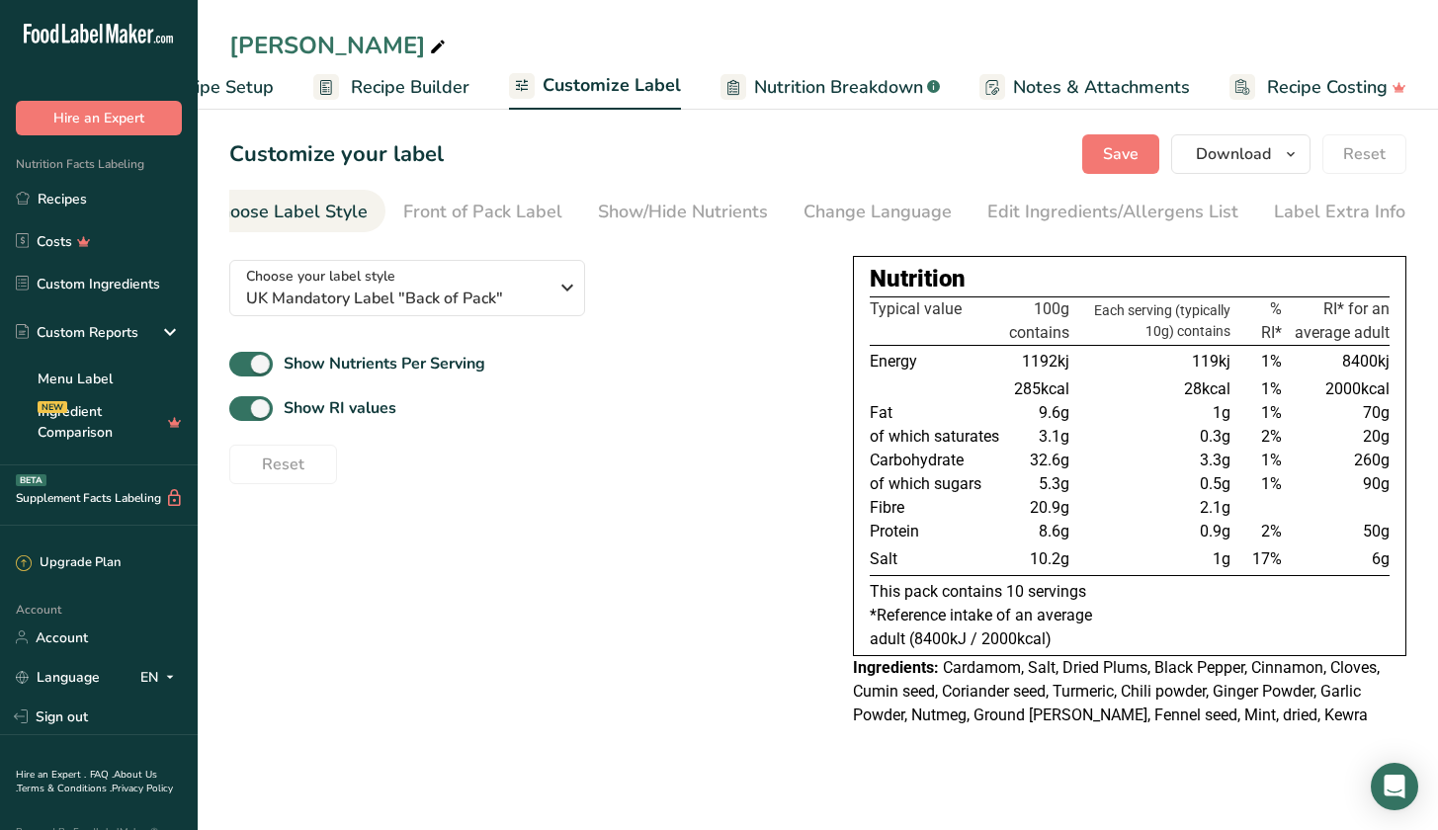
click at [856, 85] on span "Nutrition Breakdown" at bounding box center [838, 87] width 169 height 27
select select "Calories"
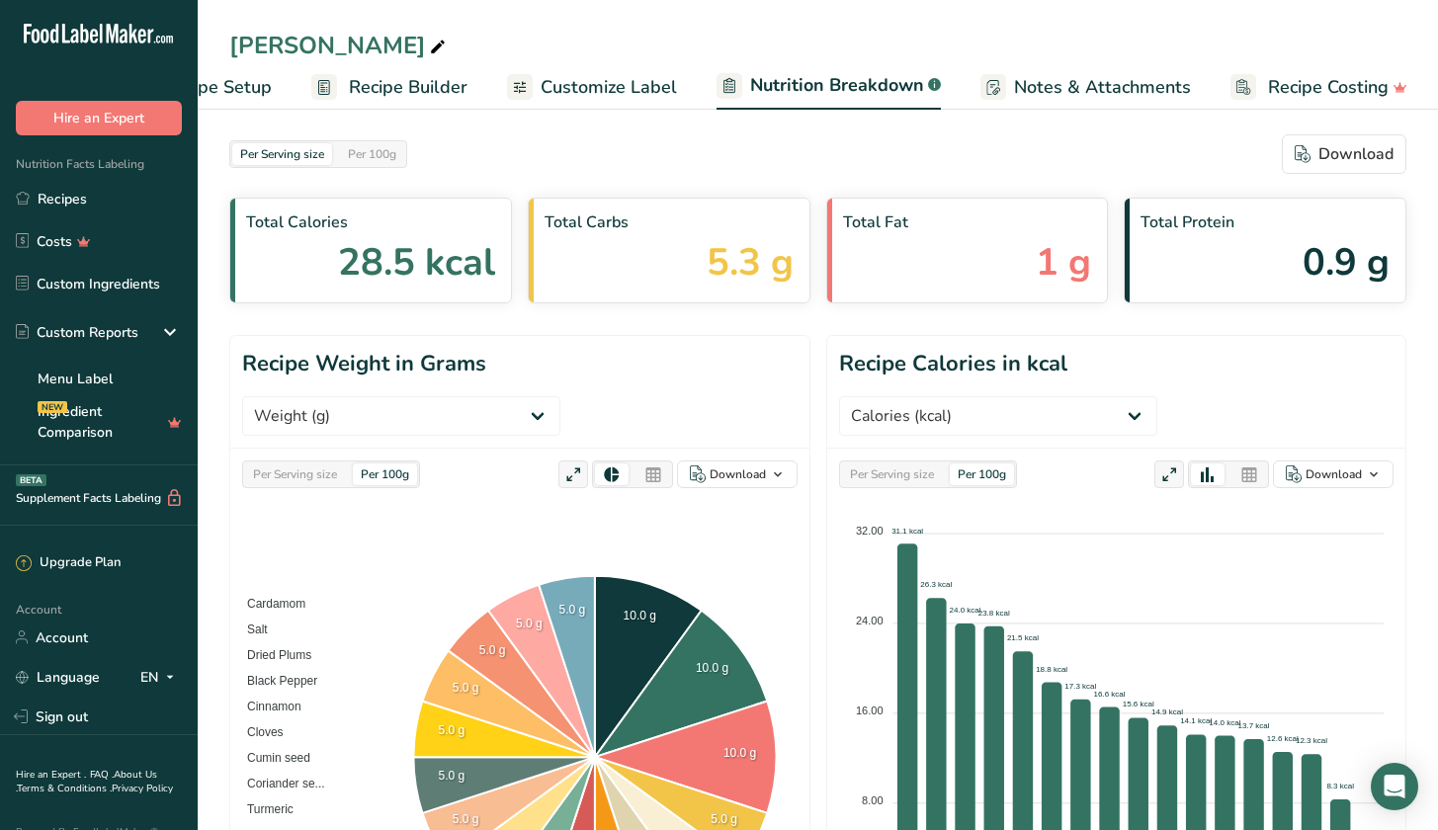
click at [1057, 89] on span "Notes & Attachments" at bounding box center [1102, 87] width 177 height 27
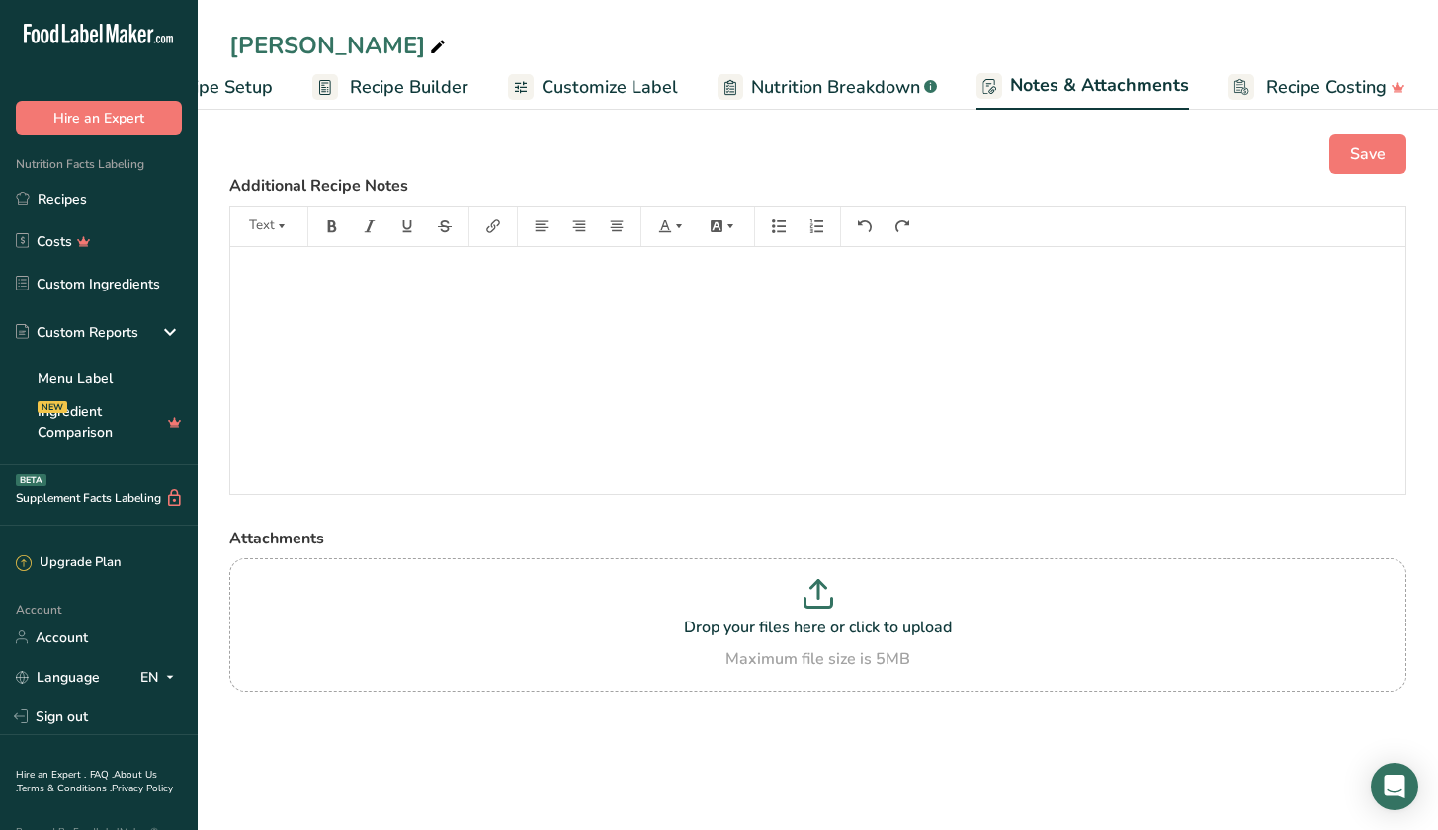
scroll to position [1, 0]
click at [280, 225] on icon "button" at bounding box center [282, 226] width 6 height 4
click at [470, 165] on div "Save" at bounding box center [817, 154] width 1177 height 40
click at [1300, 81] on span "Recipe Costing" at bounding box center [1326, 87] width 121 height 27
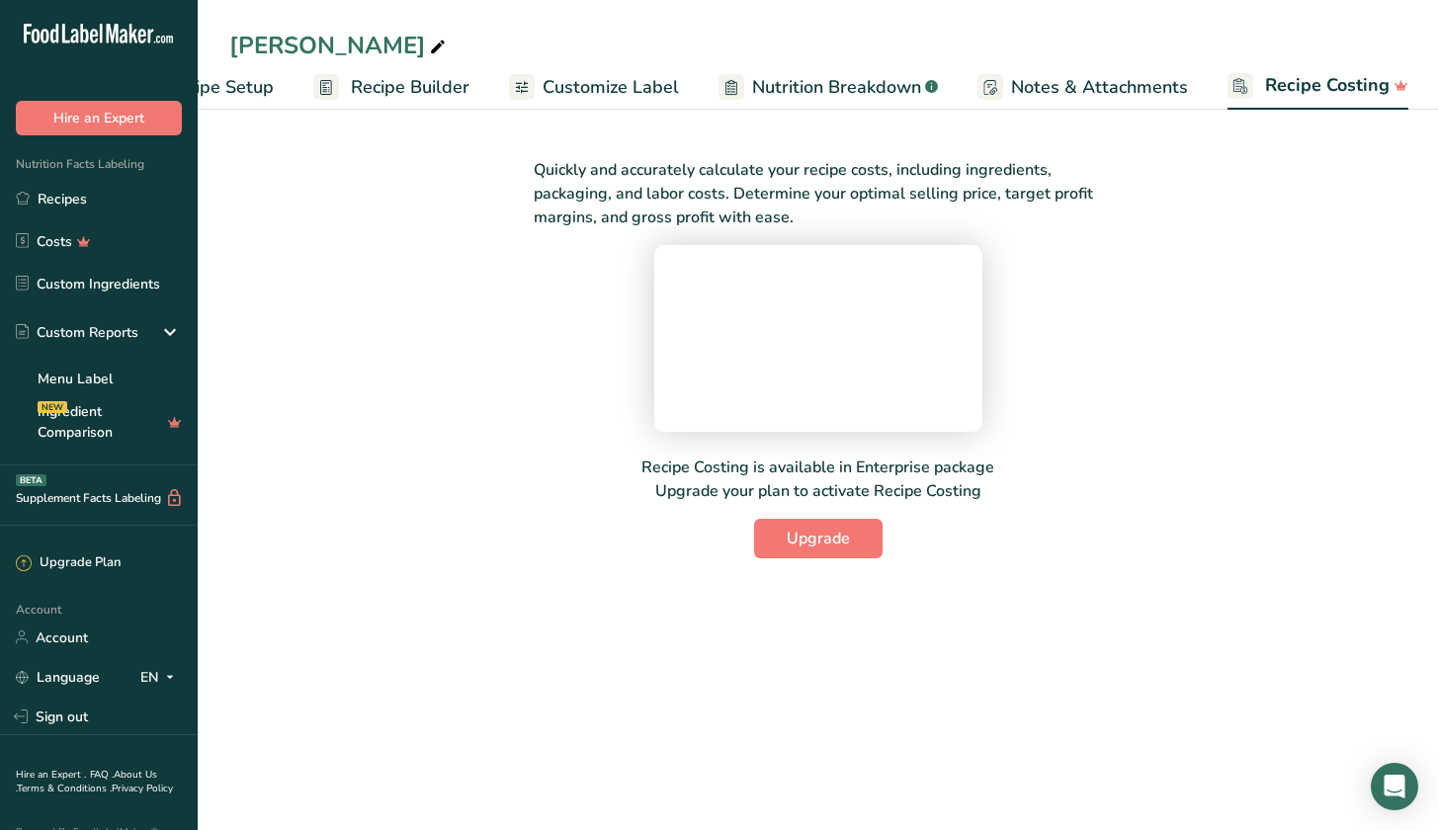
click at [1099, 92] on span "Notes & Attachments" at bounding box center [1099, 87] width 177 height 27
click at [90, 207] on link "Recipes" at bounding box center [99, 199] width 198 height 38
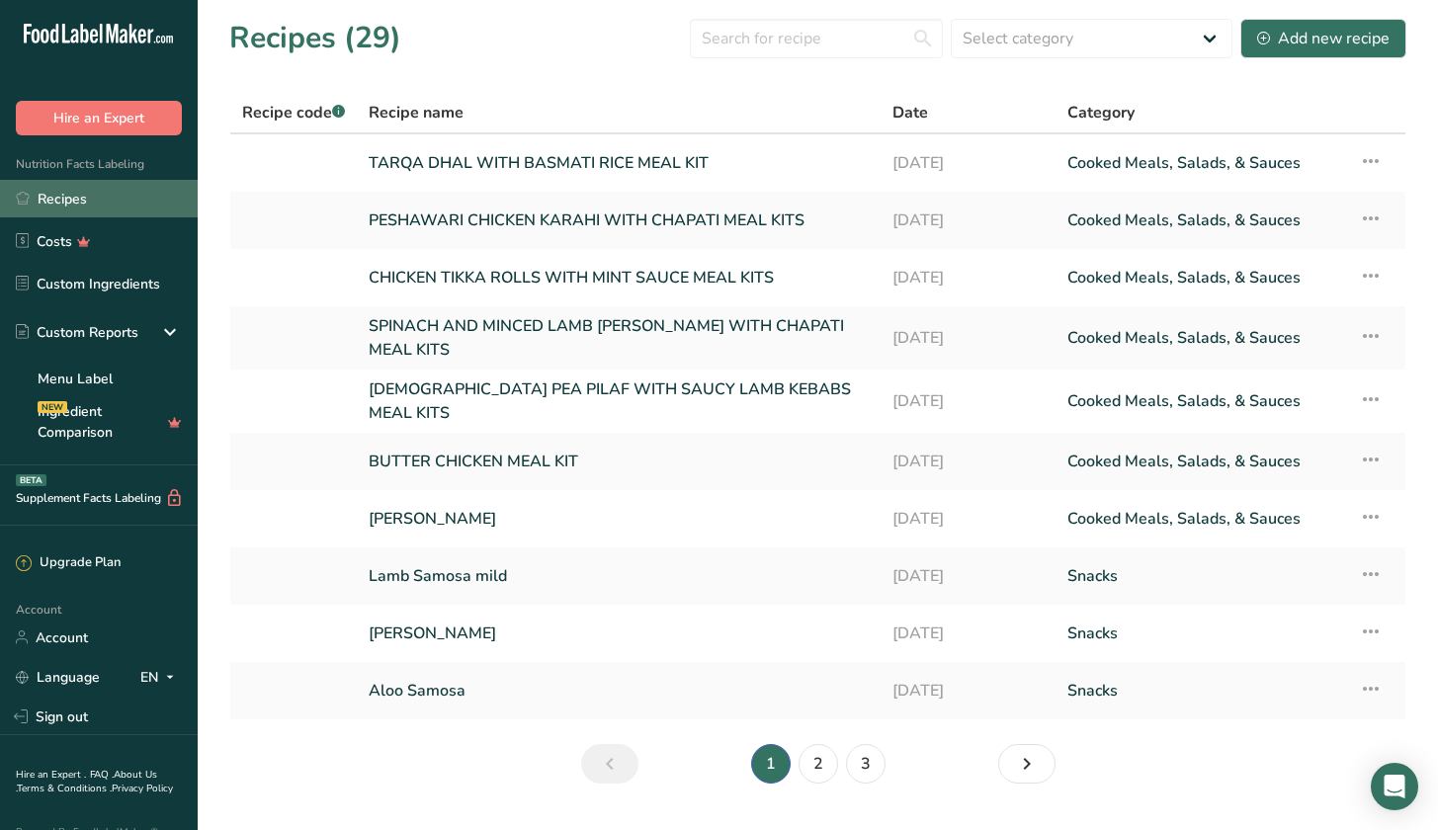
click at [47, 187] on link "Recipes" at bounding box center [99, 199] width 198 height 38
click at [67, 194] on link "Recipes" at bounding box center [99, 199] width 198 height 38
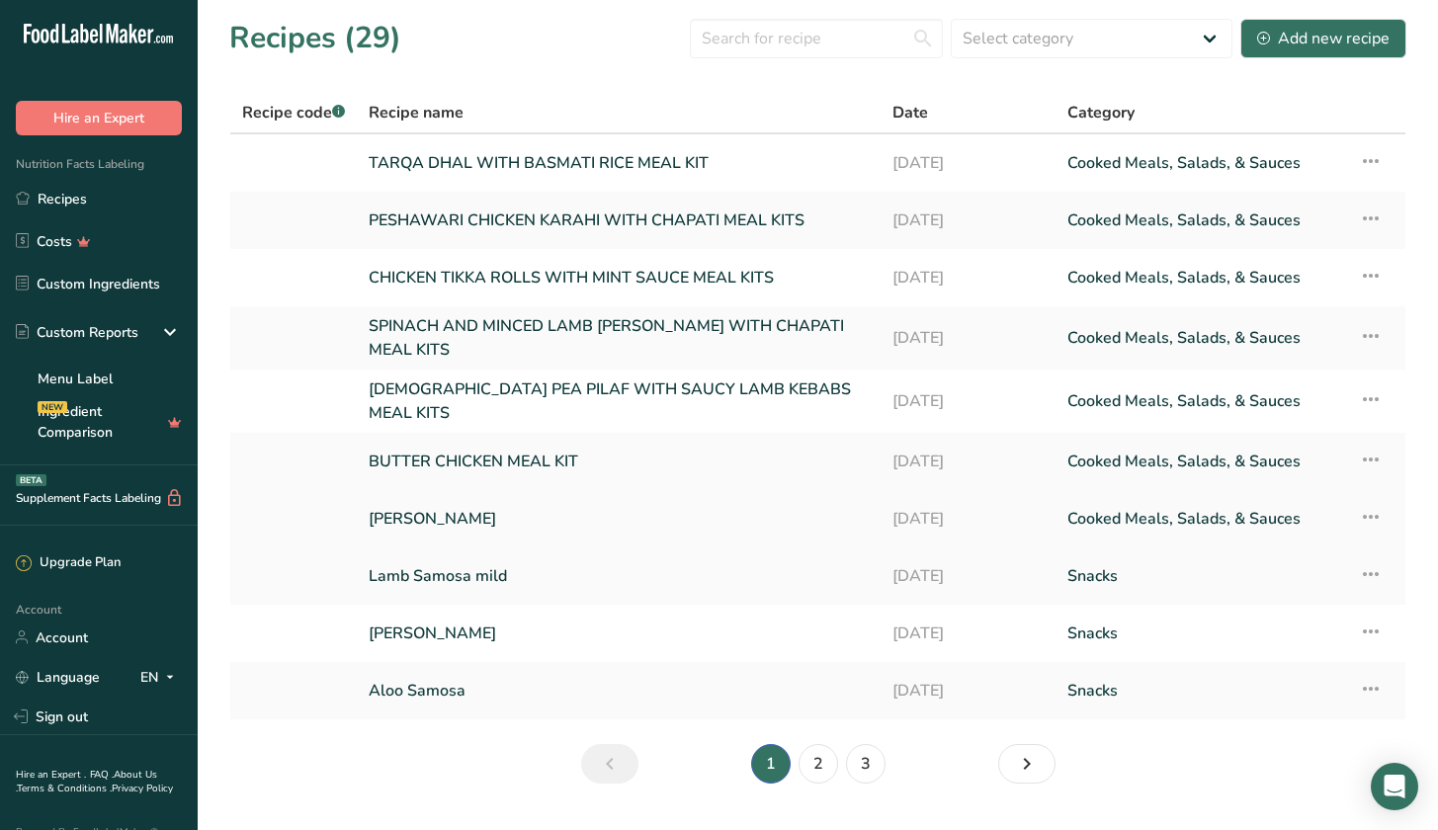
click at [464, 509] on link "[PERSON_NAME]" at bounding box center [619, 519] width 500 height 42
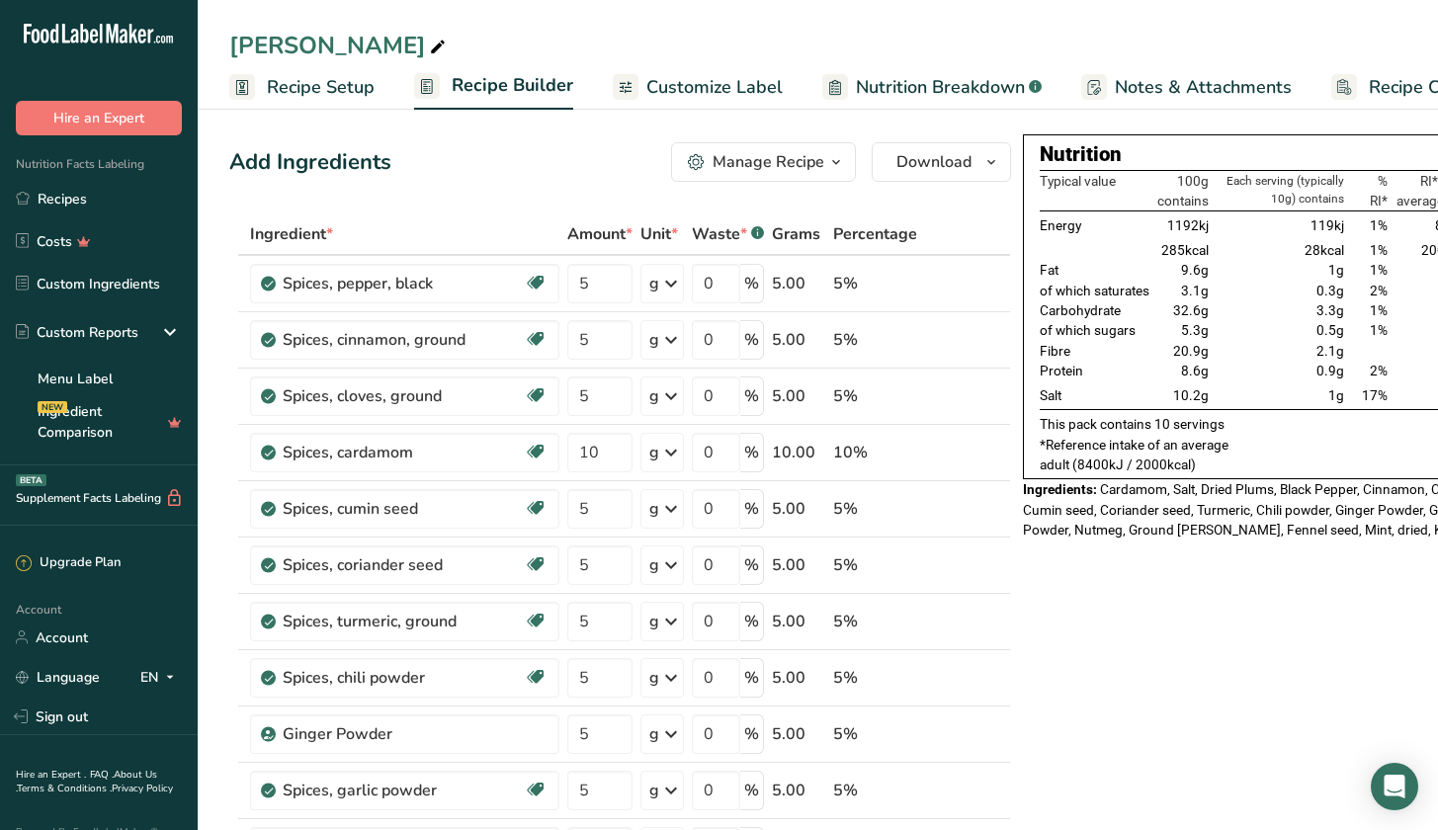
click at [828, 165] on icon "button" at bounding box center [836, 162] width 16 height 25
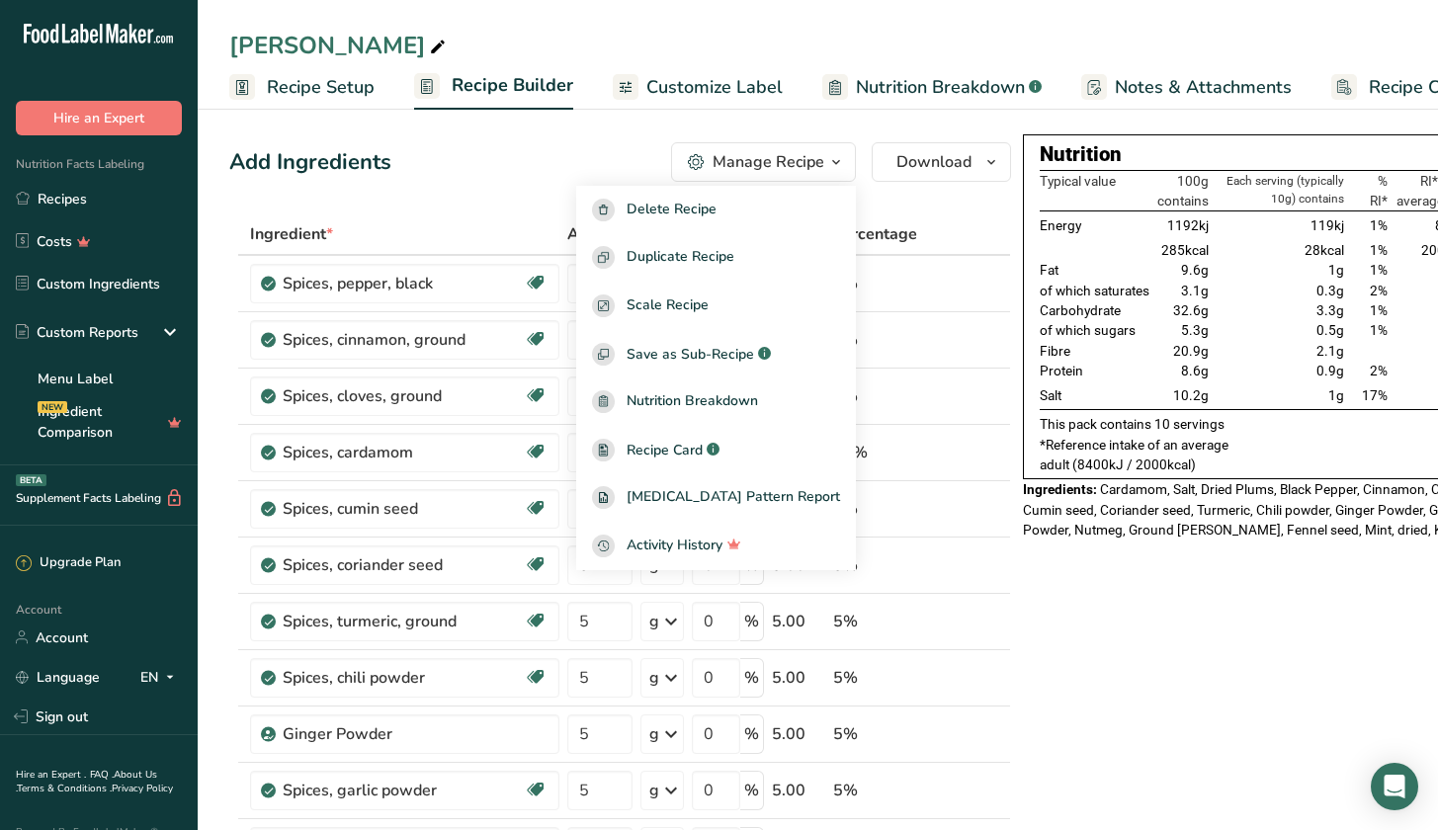
click at [336, 86] on span "Recipe Setup" at bounding box center [321, 87] width 108 height 27
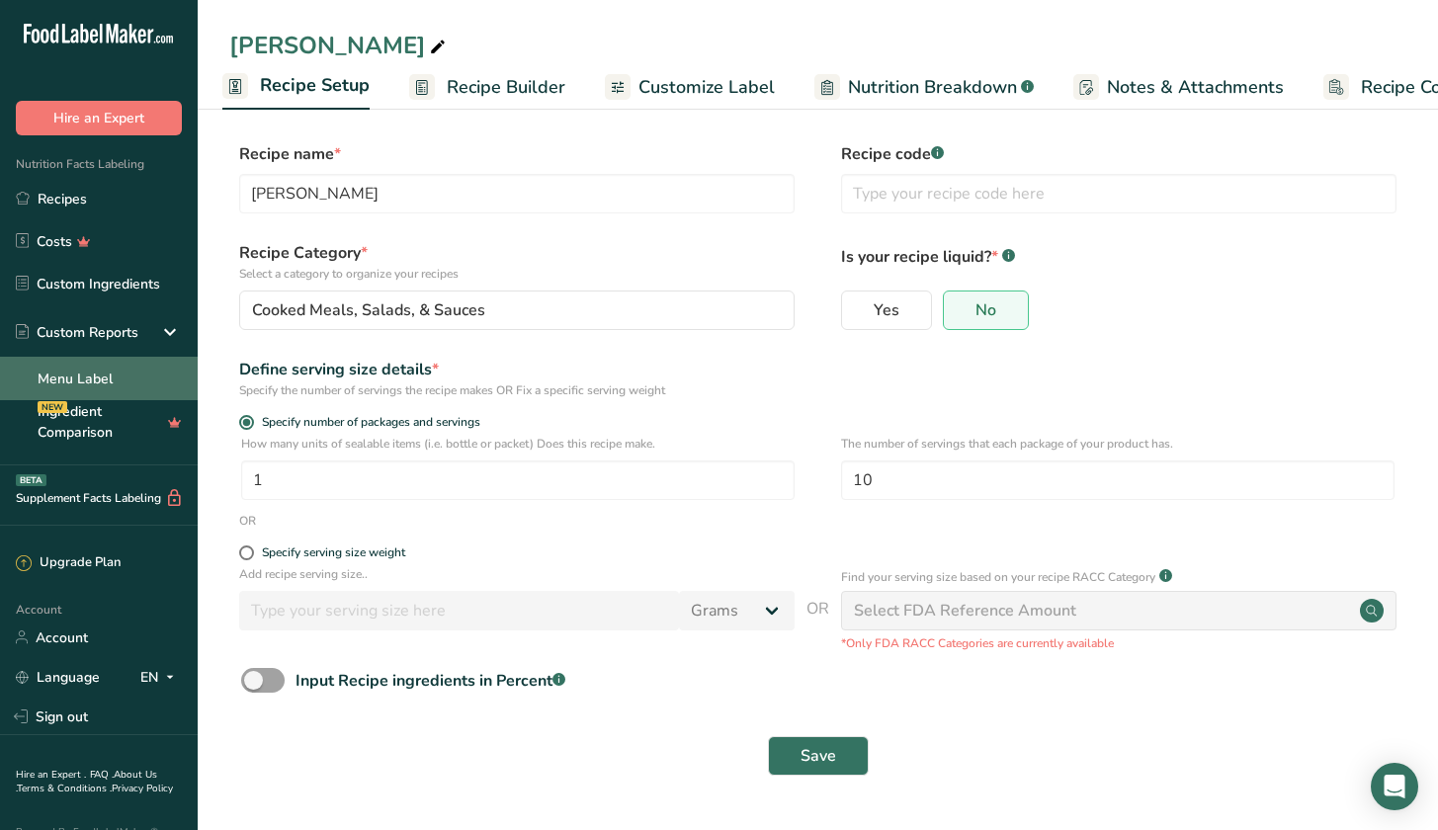
click at [75, 370] on link "Menu Label" at bounding box center [99, 378] width 198 height 43
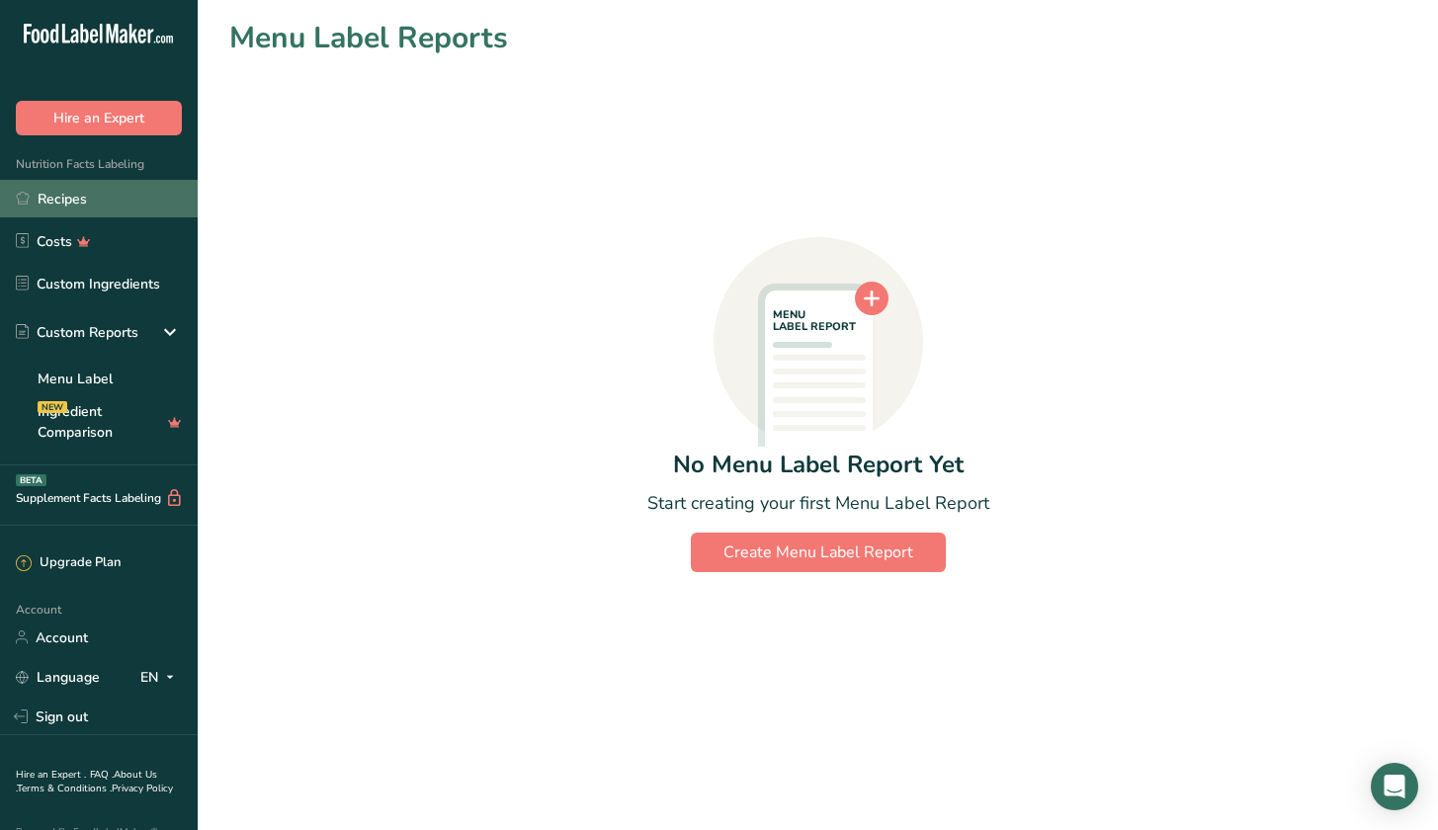
click at [54, 186] on link "Recipes" at bounding box center [99, 199] width 198 height 38
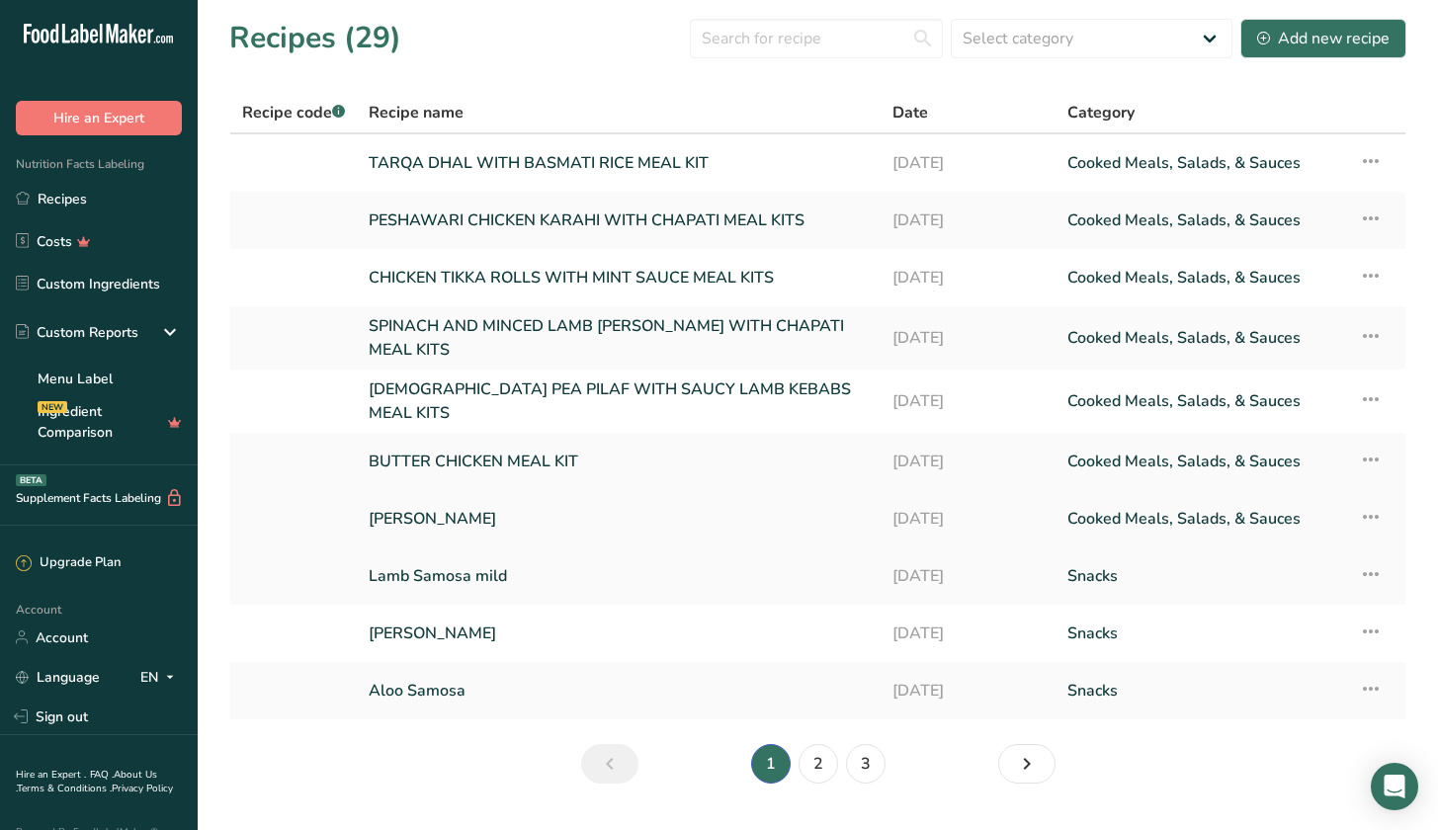
click at [463, 506] on link "[PERSON_NAME]" at bounding box center [619, 519] width 500 height 42
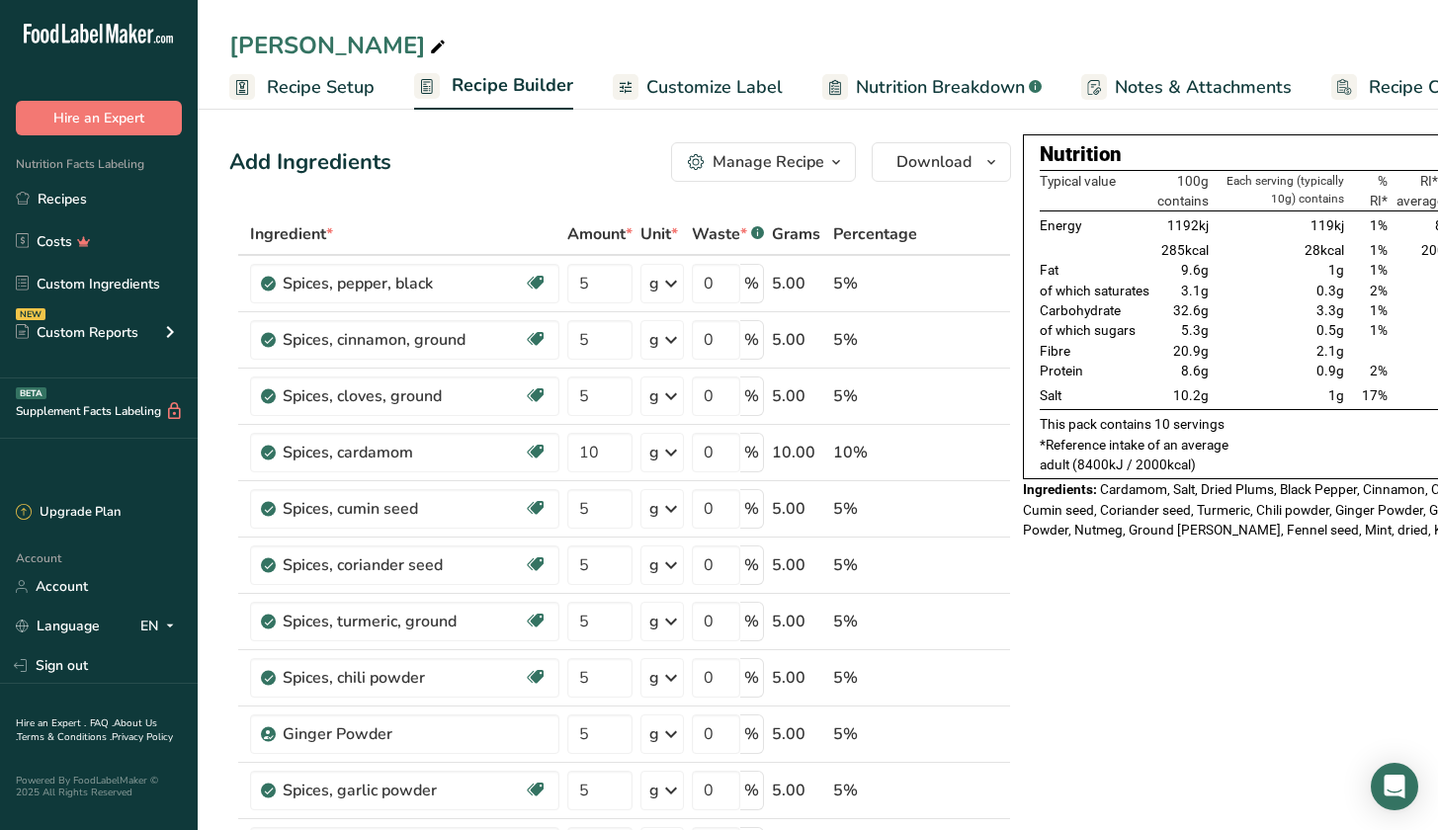
click at [706, 69] on link "Customize Label" at bounding box center [698, 87] width 170 height 44
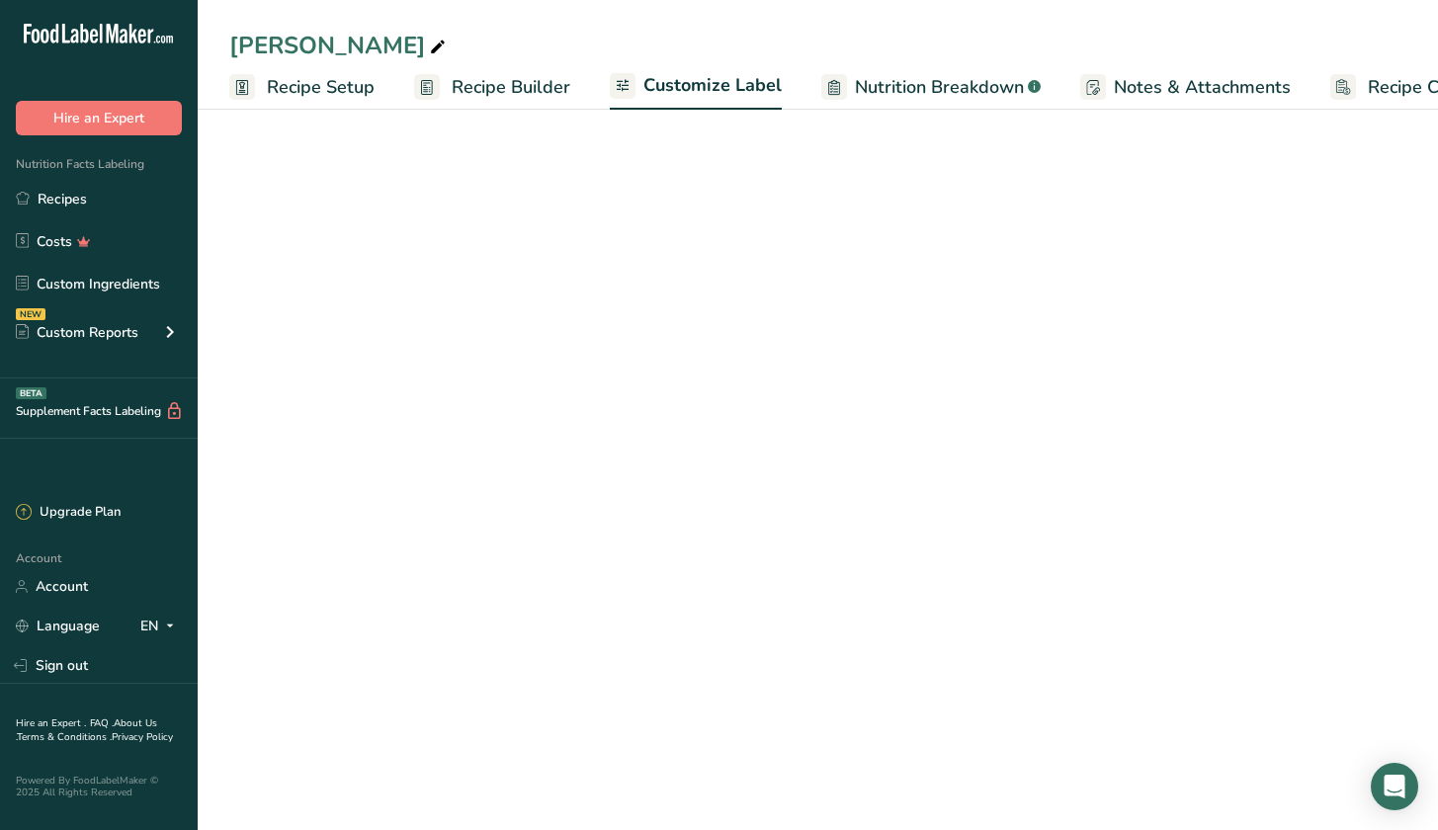
scroll to position [0, 101]
